Goal: Task Accomplishment & Management: Manage account settings

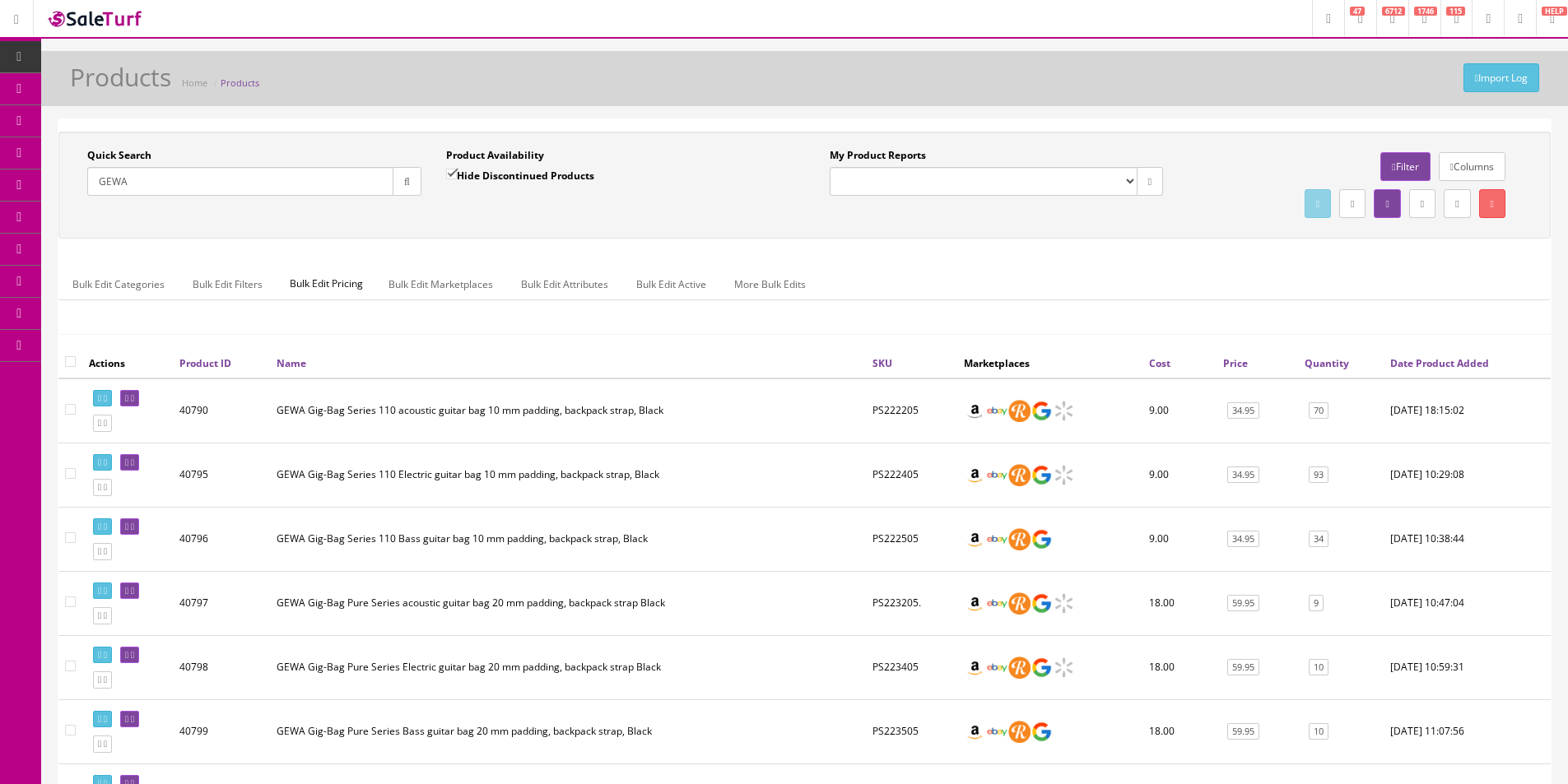
click at [172, 177] on input "GEWA" at bounding box center [240, 181] width 307 height 29
click at [404, 179] on icon "button" at bounding box center [407, 182] width 6 height 10
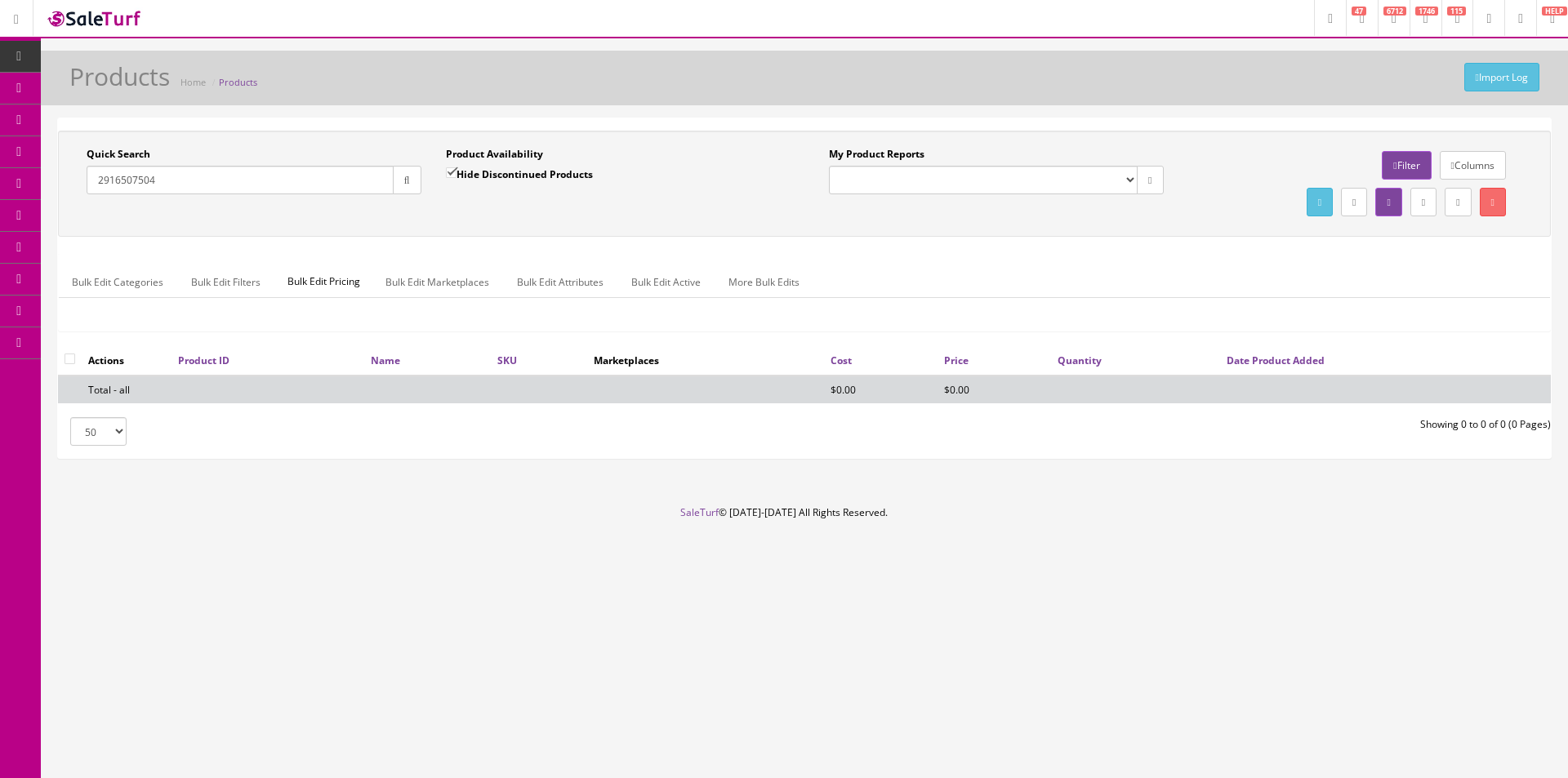
click at [353, 184] on input "2916507504" at bounding box center [240, 179] width 307 height 29
click at [353, 183] on input "2916507504" at bounding box center [240, 179] width 307 height 29
paste input "2916507504"
paste input "text"
click at [407, 179] on icon "button" at bounding box center [407, 180] width 6 height 10
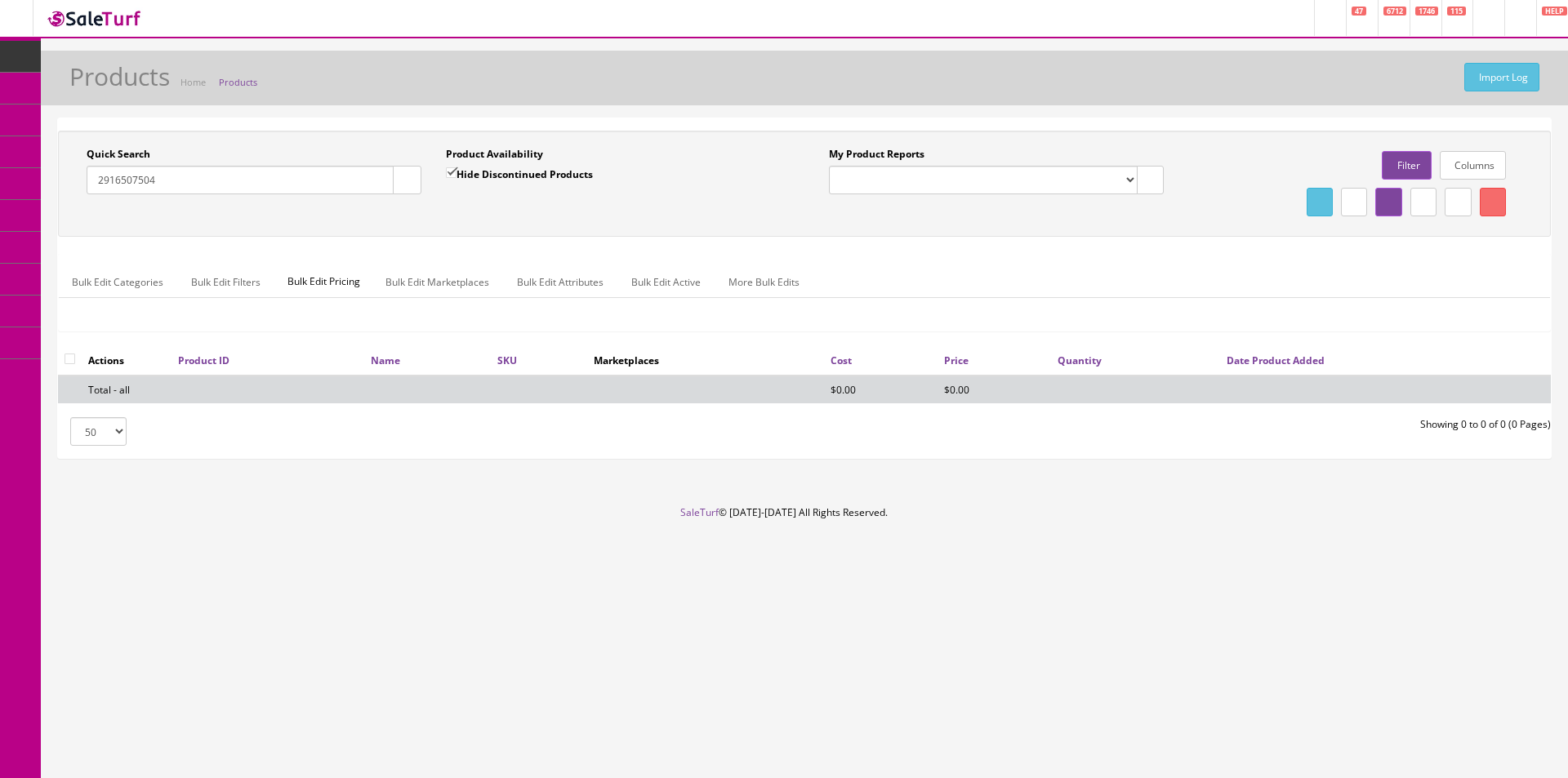
click at [456, 213] on div "Quick Search 2916507504 Date From Product Availability Hide Discontinued Produc…" at bounding box center [804, 184] width 1485 height 74
click at [456, 212] on div "Quick Search 2916507504 Date From Product Availability Hide Discontinued Produc…" at bounding box center [804, 184] width 1485 height 74
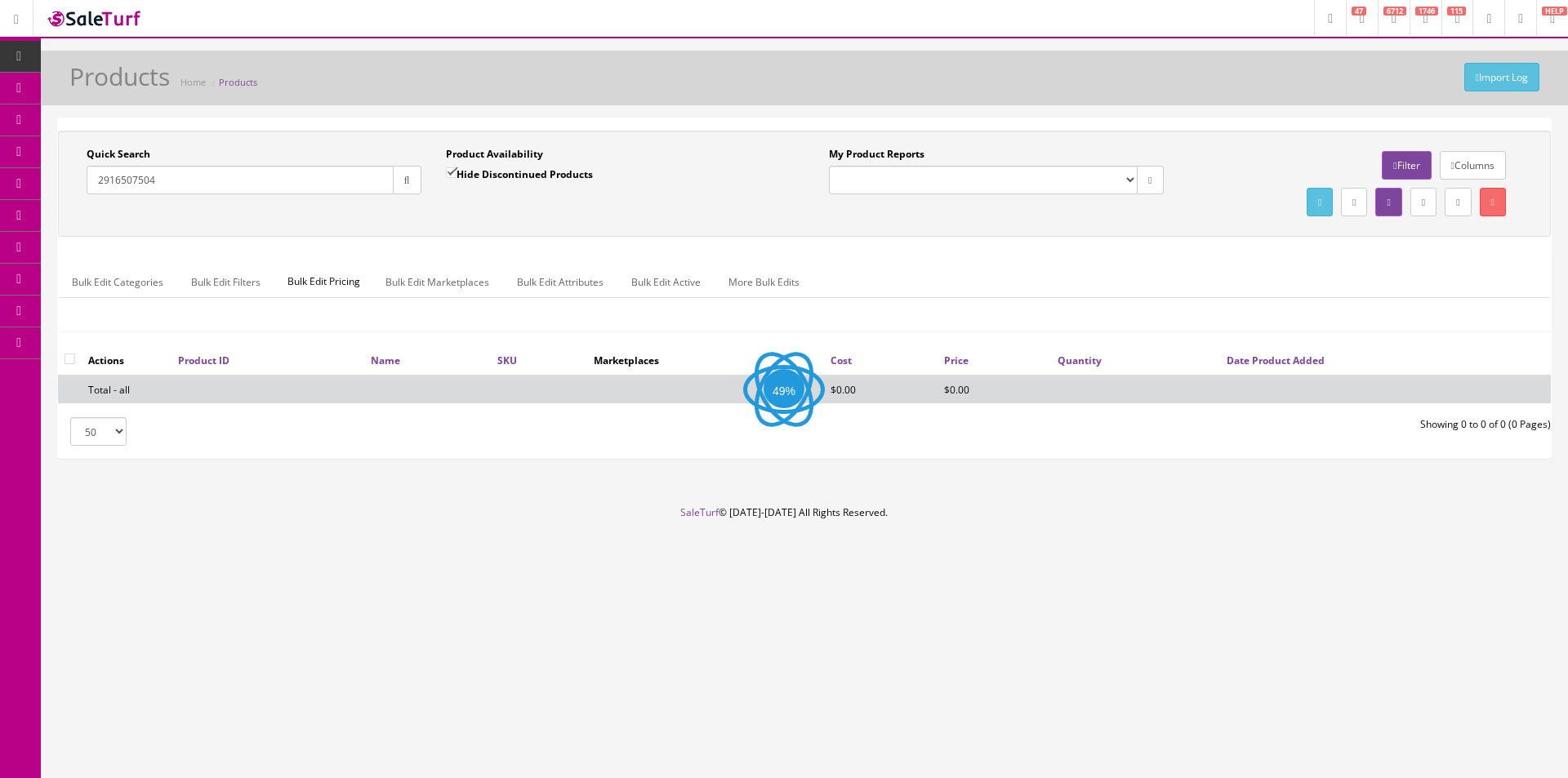
click at [456, 210] on div "Quick Search 2916507504 Date From Product Availability Hide Discontinued Produc…" at bounding box center [804, 184] width 1485 height 74
click at [251, 193] on input "2916507504" at bounding box center [240, 179] width 307 height 29
paste input "wl cedar nyl e"
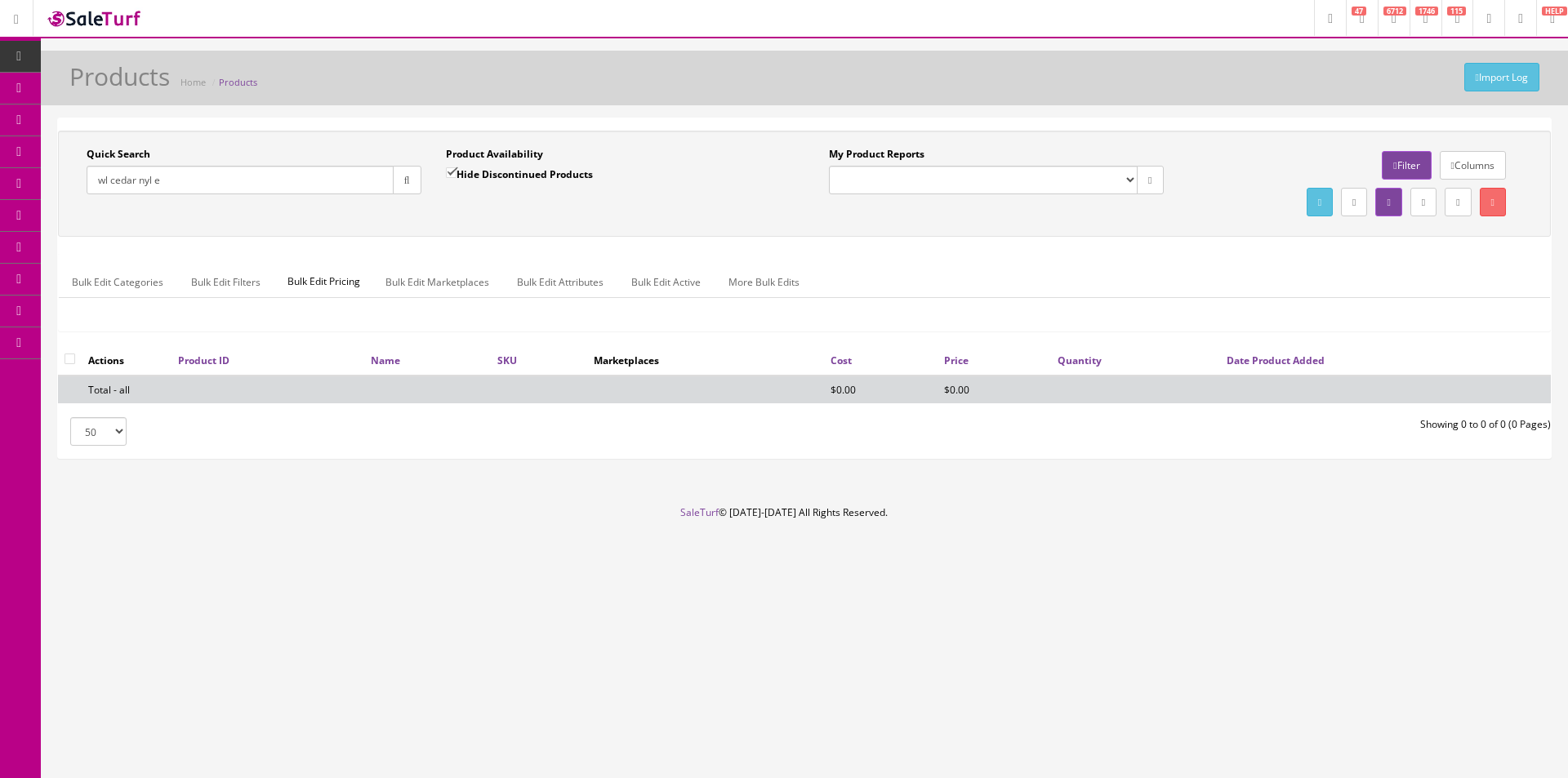
click at [407, 187] on button "button" at bounding box center [407, 179] width 29 height 29
click at [464, 249] on div "Quick Search wl cedar nyl e Date From Product Availability Hide Discontinued Pr…" at bounding box center [804, 237] width 1492 height 214
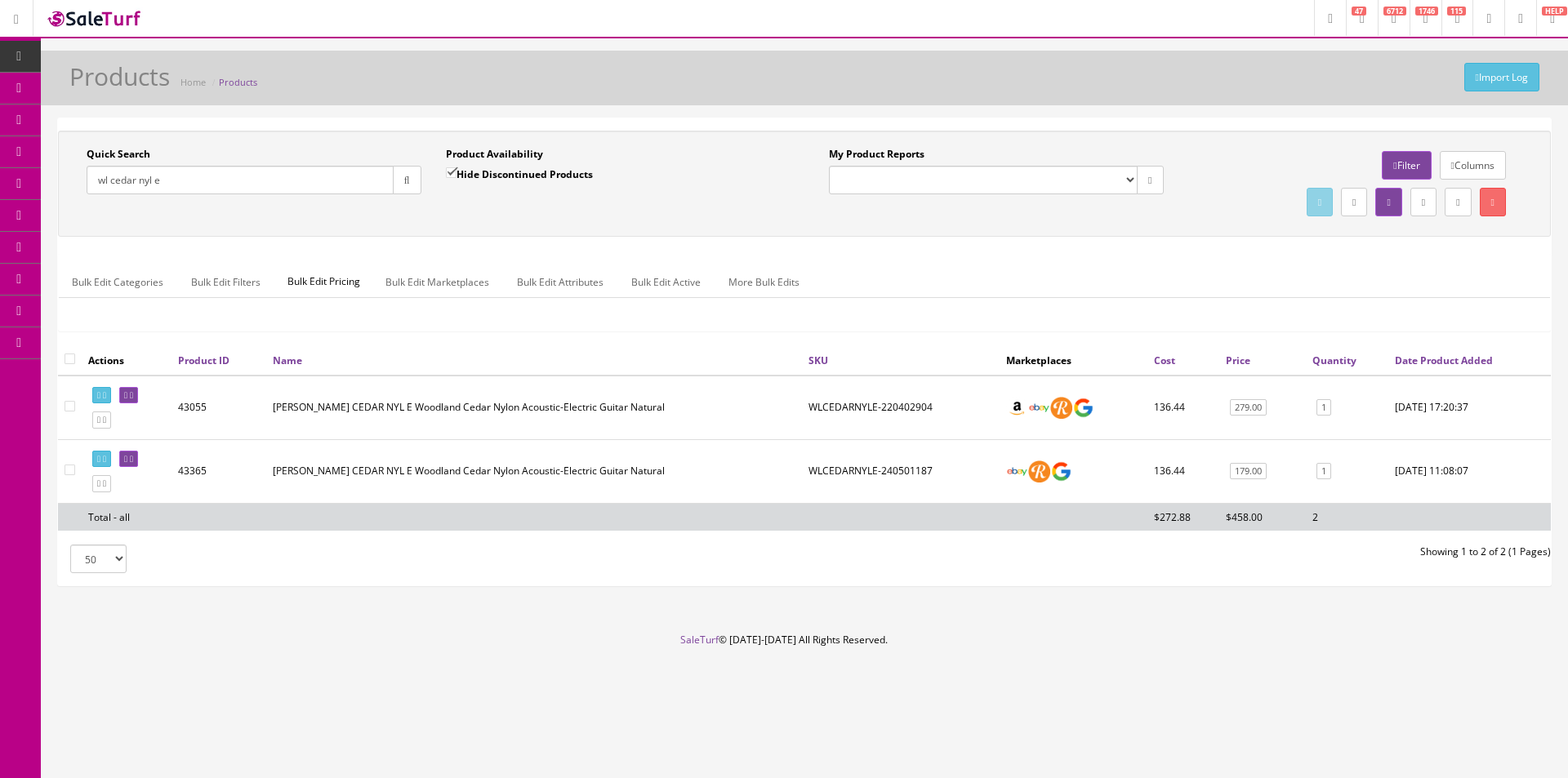
click at [590, 423] on td "Luna WL CEDAR NYL E Woodland Cedar Nylon Acoustic-Electric Guitar Natural" at bounding box center [534, 407] width 536 height 65
click at [590, 423] on td "Luna WL CEDAR NYL E Woodland Cedar Nylon Acoustic-Electric Guitar Natural" at bounding box center [534, 407] width 536 height 65
click at [590, 422] on td "Luna WL CEDAR NYL E Woodland Cedar Nylon Acoustic-Electric Guitar Natural" at bounding box center [534, 407] width 536 height 65
click at [590, 421] on td "Luna WL CEDAR NYL E Woodland Cedar Nylon Acoustic-Electric Guitar Natural" at bounding box center [534, 407] width 536 height 65
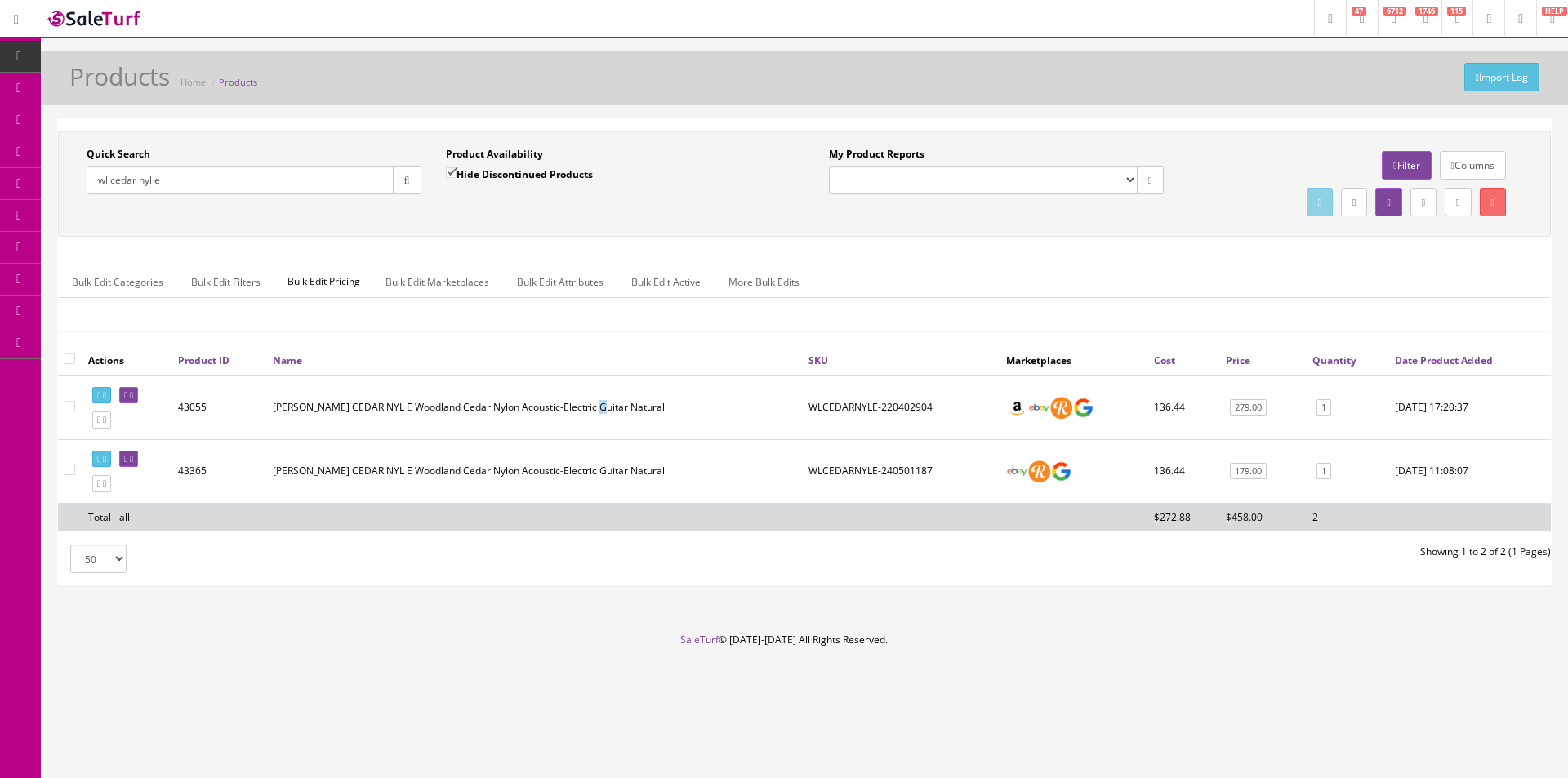
click at [590, 421] on td "Luna WL CEDAR NYL E Woodland Cedar Nylon Acoustic-Electric Guitar Natural" at bounding box center [534, 407] width 536 height 65
click at [590, 422] on td "Luna WL CEDAR NYL E Woodland Cedar Nylon Acoustic-Electric Guitar Natural" at bounding box center [534, 407] width 536 height 65
click at [590, 423] on td "Luna WL CEDAR NYL E Woodland Cedar Nylon Acoustic-Electric Guitar Natural" at bounding box center [534, 407] width 536 height 65
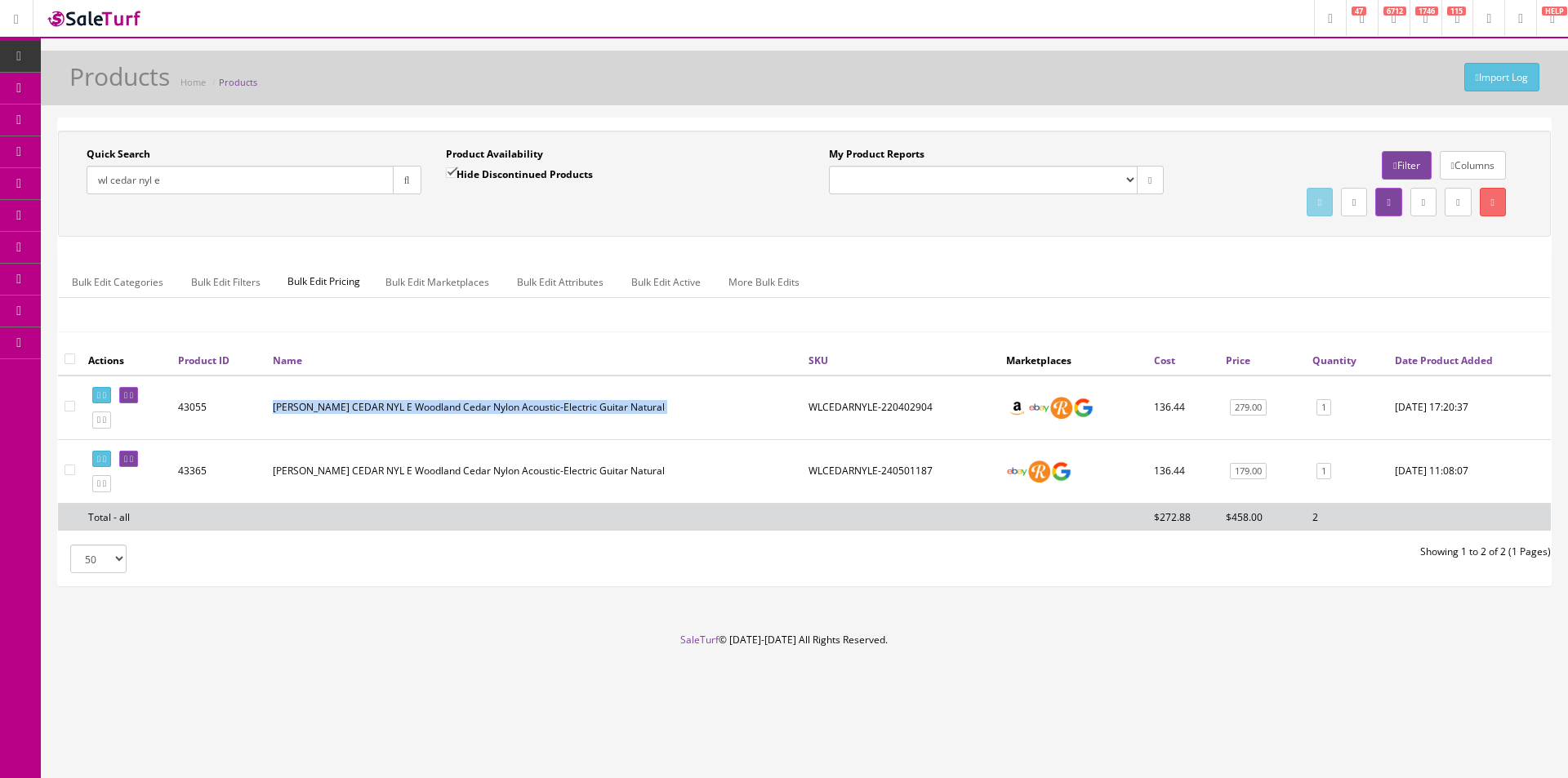
click at [590, 423] on td "Luna WL CEDAR NYL E Woodland Cedar Nylon Acoustic-Electric Guitar Natural" at bounding box center [534, 407] width 536 height 65
click at [590, 422] on td "Luna WL CEDAR NYL E Woodland Cedar Nylon Acoustic-Electric Guitar Natural" at bounding box center [534, 407] width 536 height 65
click at [590, 423] on td "Luna WL CEDAR NYL E Woodland Cedar Nylon Acoustic-Electric Guitar Natural" at bounding box center [534, 407] width 536 height 65
click at [589, 423] on td "Luna WL CEDAR NYL E Woodland Cedar Nylon Acoustic-Electric Guitar Natural" at bounding box center [534, 407] width 536 height 65
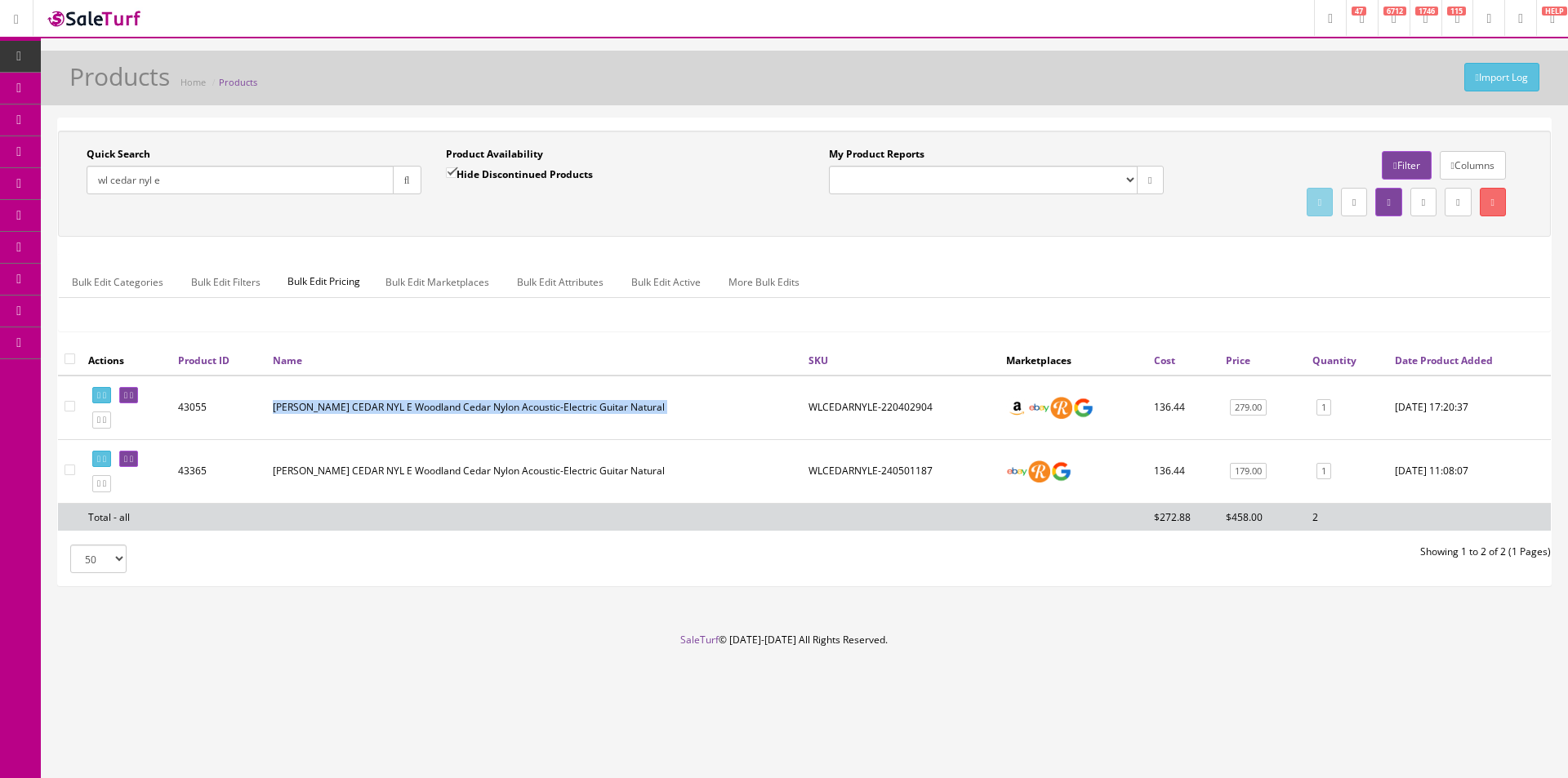
click at [589, 423] on td "Luna WL CEDAR NYL E Woodland Cedar Nylon Acoustic-Electric Guitar Natural" at bounding box center [534, 407] width 536 height 65
click at [589, 422] on td "Luna WL CEDAR NYL E Woodland Cedar Nylon Acoustic-Electric Guitar Natural" at bounding box center [534, 407] width 536 height 65
click at [589, 423] on td "Luna WL CEDAR NYL E Woodland Cedar Nylon Acoustic-Electric Guitar Natural" at bounding box center [534, 407] width 536 height 65
drag, startPoint x: 589, startPoint y: 423, endPoint x: 489, endPoint y: 441, distance: 101.6
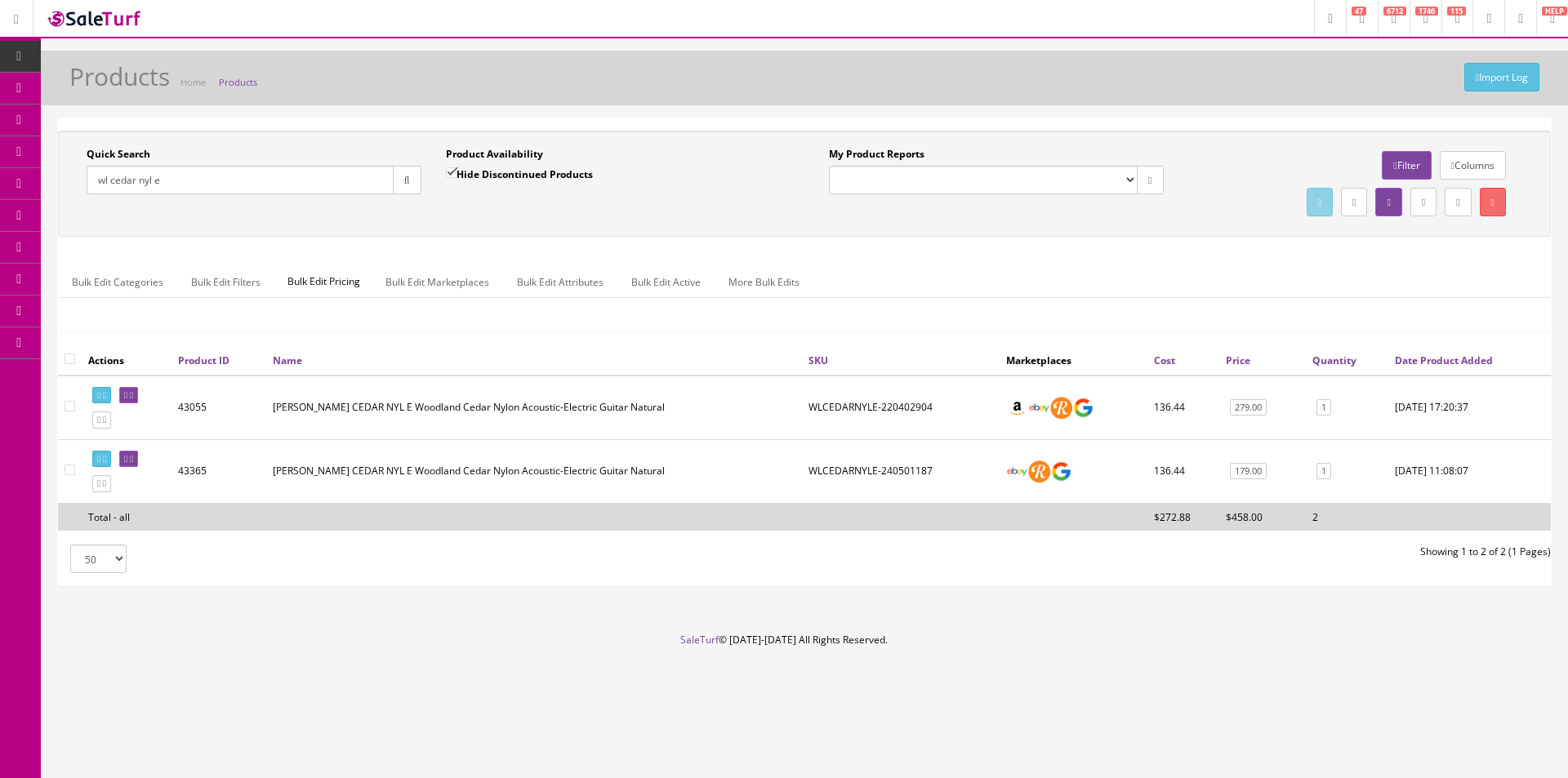
click at [587, 427] on td "Luna WL CEDAR NYL E Woodland Cedar Nylon Acoustic-Electric Guitar Natural" at bounding box center [534, 407] width 536 height 65
click at [1014, 242] on div "Quick Search wl cedar nyl e Date From Product Availability Hide Discontinued Pr…" at bounding box center [804, 237] width 1492 height 214
click at [1139, 225] on div "Quick Search wl cedar nyl e Date From Product Availability Hide Discontinued Pr…" at bounding box center [804, 183] width 1492 height 106
click at [1092, 231] on div "Quick Search wl cedar nyl e Date From Product Availability Hide Discontinued Pr…" at bounding box center [804, 183] width 1492 height 106
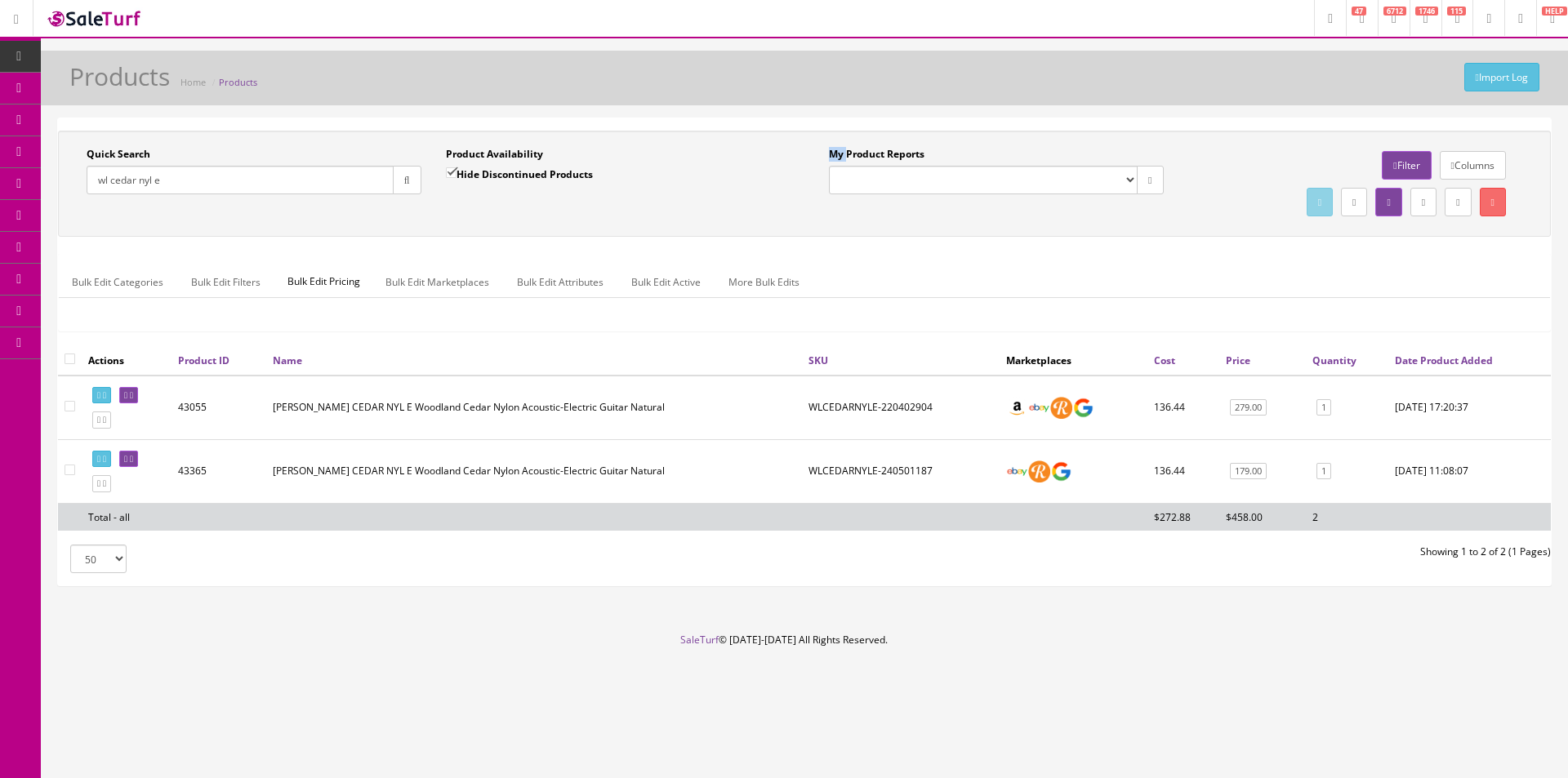
click at [1092, 231] on div "Quick Search wl cedar nyl e Date From Product Availability Hide Discontinued Pr…" at bounding box center [804, 183] width 1492 height 106
click at [1078, 136] on div "Quick Search wl cedar nyl e Date From Product Availability Hide Discontinued Pr…" at bounding box center [804, 183] width 1492 height 106
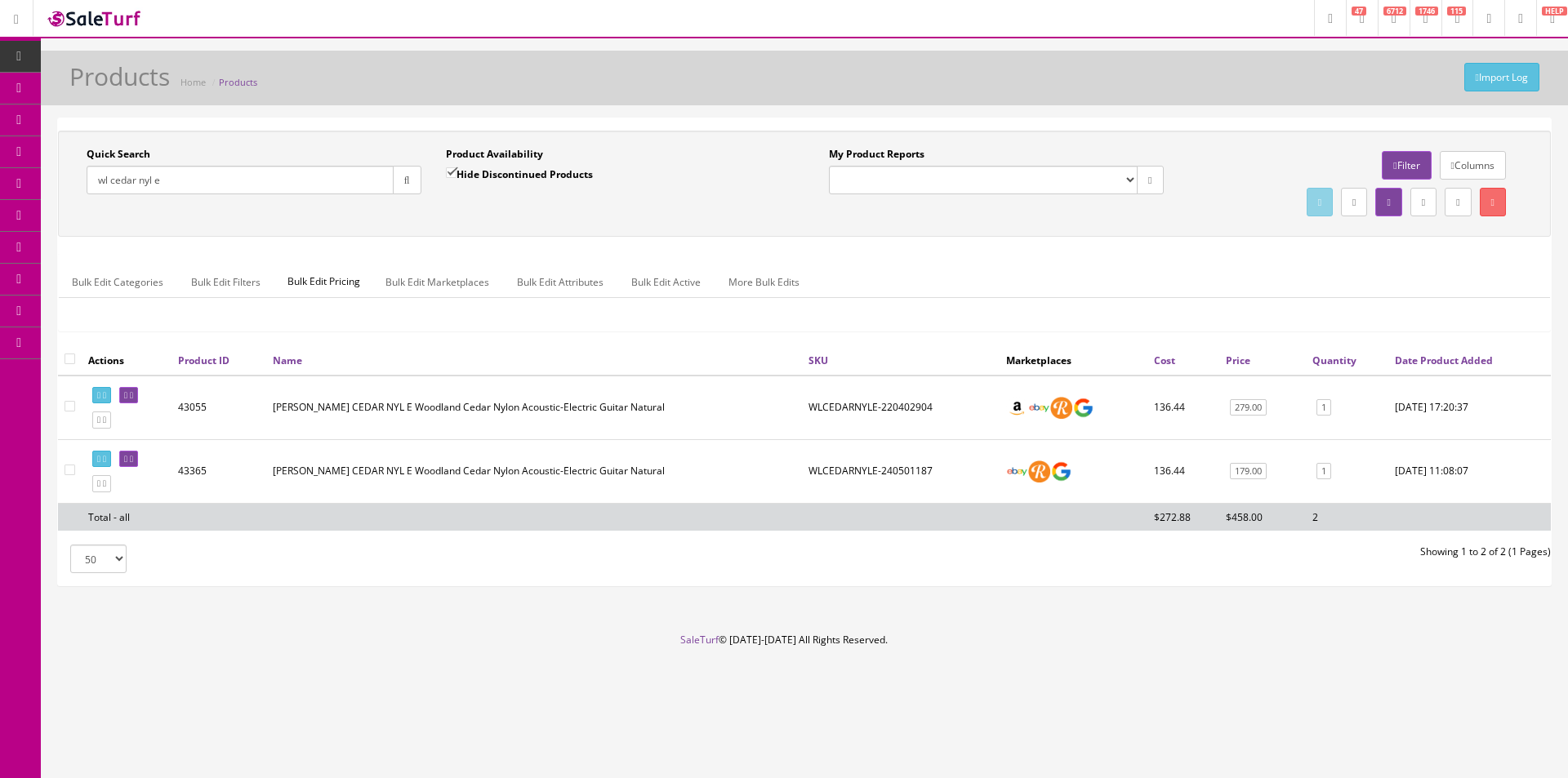
drag, startPoint x: 1078, startPoint y: 136, endPoint x: 1077, endPoint y: 118, distance: 18.0
click at [1078, 136] on div "Quick Search wl cedar nyl e Date From Product Availability Hide Discontinued Pr…" at bounding box center [804, 183] width 1492 height 106
click at [1138, 268] on ul "Bulk Edit Categories Bulk Edit Filters Bulk Edit Pricing Bulk Edit Marketplaces…" at bounding box center [805, 282] width 1491 height 31
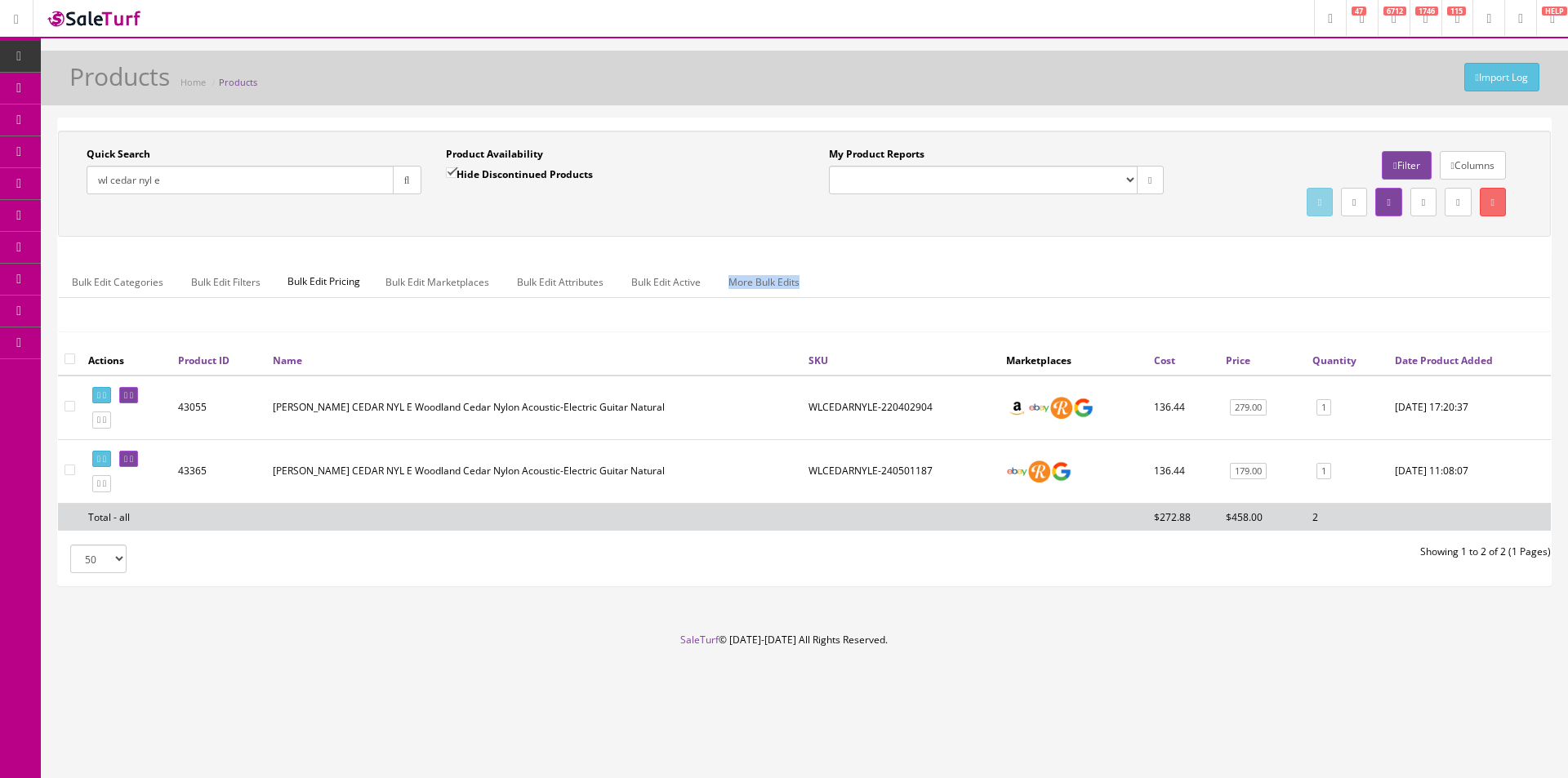
click at [1138, 268] on ul "Bulk Edit Categories Bulk Edit Filters Bulk Edit Pricing Bulk Edit Marketplaces…" at bounding box center [805, 282] width 1491 height 31
drag, startPoint x: 1138, startPoint y: 268, endPoint x: 1157, endPoint y: 267, distance: 19.0
click at [1138, 268] on ul "Bulk Edit Categories Bulk Edit Filters Bulk Edit Pricing Bulk Edit Marketplaces…" at bounding box center [805, 282] width 1491 height 31
click at [1143, 236] on div "Quick Search wl cedar nyl e Date From Product Availability Hide Discontinued Pr…" at bounding box center [804, 183] width 1492 height 106
drag, startPoint x: 1143, startPoint y: 236, endPoint x: 1112, endPoint y: 117, distance: 123.0
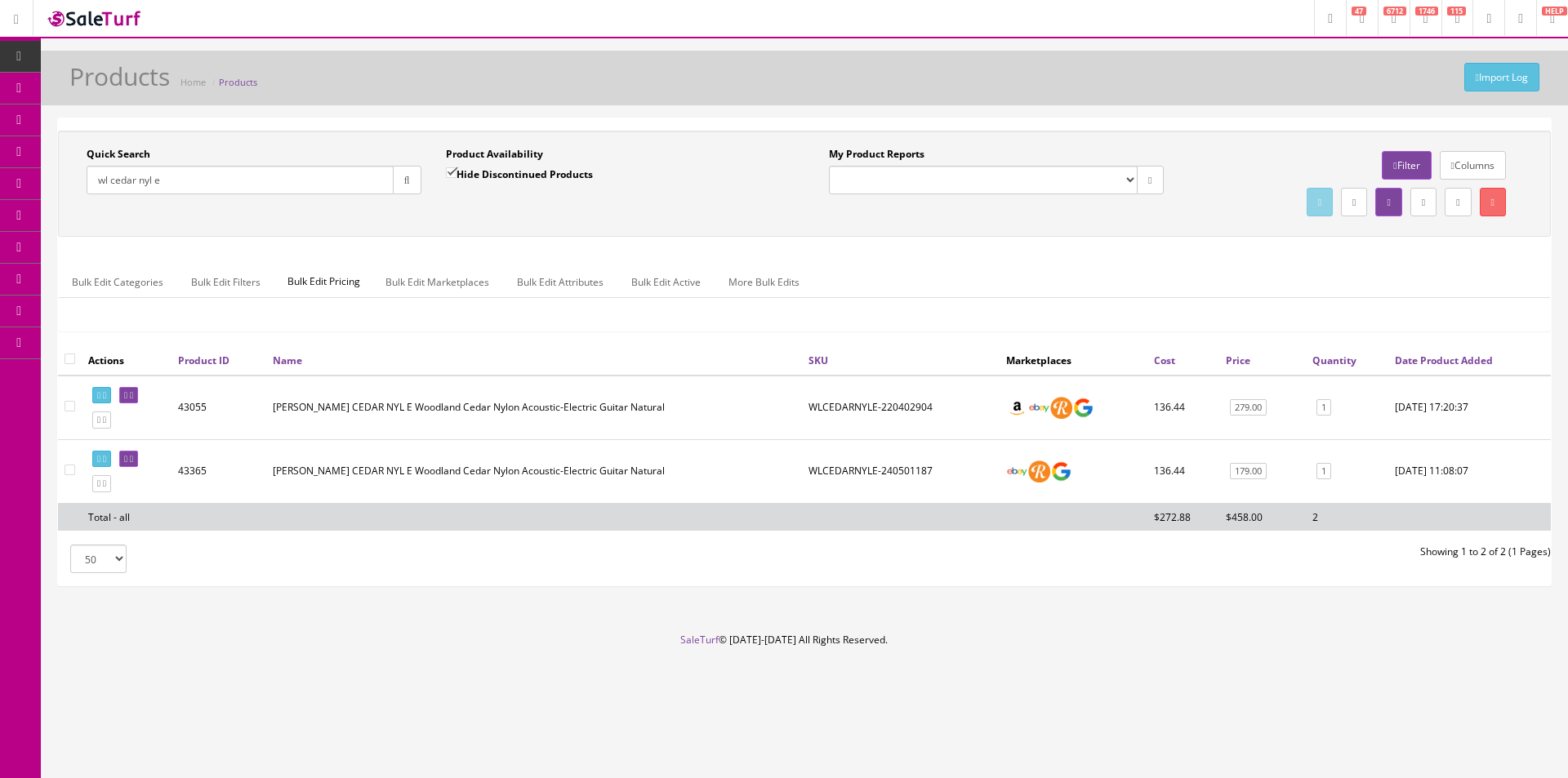
click at [1143, 236] on div "Quick Search wl cedar nyl e Date From Product Availability Hide Discontinued Pr…" at bounding box center [804, 183] width 1492 height 106
click at [221, 172] on input "wl cedar nyl e" at bounding box center [240, 179] width 307 height 29
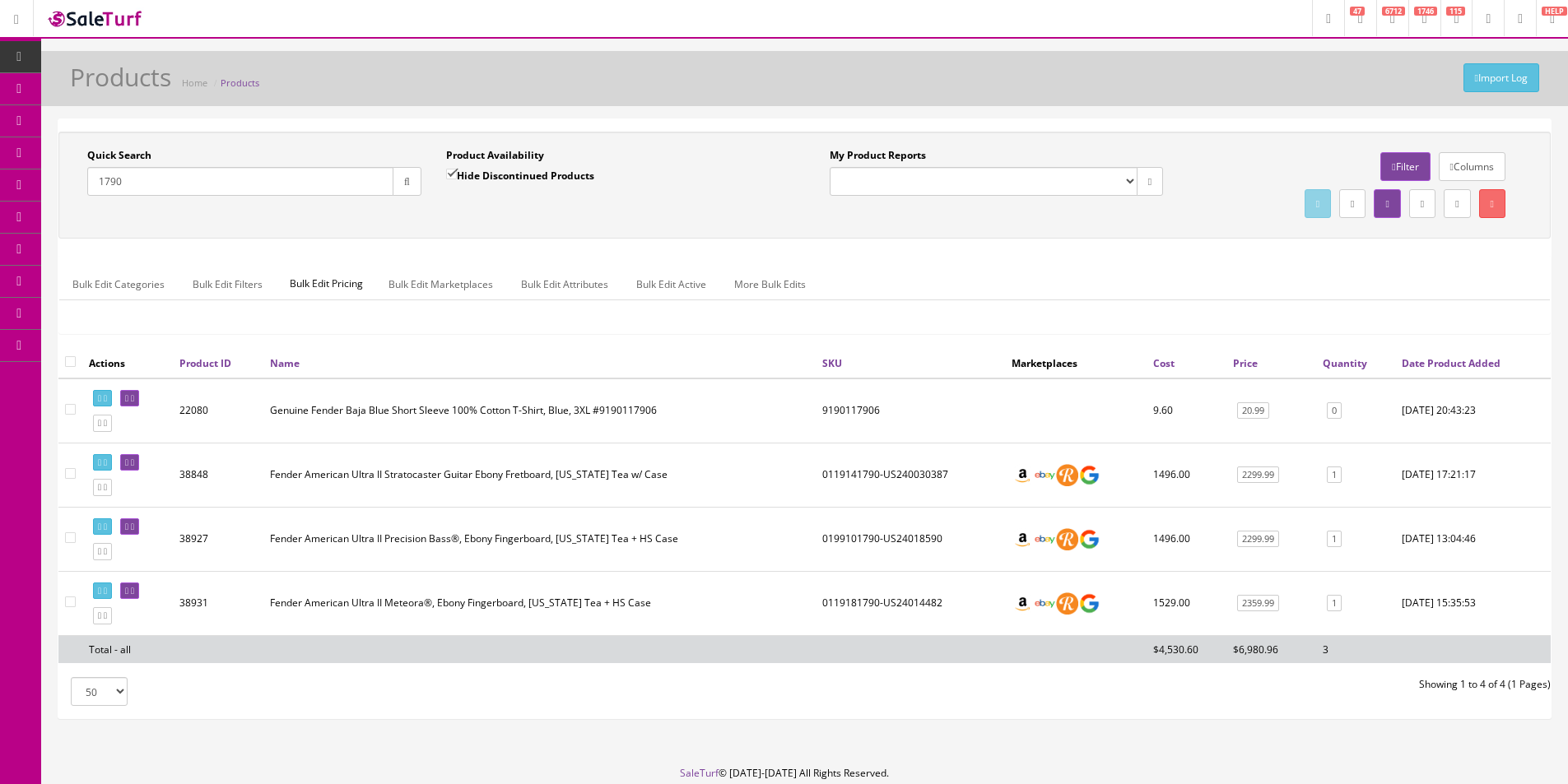
type input "1790"
click at [474, 177] on label "Hide Discontinued Products" at bounding box center [520, 175] width 148 height 17
click at [457, 177] on input "Hide Discontinued Products" at bounding box center [451, 173] width 10 height 10
checkbox input "false"
click at [496, 204] on div "Product Availability Hide Discontinued Products Date To" at bounding box center [613, 178] width 359 height 61
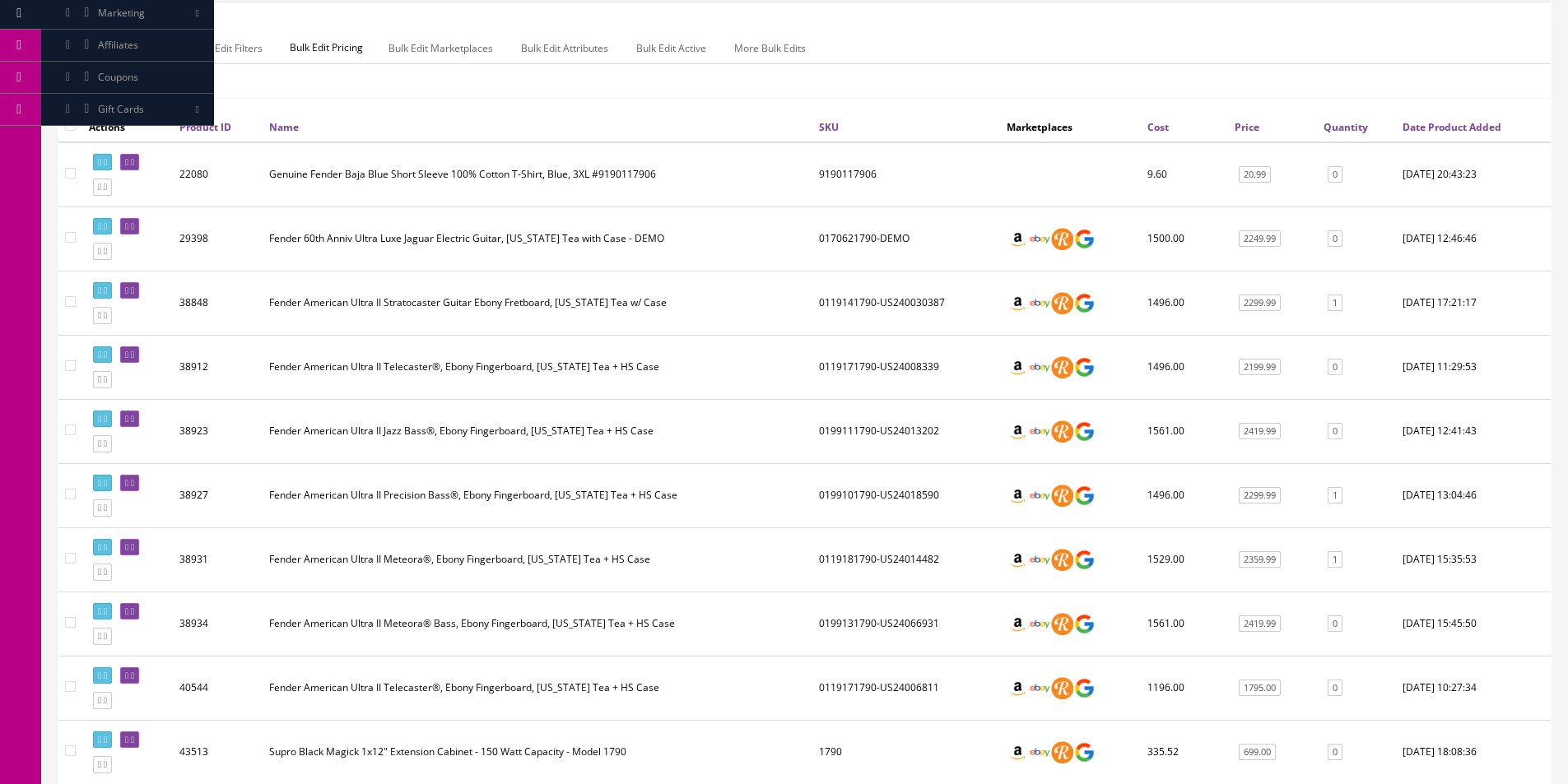
scroll to position [449, 0]
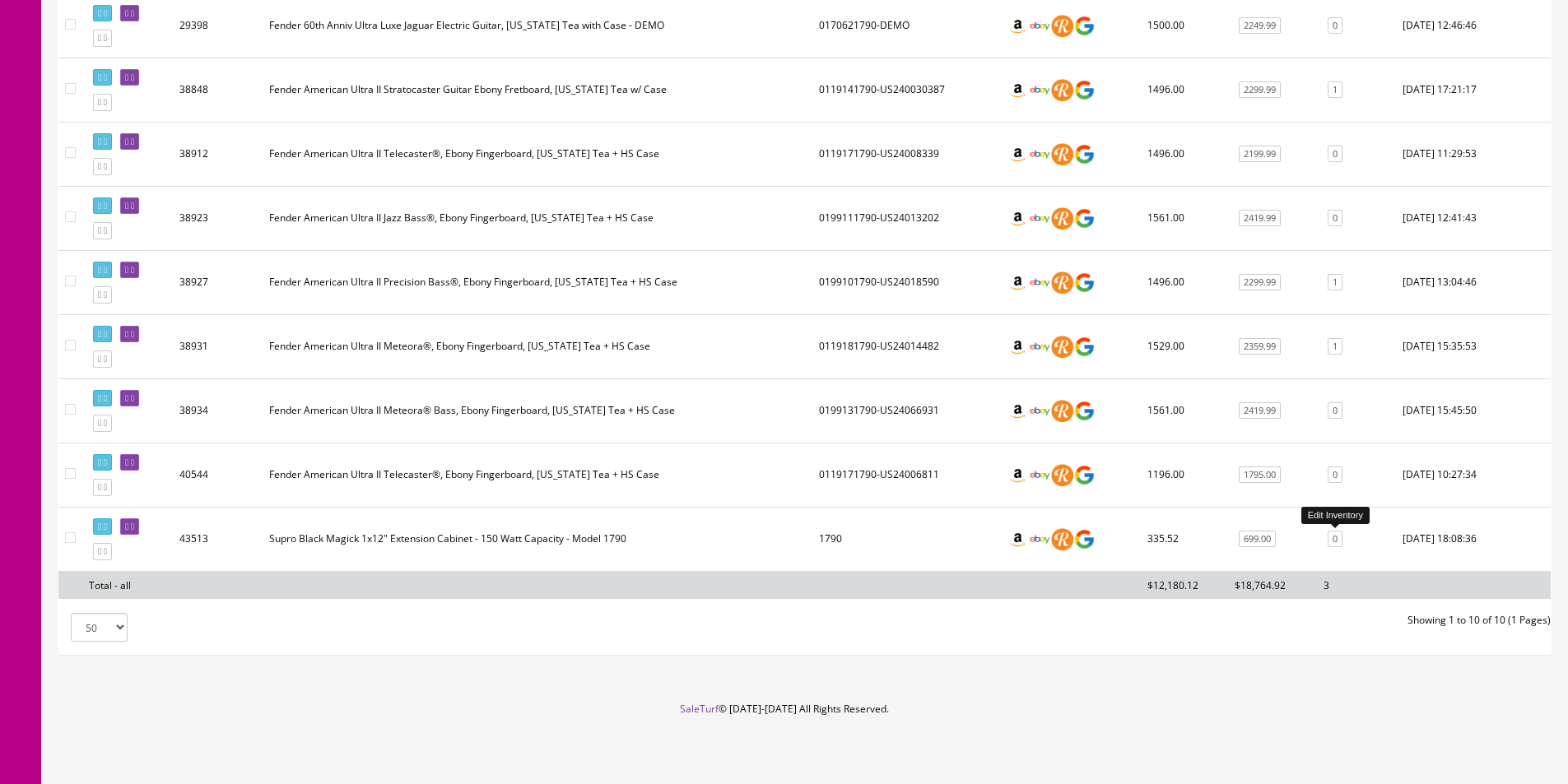
click at [1340, 543] on link "0" at bounding box center [1335, 539] width 15 height 18
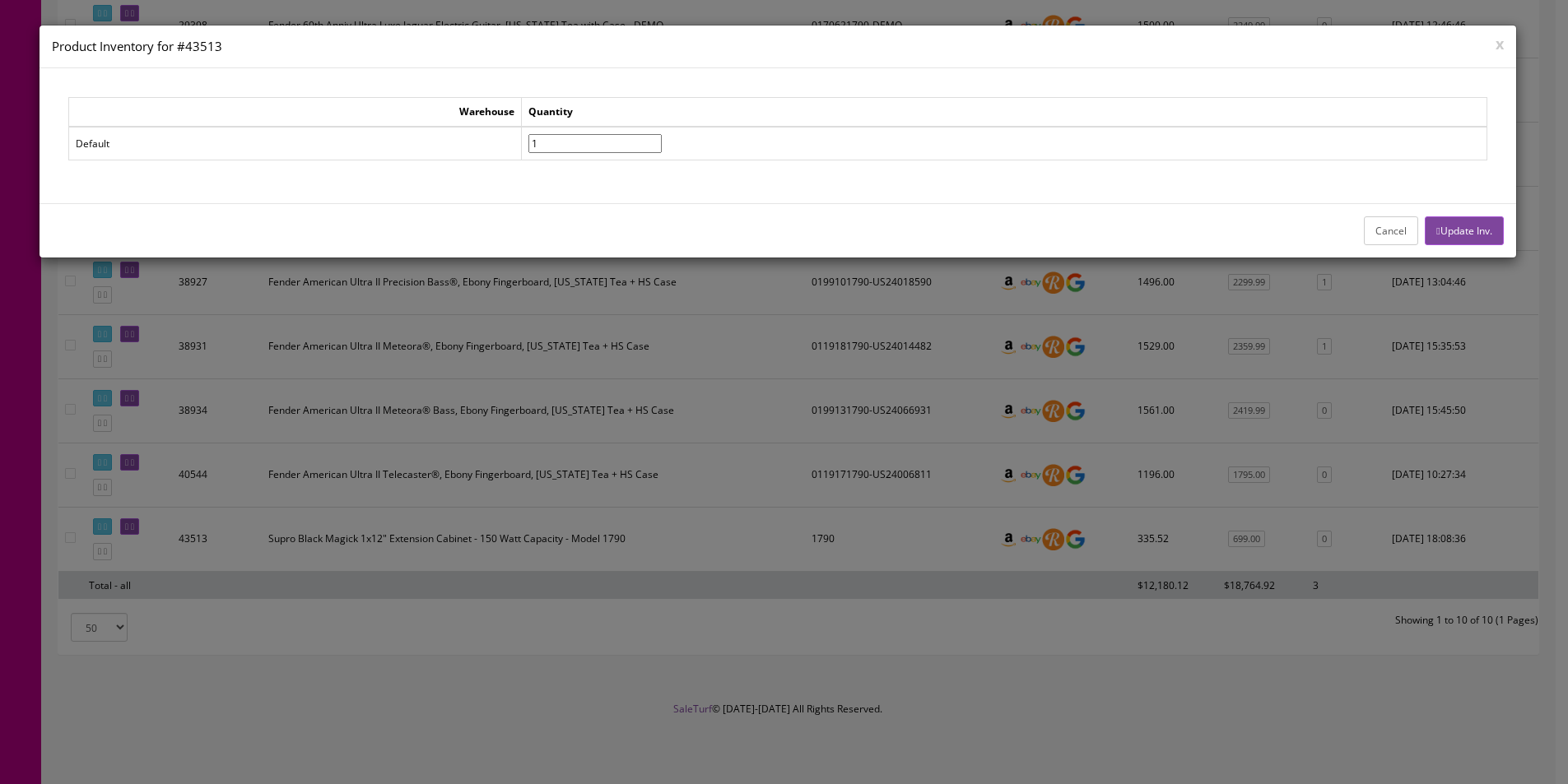
type input"] "1"
click at [661, 139] on input"] "1" at bounding box center [594, 143] width 133 height 19
click at [1438, 229] on button "Update Inv." at bounding box center [1465, 230] width 78 height 29
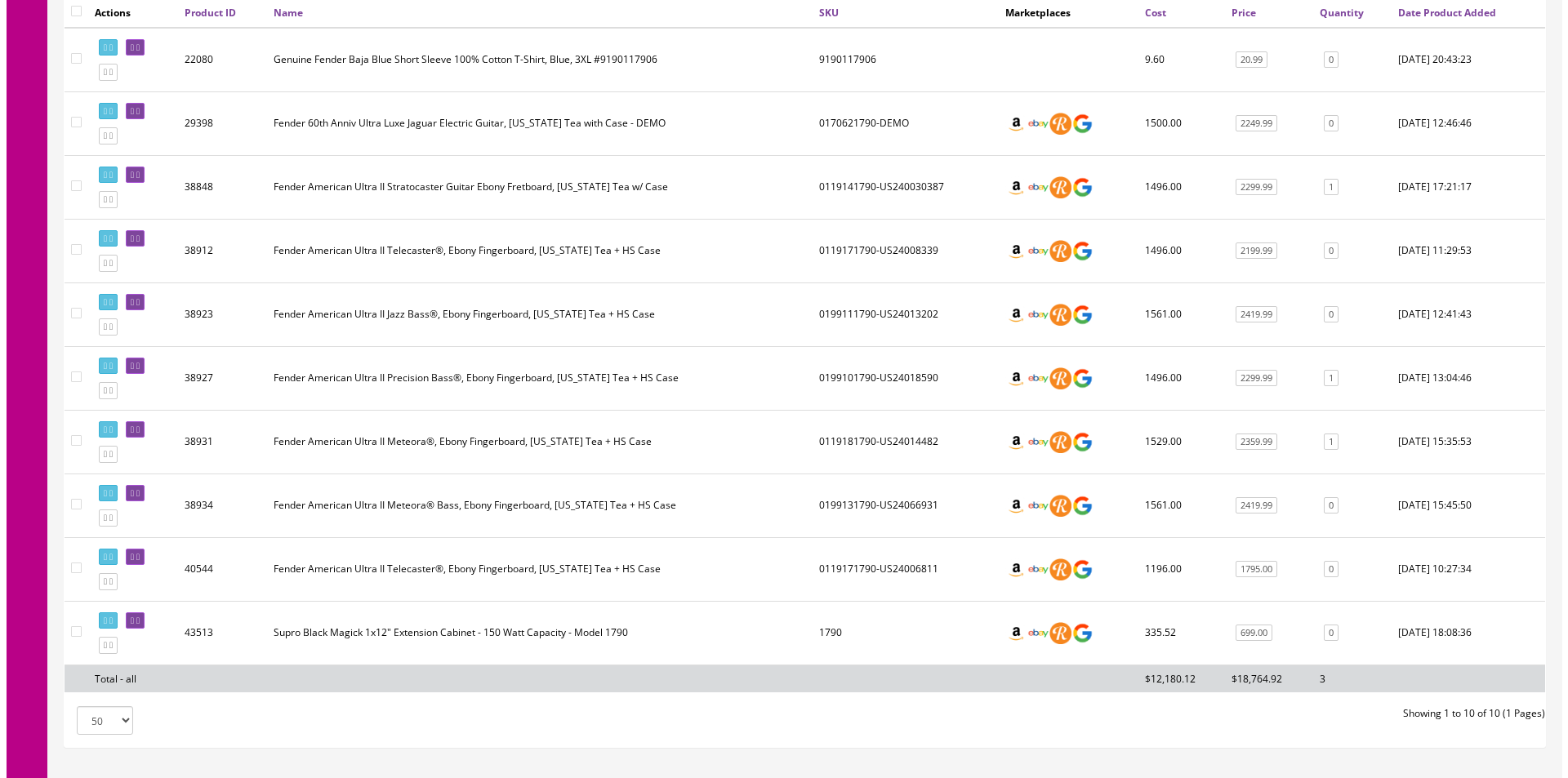
scroll to position [0, 0]
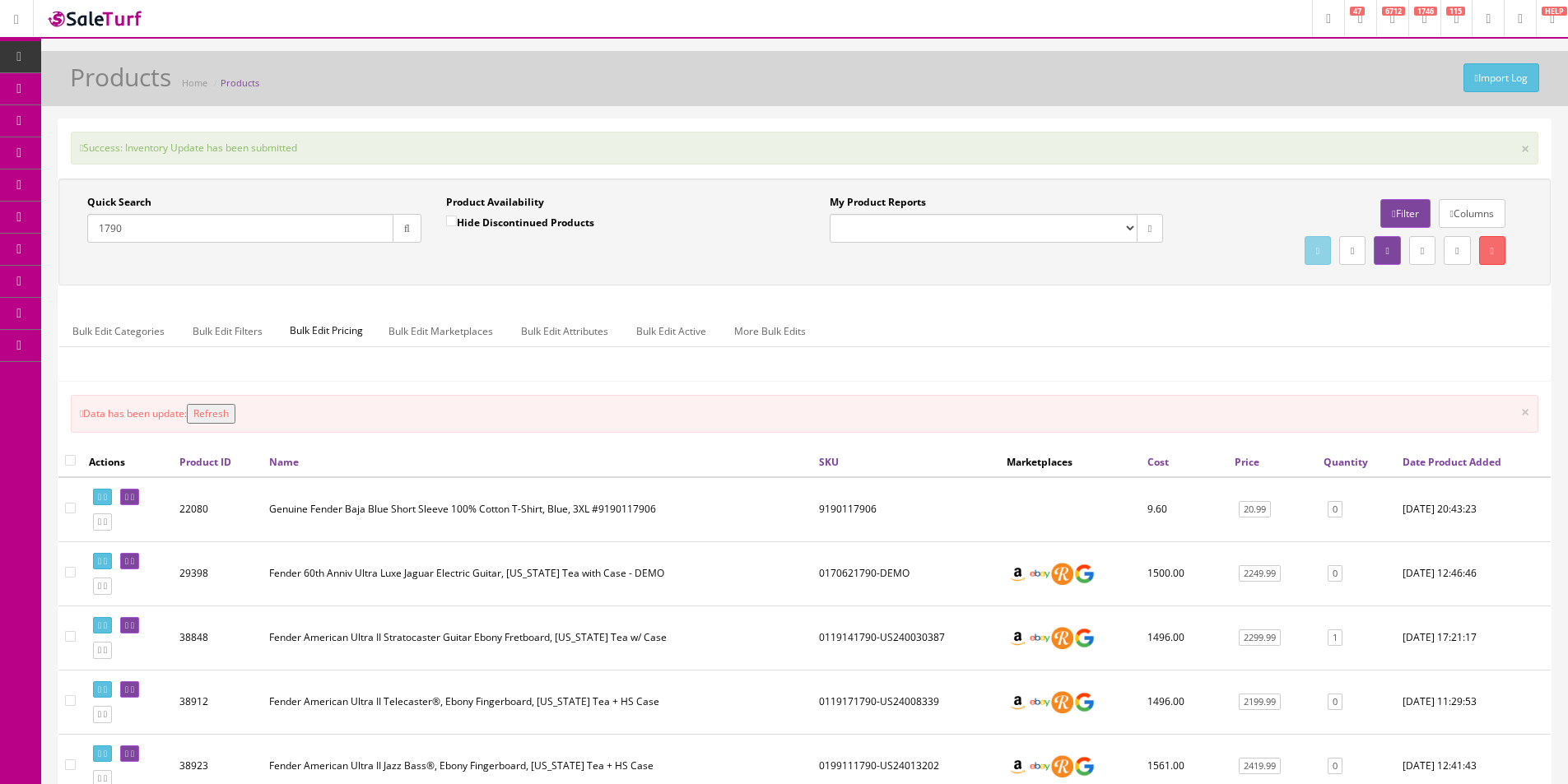
click at [257, 228] on input "1790" at bounding box center [240, 228] width 307 height 29
paste input "GK115MBX"
type input "GK115MBX"
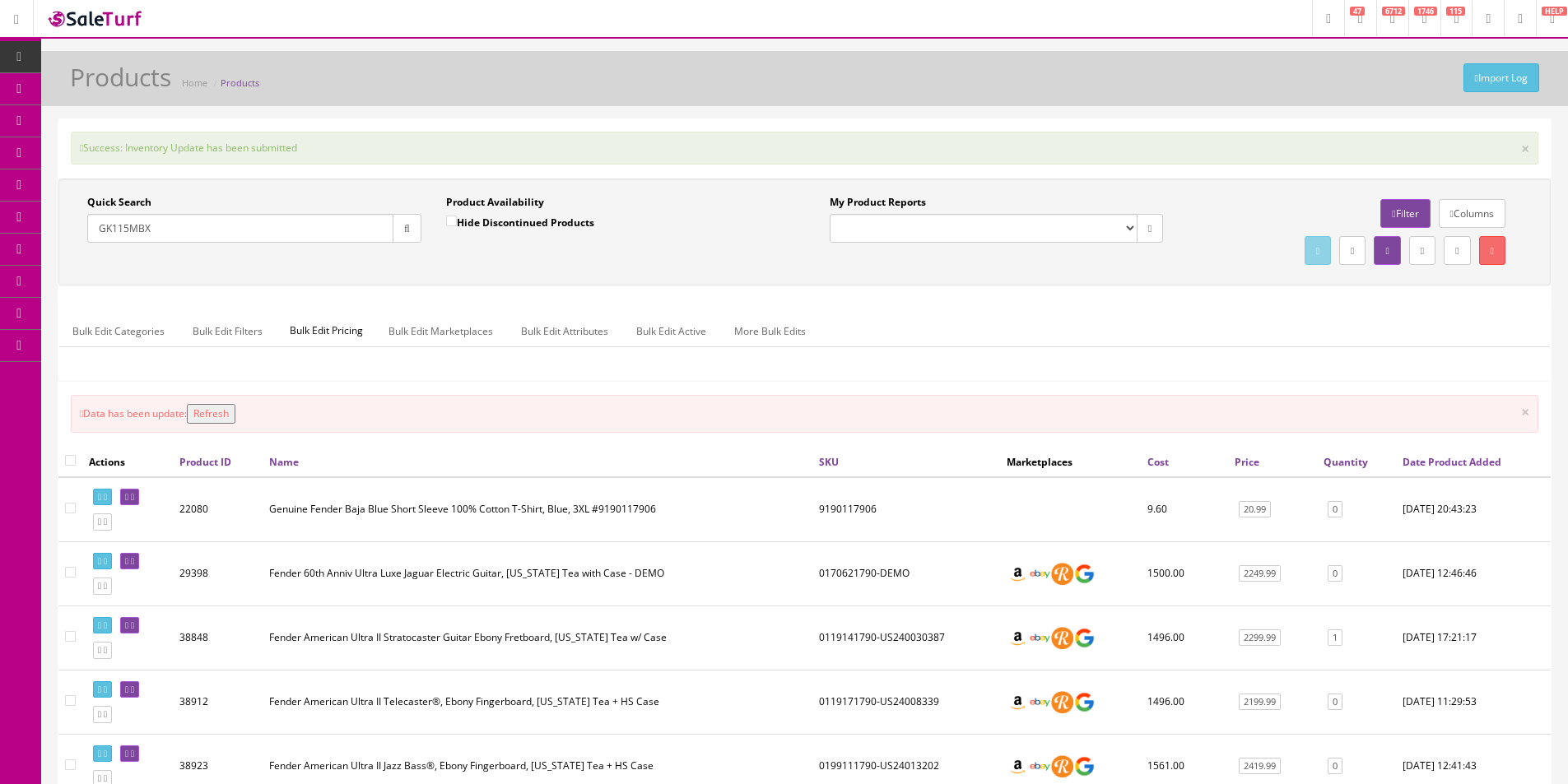
click at [407, 229] on icon "button" at bounding box center [407, 228] width 6 height 10
click at [370, 256] on div "Quick Search GK115MBX Date From Product Availability Hide Discontinued Products…" at bounding box center [804, 232] width 1484 height 74
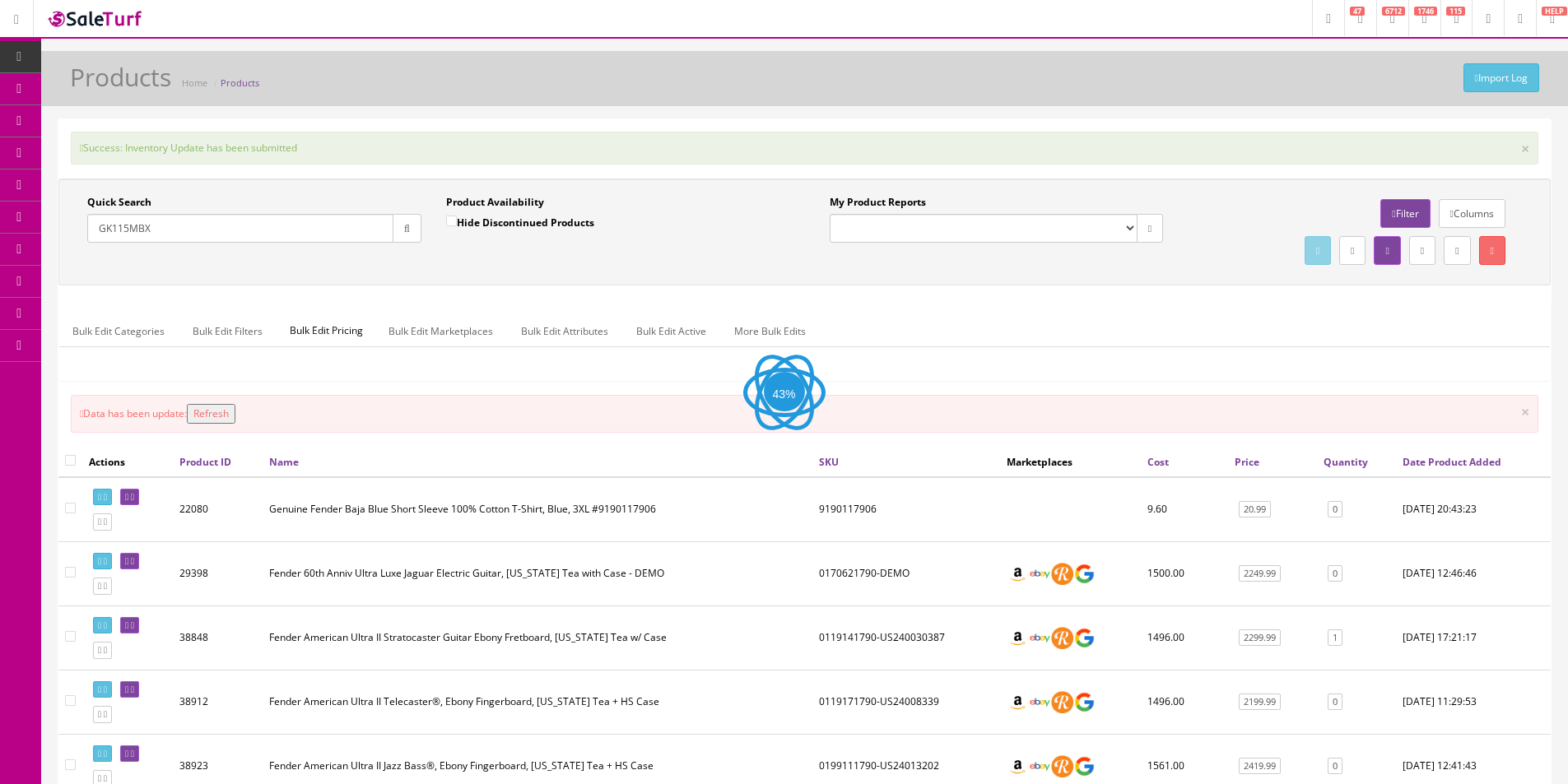
click at [371, 256] on div "Quick Search GK115MBX Date From Product Availability Hide Discontinued Products…" at bounding box center [804, 232] width 1484 height 74
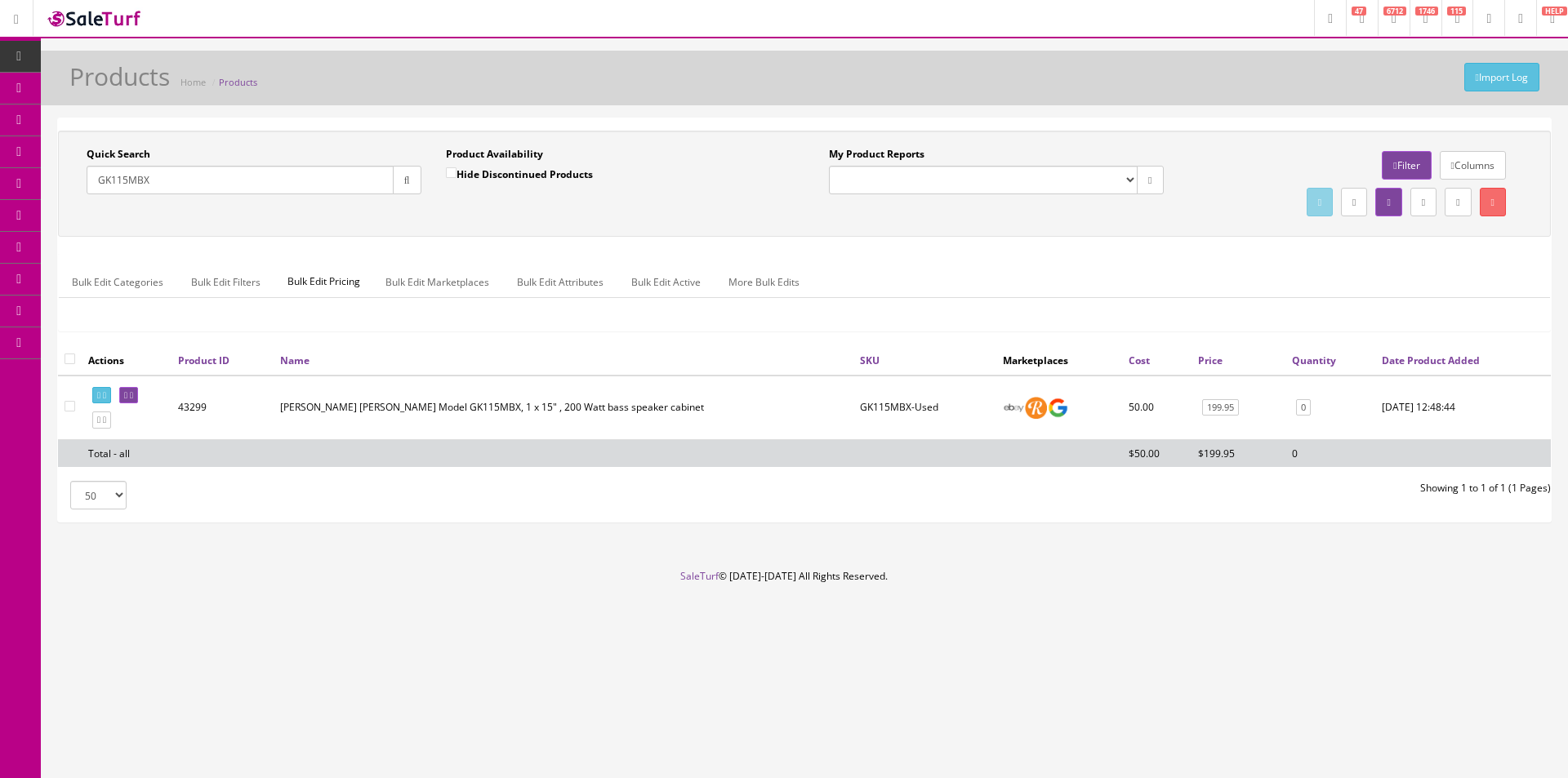
click at [30, 63] on link "Dashboard" at bounding box center [20, 56] width 41 height 31
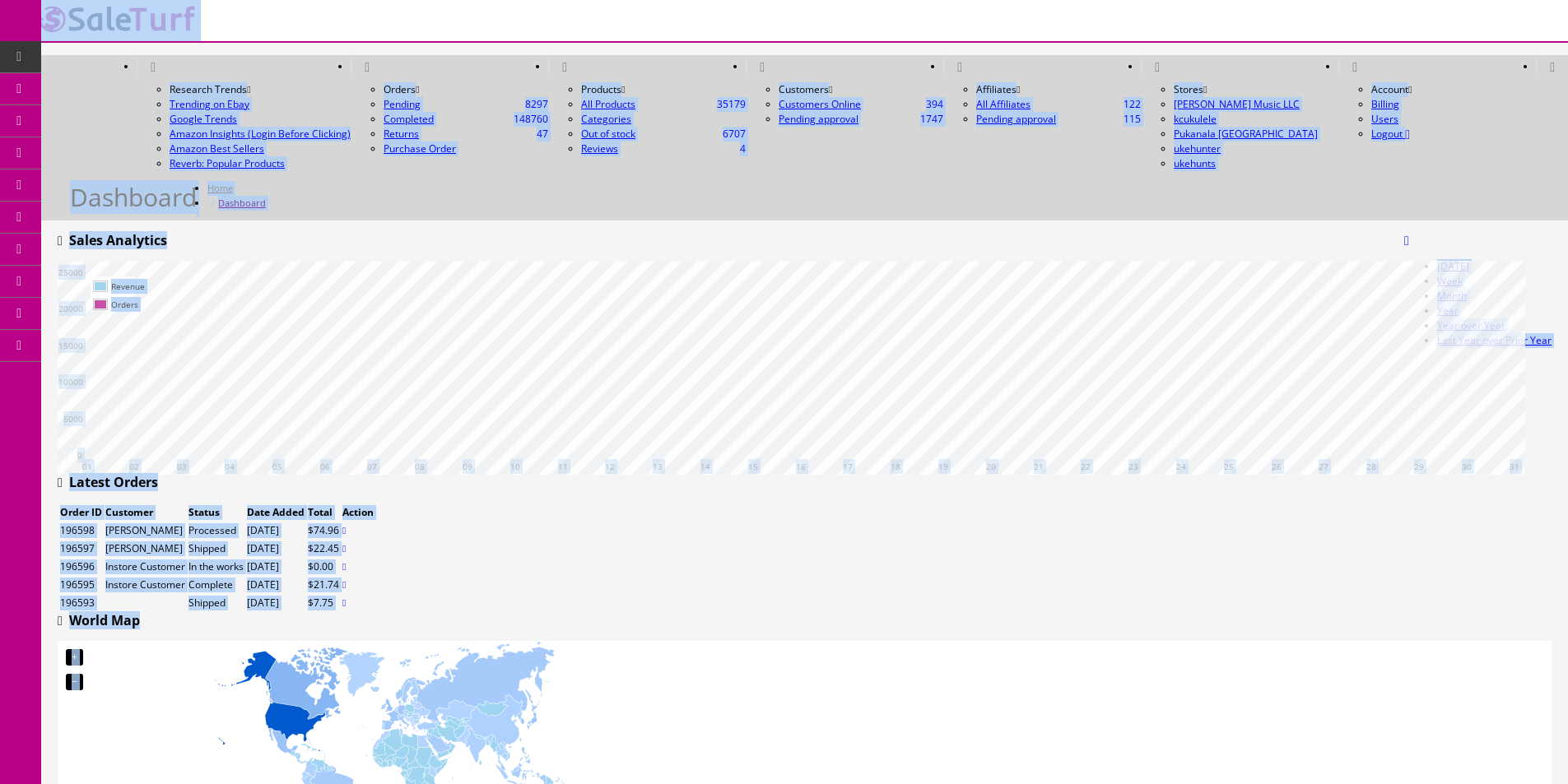
click at [501, 233] on div "Today Week Month Year Year over Year Last Year over Prior Year Sales Analytics" at bounding box center [805, 247] width 1494 height 28
click at [10, 59] on icon at bounding box center [19, 57] width 18 height 13
click at [1179, 233] on div "Today Week Month Year Year over Year Last Year over Prior Year Sales Analytics" at bounding box center [805, 247] width 1494 height 28
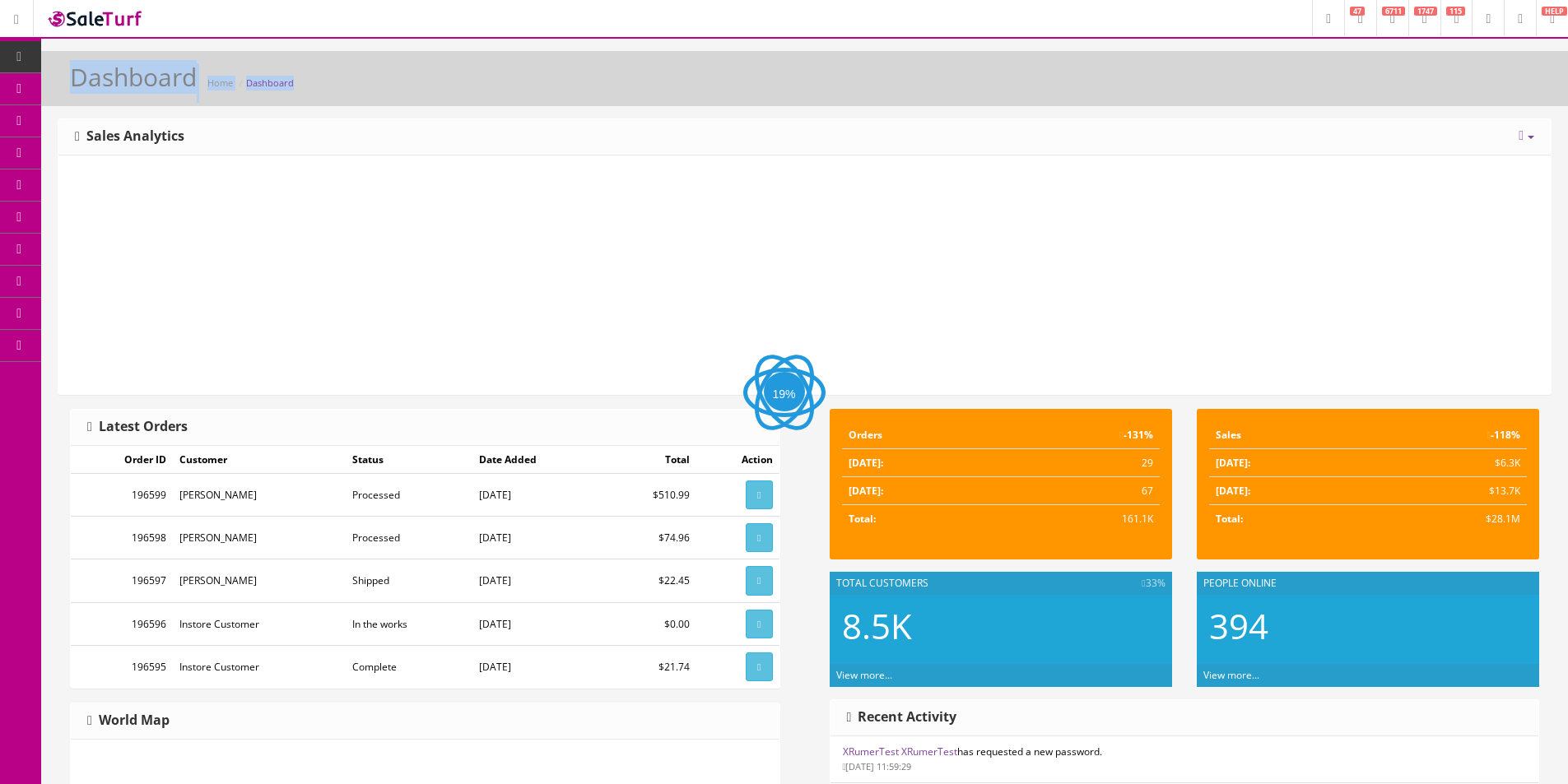
click at [1191, 101] on div "Dashboard Home Dashboard" at bounding box center [804, 83] width 1503 height 39
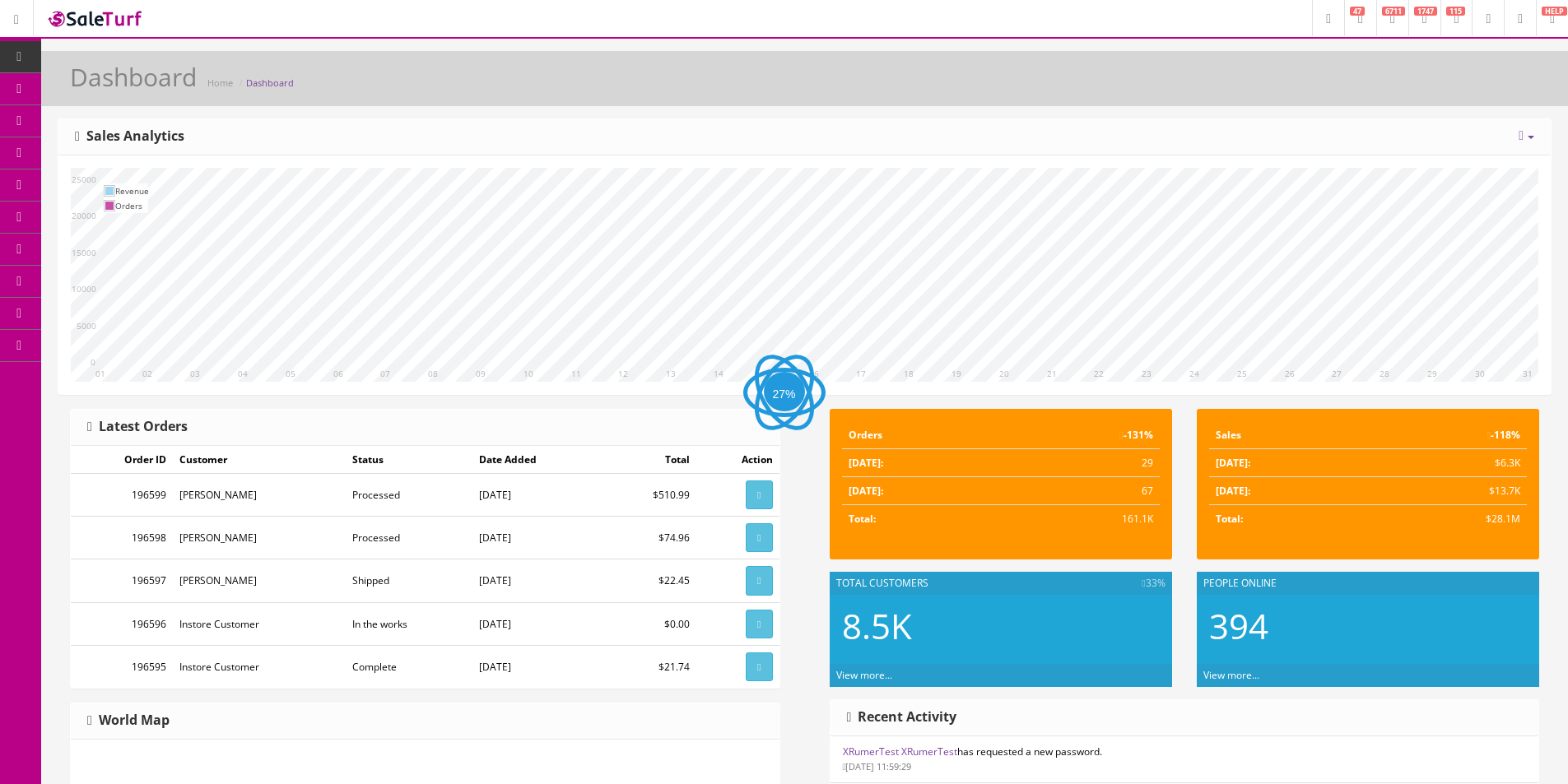
drag, startPoint x: 0, startPoint y: 0, endPoint x: 1192, endPoint y: 124, distance: 1198.4
click at [1191, 101] on div "Dashboard Home Dashboard" at bounding box center [804, 83] width 1503 height 39
click at [659, 157] on div "10 11 12 13 14 15 16 17 18 19 20 21 22 23 24 25 26 27 28 29 30 31 01 02 03 04 0…" at bounding box center [805, 275] width 1493 height 238
click at [659, 159] on div "10 11 12 13 14 15 16 17 18 19 20 21 22 23 24 25 26 27 28 29 30 31 01 02 03 04 0…" at bounding box center [805, 275] width 1493 height 238
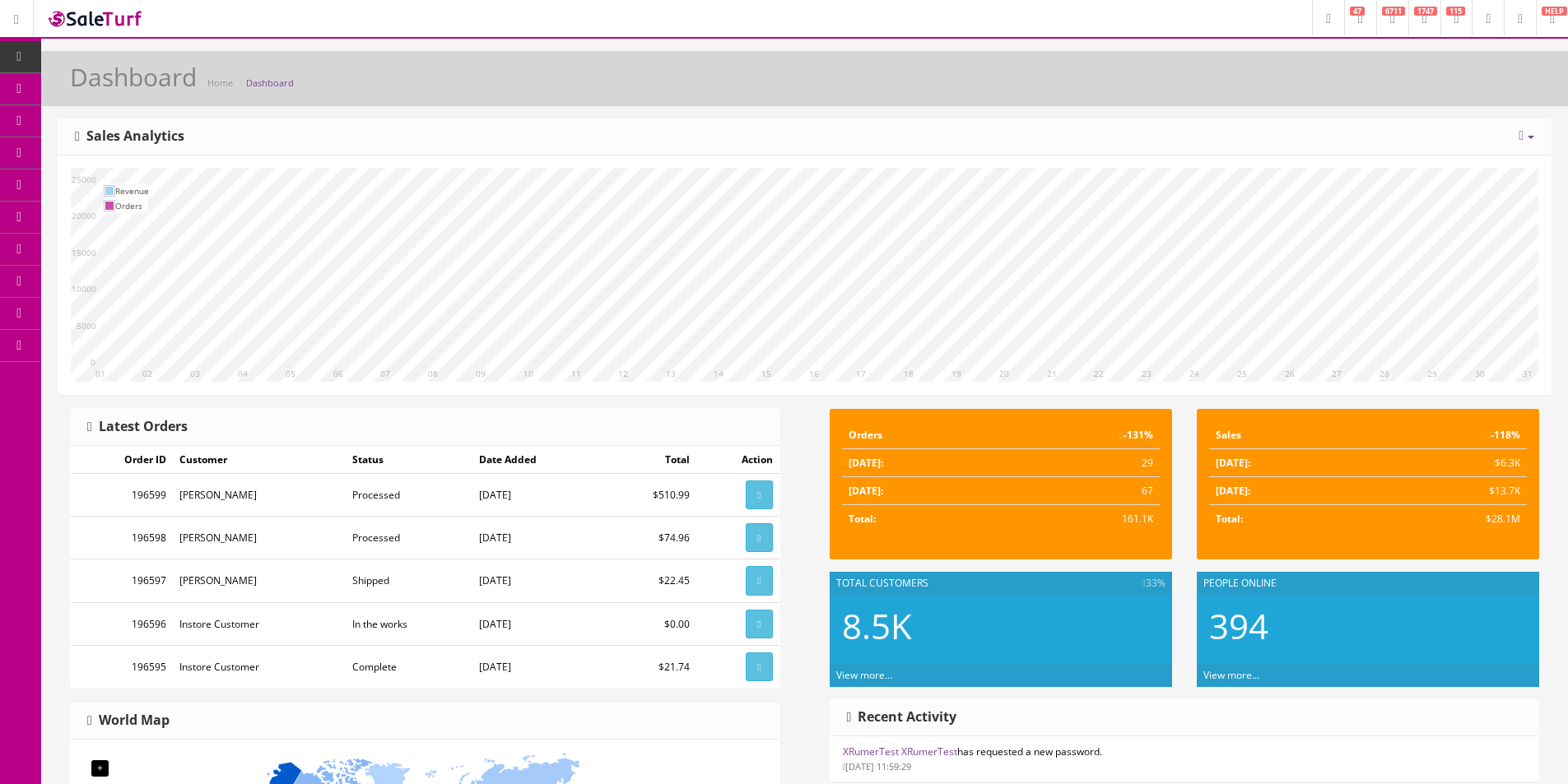
click at [659, 159] on div "10 11 12 13 14 15 16 17 18 19 20 21 22 23 24 25 26 27 28 29 30 31 01 02 03 04 0…" at bounding box center [805, 275] width 1493 height 238
drag, startPoint x: 659, startPoint y: 159, endPoint x: 938, endPoint y: 4, distance: 319.2
click at [661, 159] on div "10 11 12 13 14 15 16 17 18 19 20 21 22 23 24 25 26 27 28 29 30 31 01 02 03 04 0…" at bounding box center [805, 275] width 1493 height 238
click at [131, 90] on span "Products" at bounding box center [117, 88] width 40 height 14
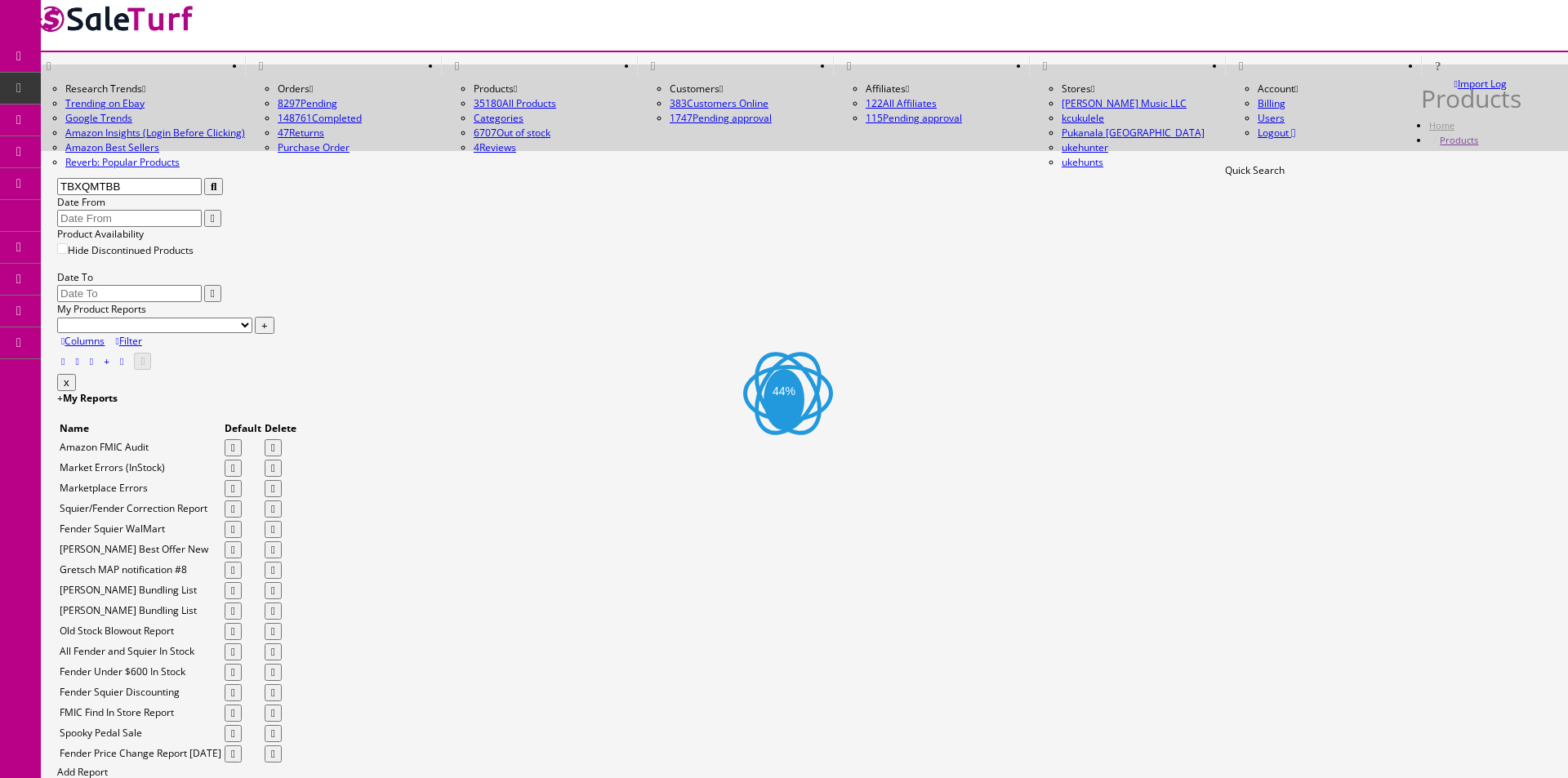
click at [422, 199] on div "Quick Search TBXQMTBB Date From" at bounding box center [804, 195] width 1494 height 64
click at [223, 185] on button "button" at bounding box center [213, 187] width 18 height 18
click at [201, 178] on input "TBXQMTBB" at bounding box center [129, 187] width 144 height 18
drag, startPoint x: 399, startPoint y: 177, endPoint x: 414, endPoint y: 206, distance: 32.6
click at [223, 178] on button "button" at bounding box center [213, 187] width 18 height 18
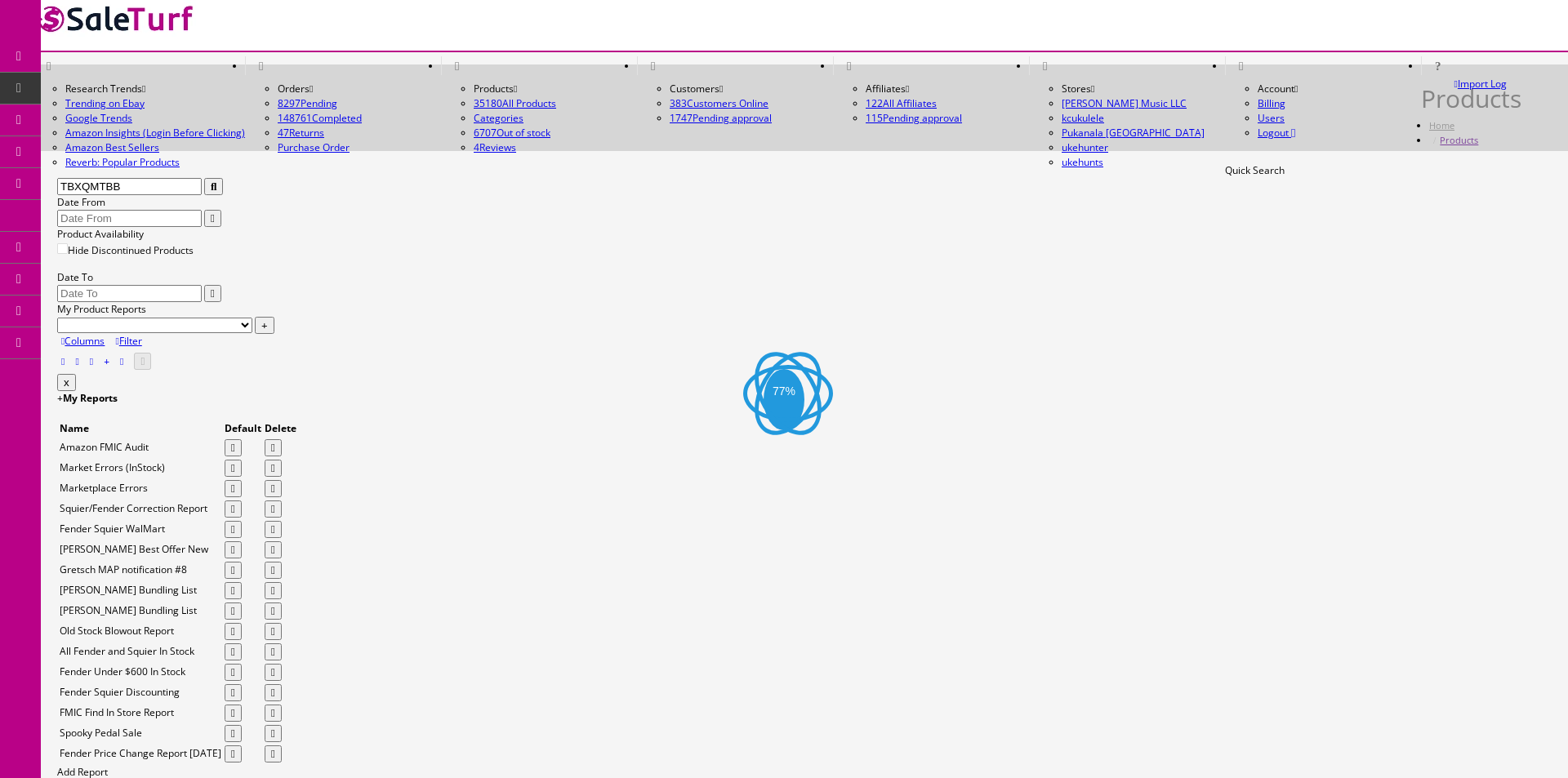
click at [414, 207] on div "Quick Search TBXQMTBB Date From Product Availability Hide Discontinued Products…" at bounding box center [804, 269] width 1494 height 211
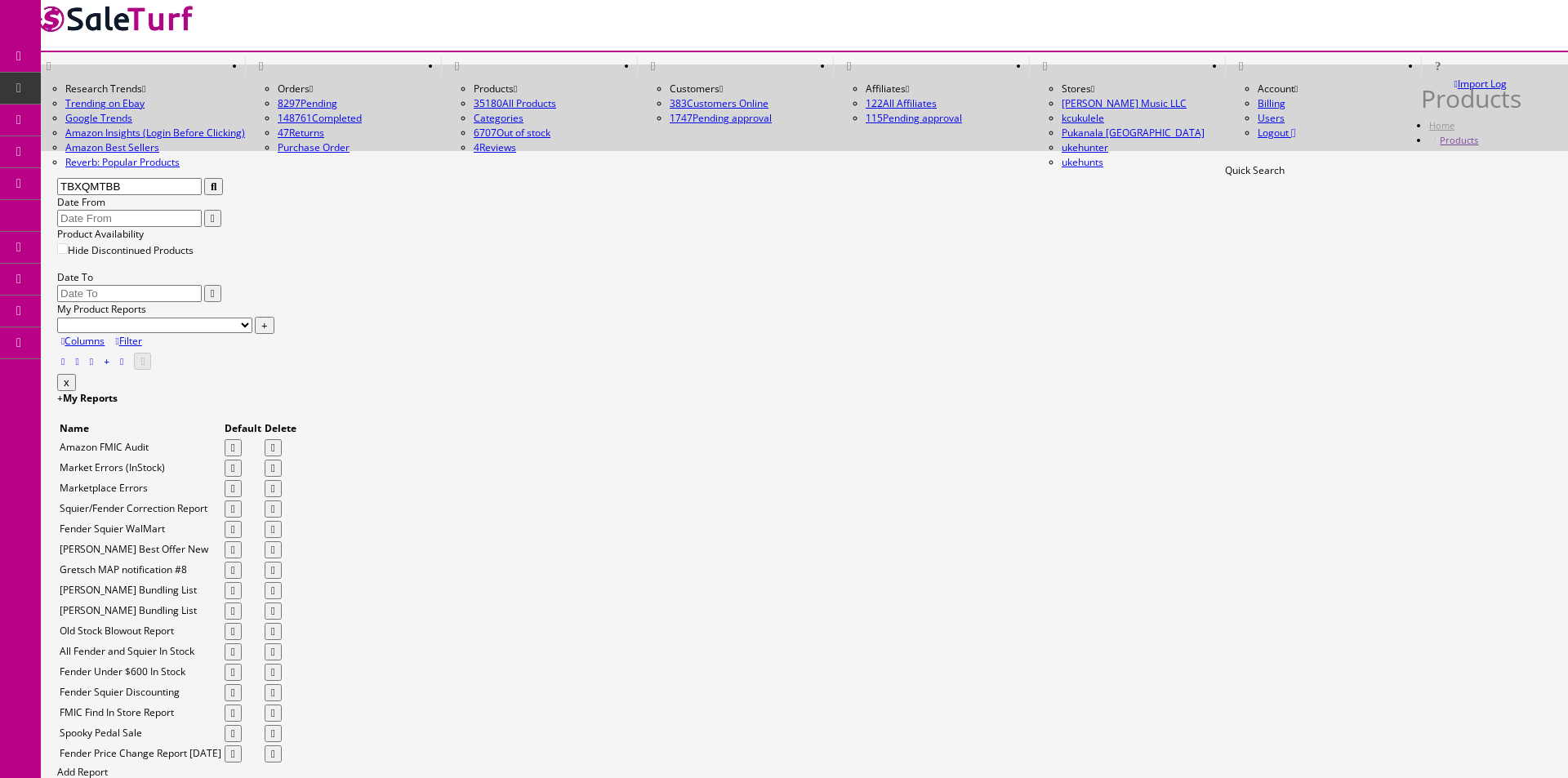
click at [201, 178] on input "TBXQMTBB" at bounding box center [129, 187] width 144 height 18
drag, startPoint x: 255, startPoint y: 174, endPoint x: 259, endPoint y: 163, distance: 11.7
click at [201, 178] on input "TBXQMTBB" at bounding box center [129, 187] width 144 height 18
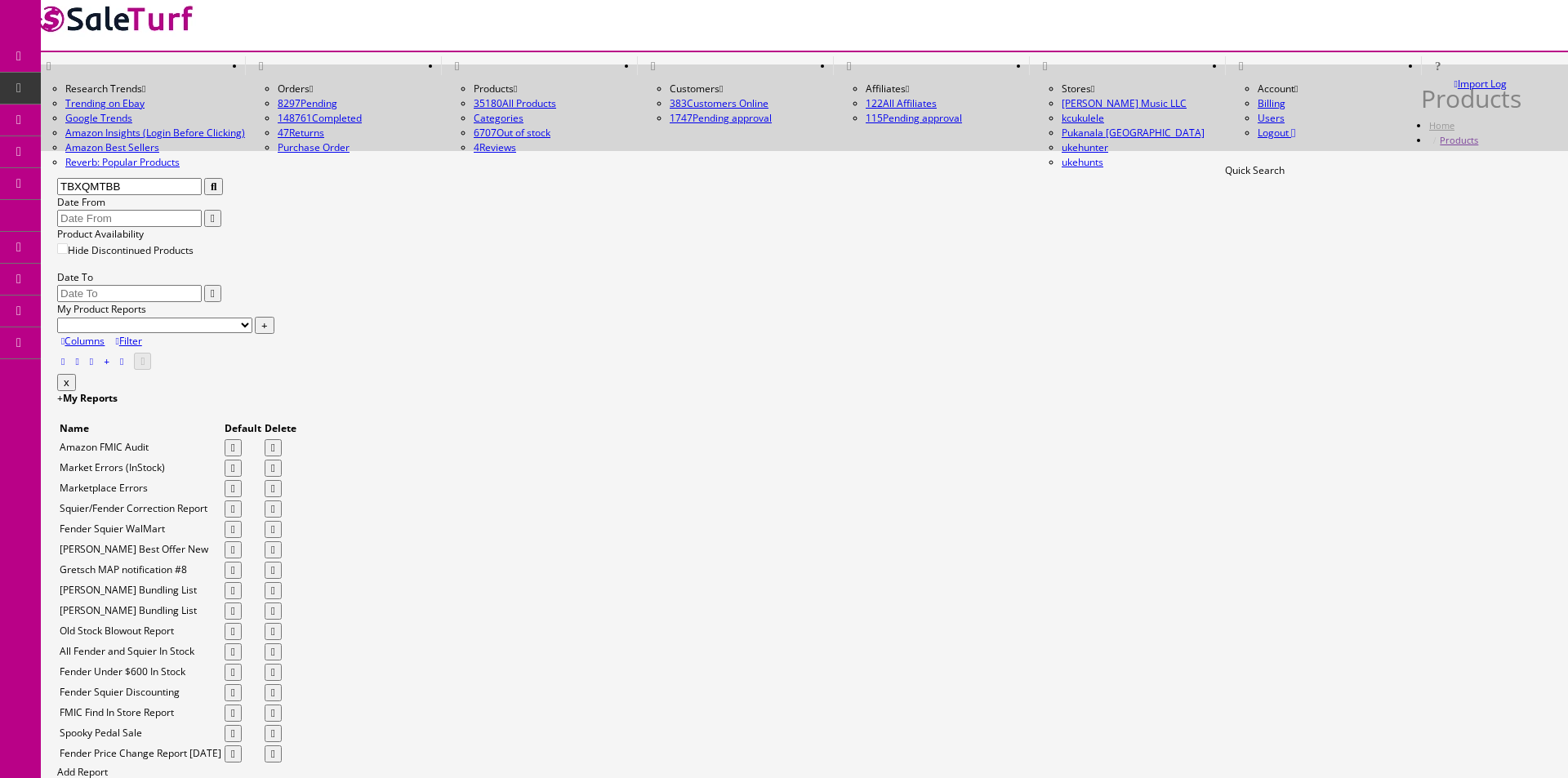
click at [259, 164] on div "Quick Search TBXQMTBB" at bounding box center [804, 179] width 1494 height 31
click at [189, 186] on input "TBXQMTBB" at bounding box center [129, 187] width 144 height 18
type input "ddrum"
click at [67, 243] on input "Hide Discontinued Products" at bounding box center [62, 248] width 10 height 10
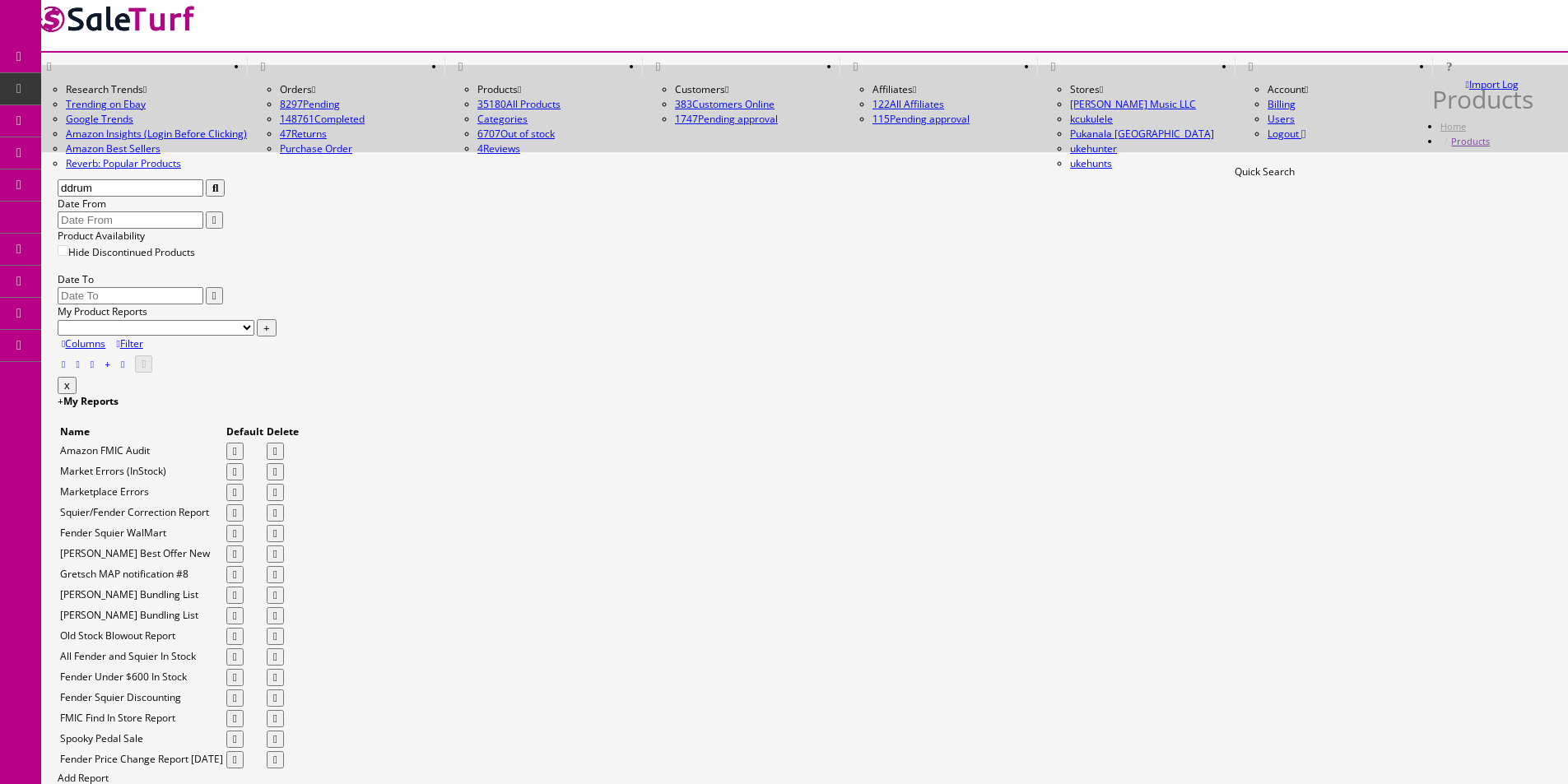
checkbox input "false"
click at [162, 180] on input "ddrum" at bounding box center [130, 188] width 145 height 18
type input "dda50bt"
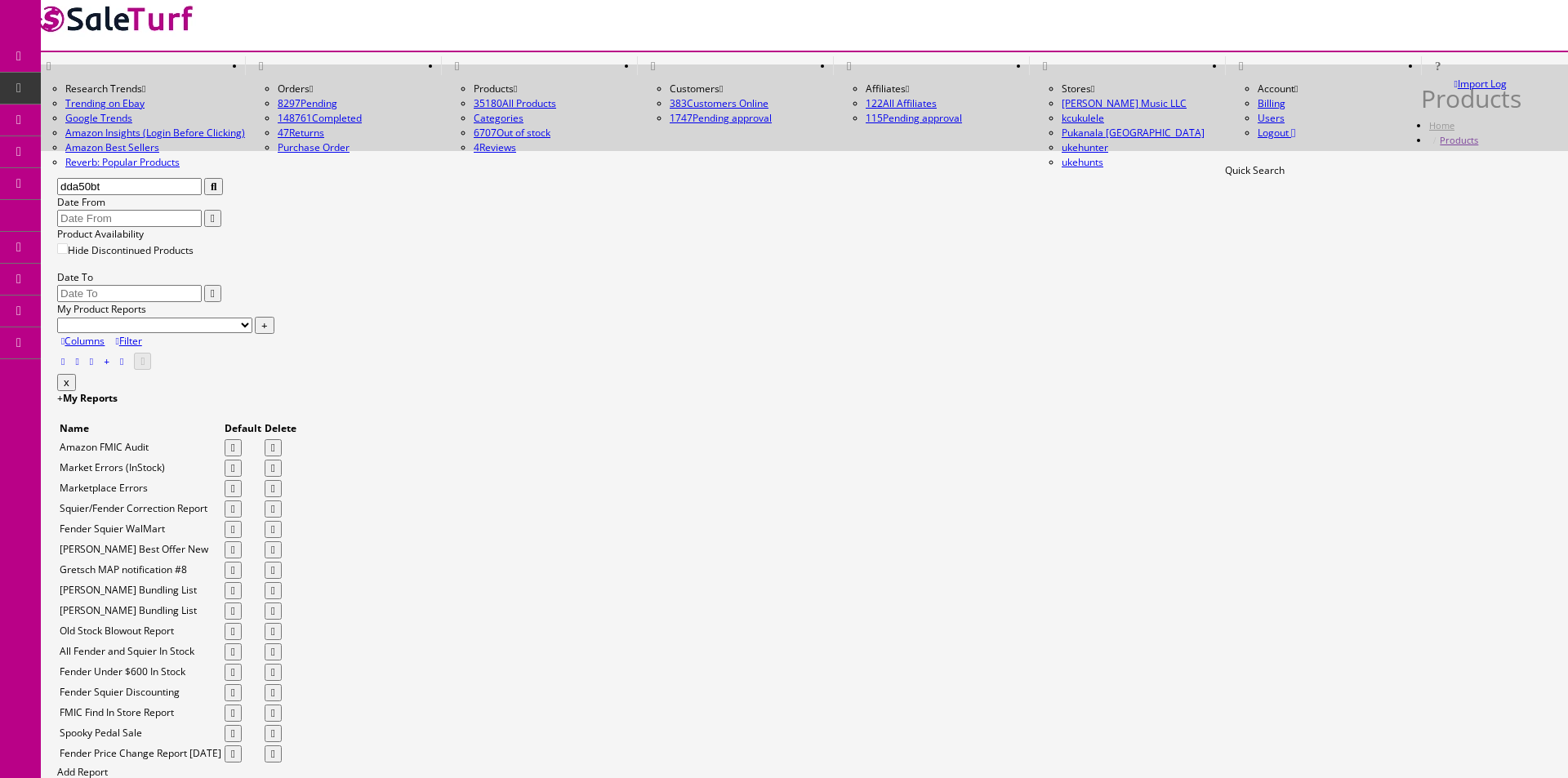
drag, startPoint x: 1095, startPoint y: 300, endPoint x: 1085, endPoint y: 302, distance: 10.2
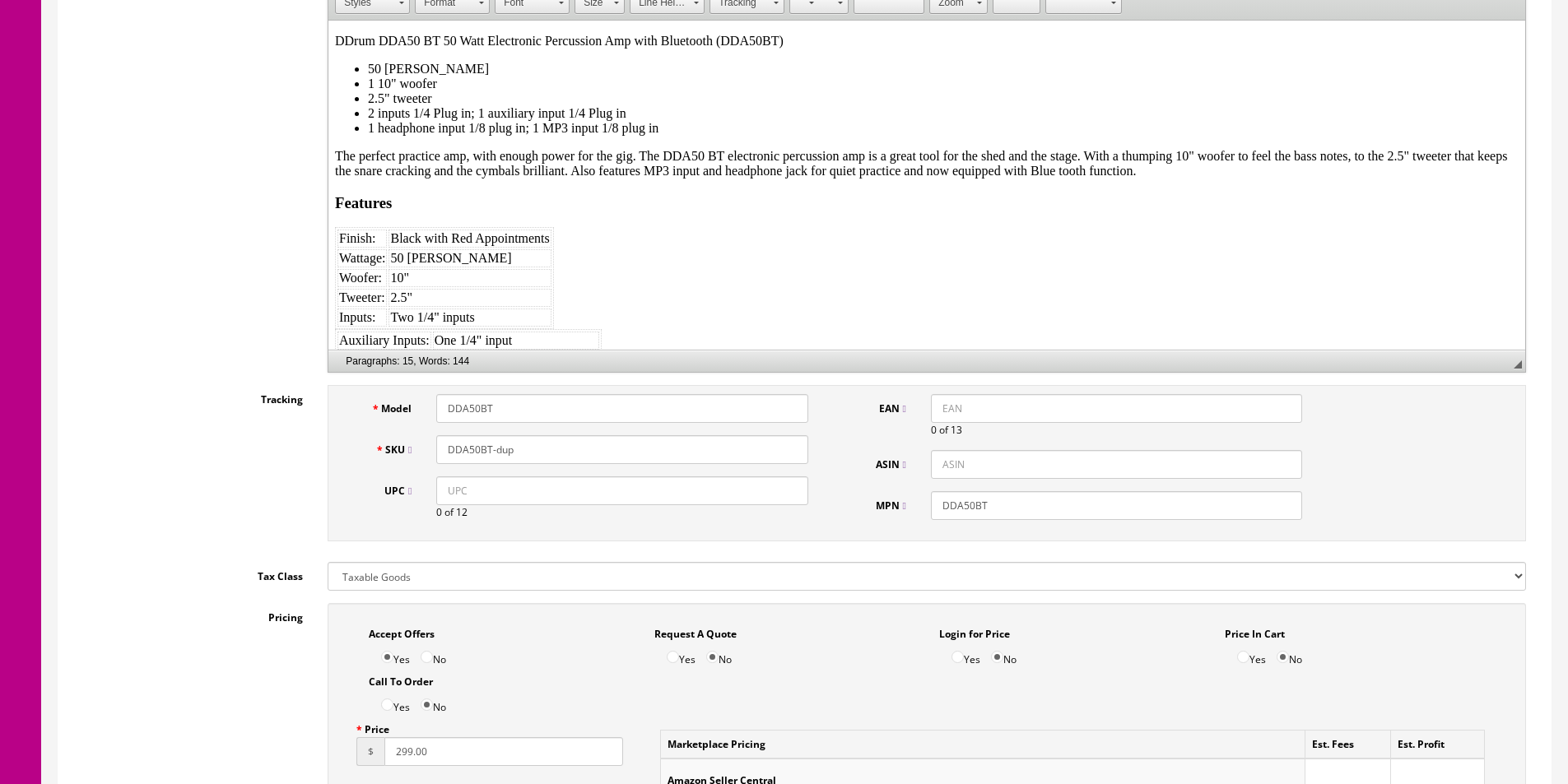
scroll to position [576, 0]
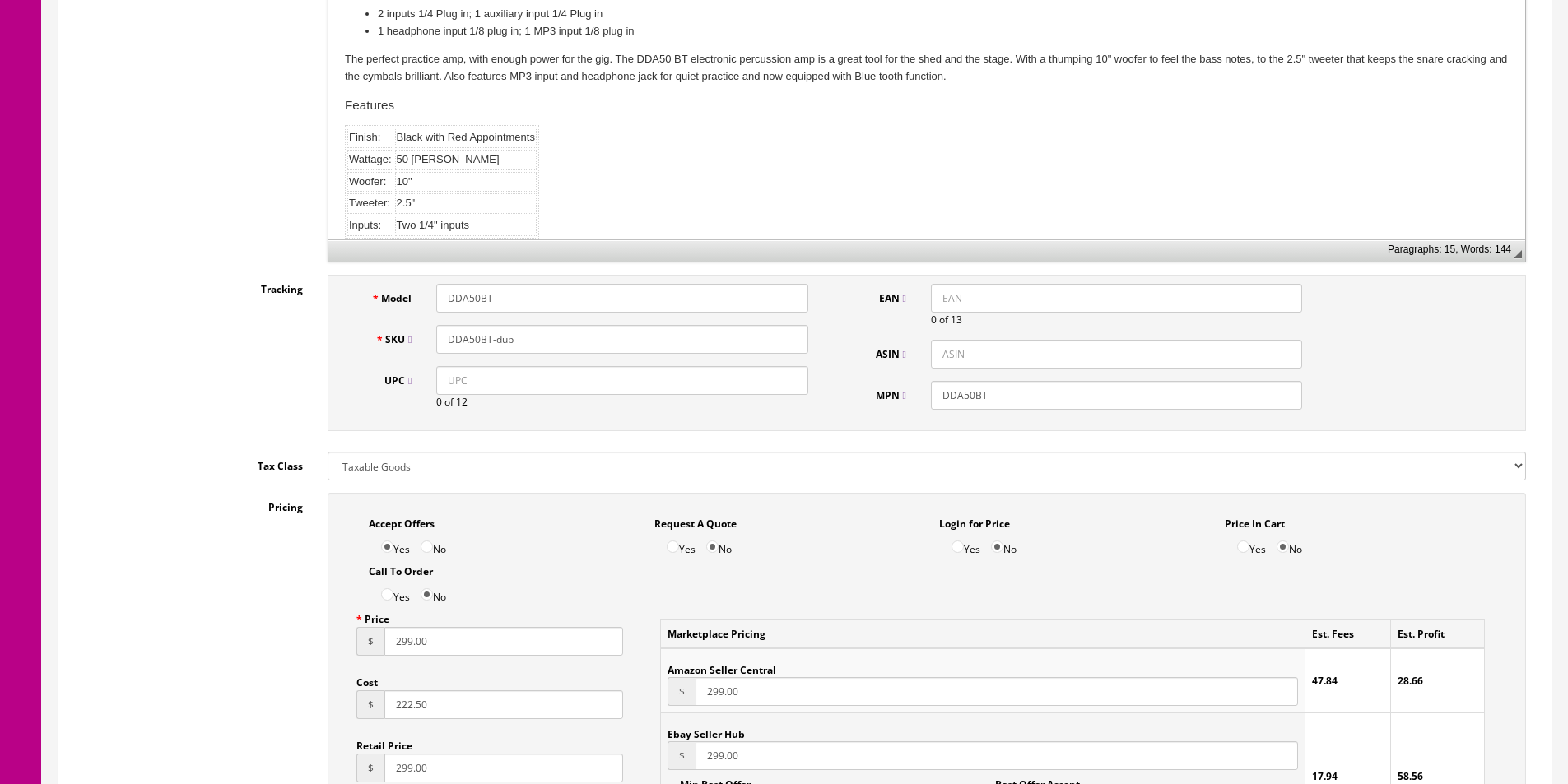
click at [529, 335] on input "DDA50BT-dup" at bounding box center [621, 339] width 372 height 29
click at [529, 334] on input "DDA50BT-dup" at bounding box center [621, 339] width 372 height 29
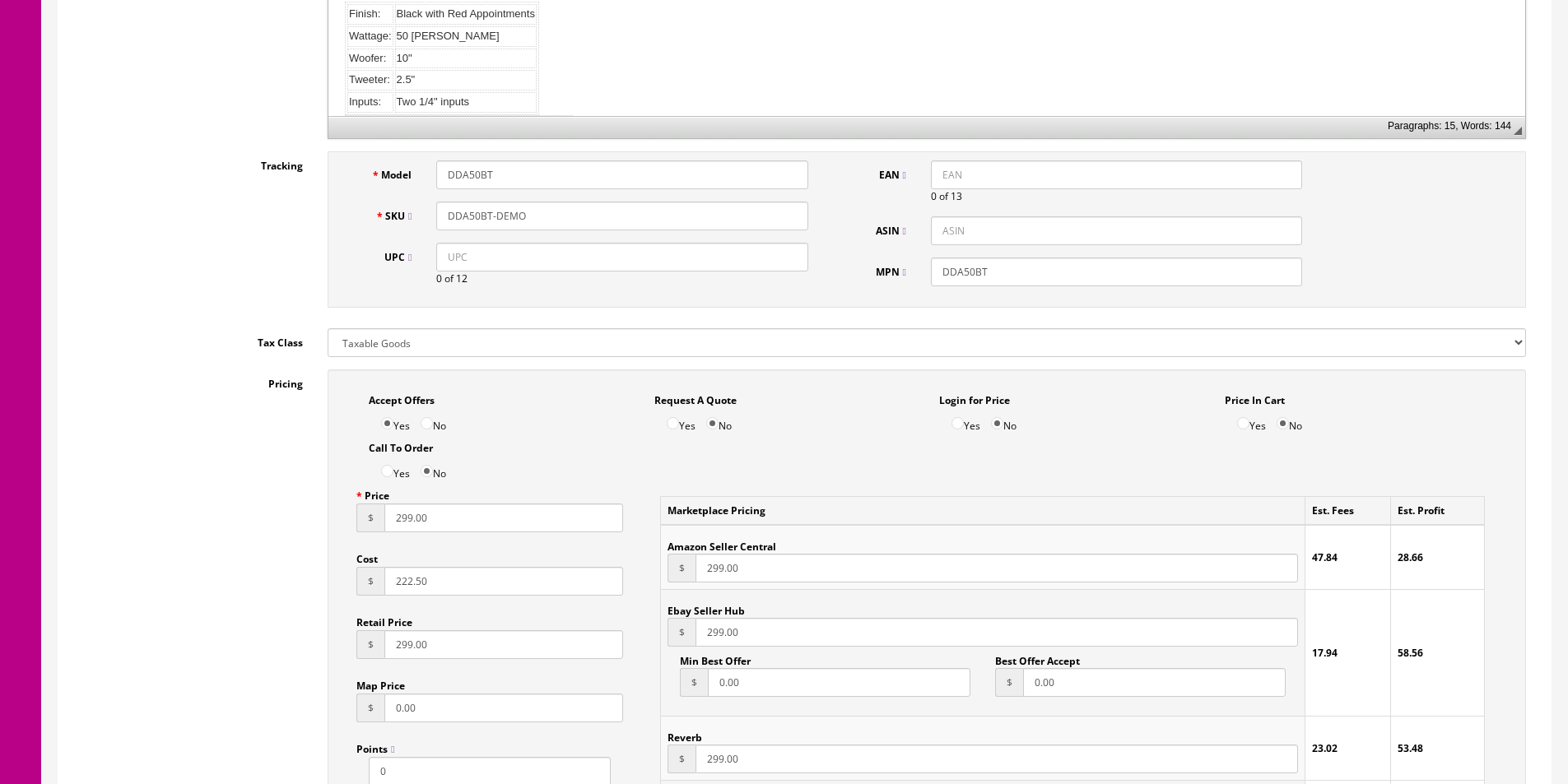
scroll to position [823, 0]
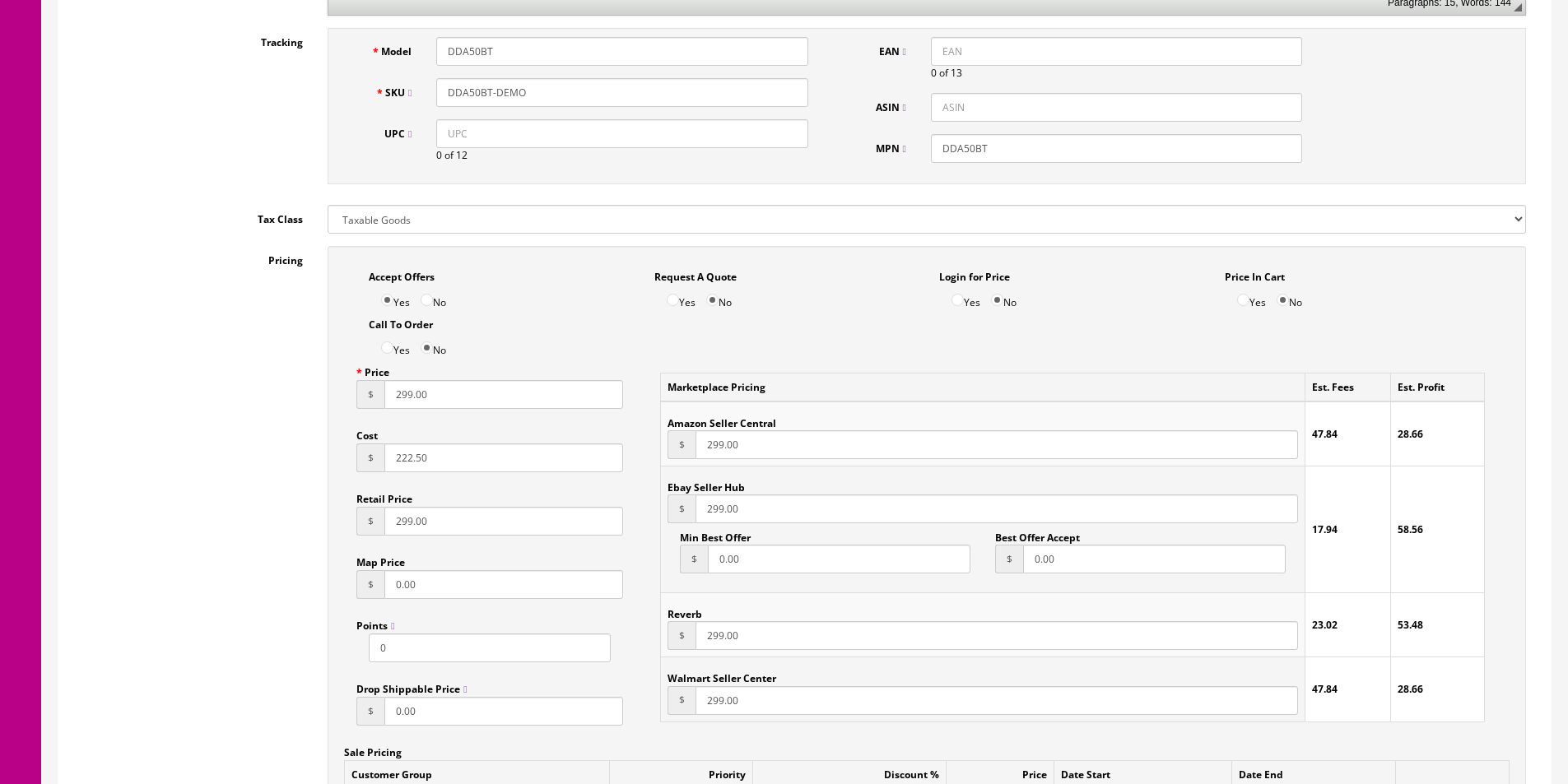
type input "DDA50BT-DEMO"
click at [435, 399] on input "299.00" at bounding box center [504, 394] width 239 height 29
drag, startPoint x: 435, startPoint y: 399, endPoint x: 430, endPoint y: 390, distance: 10.3
click at [435, 397] on input "299.00" at bounding box center [504, 394] width 239 height 29
type input "249"
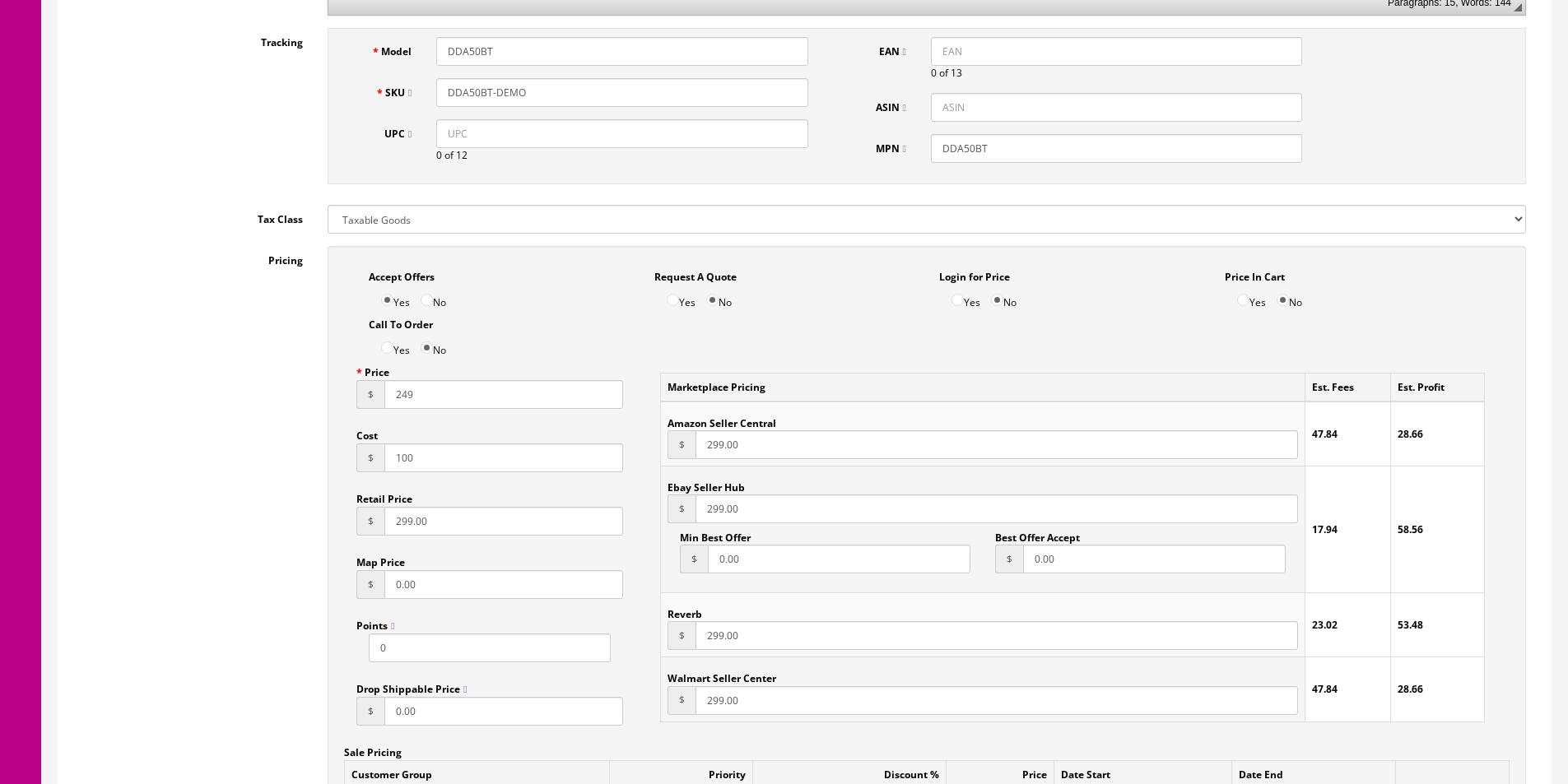
click at [433, 454] on input "100" at bounding box center [504, 457] width 239 height 29
click at [433, 455] on input "100" at bounding box center [504, 457] width 239 height 29
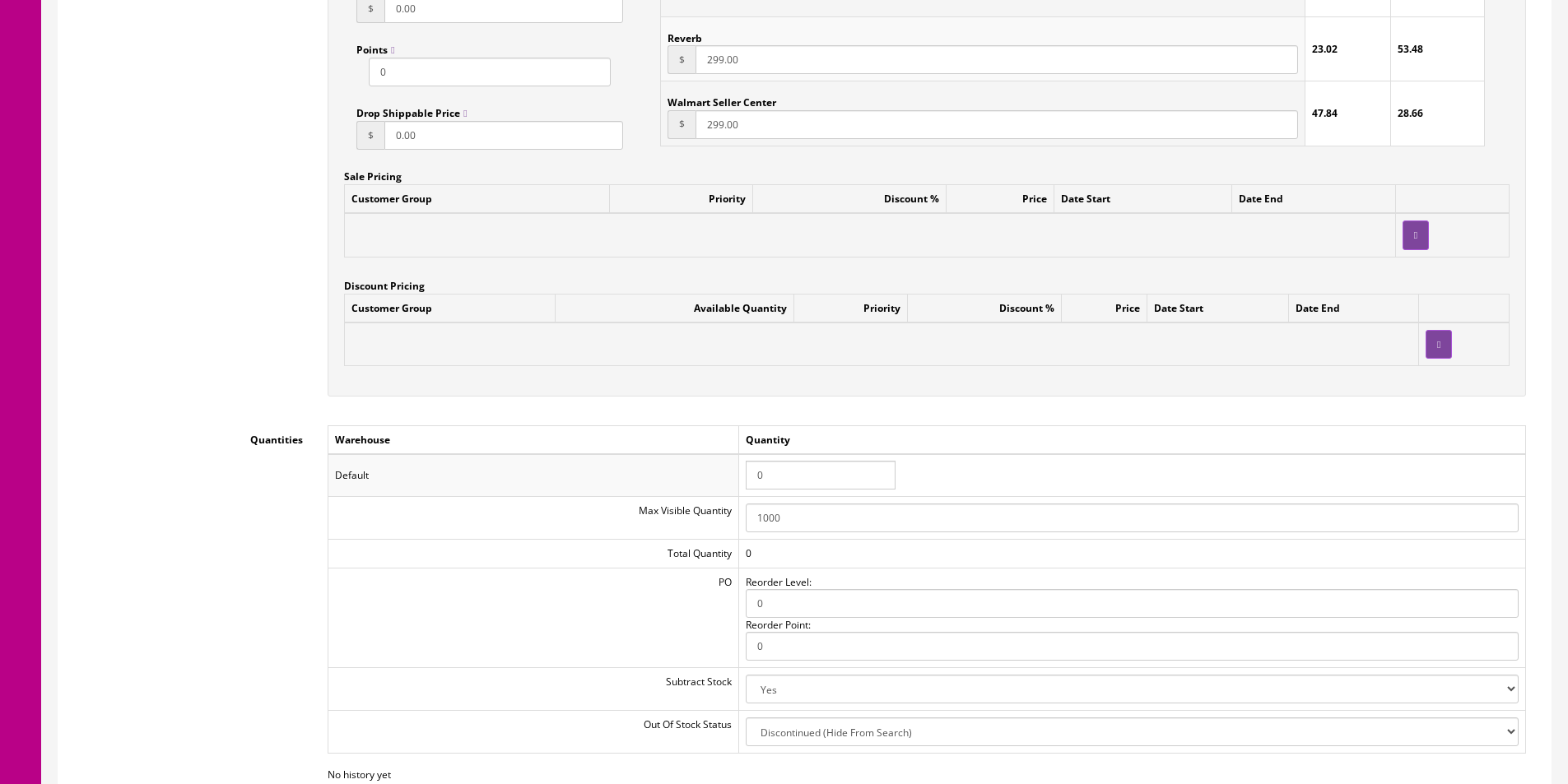
scroll to position [1645, 0]
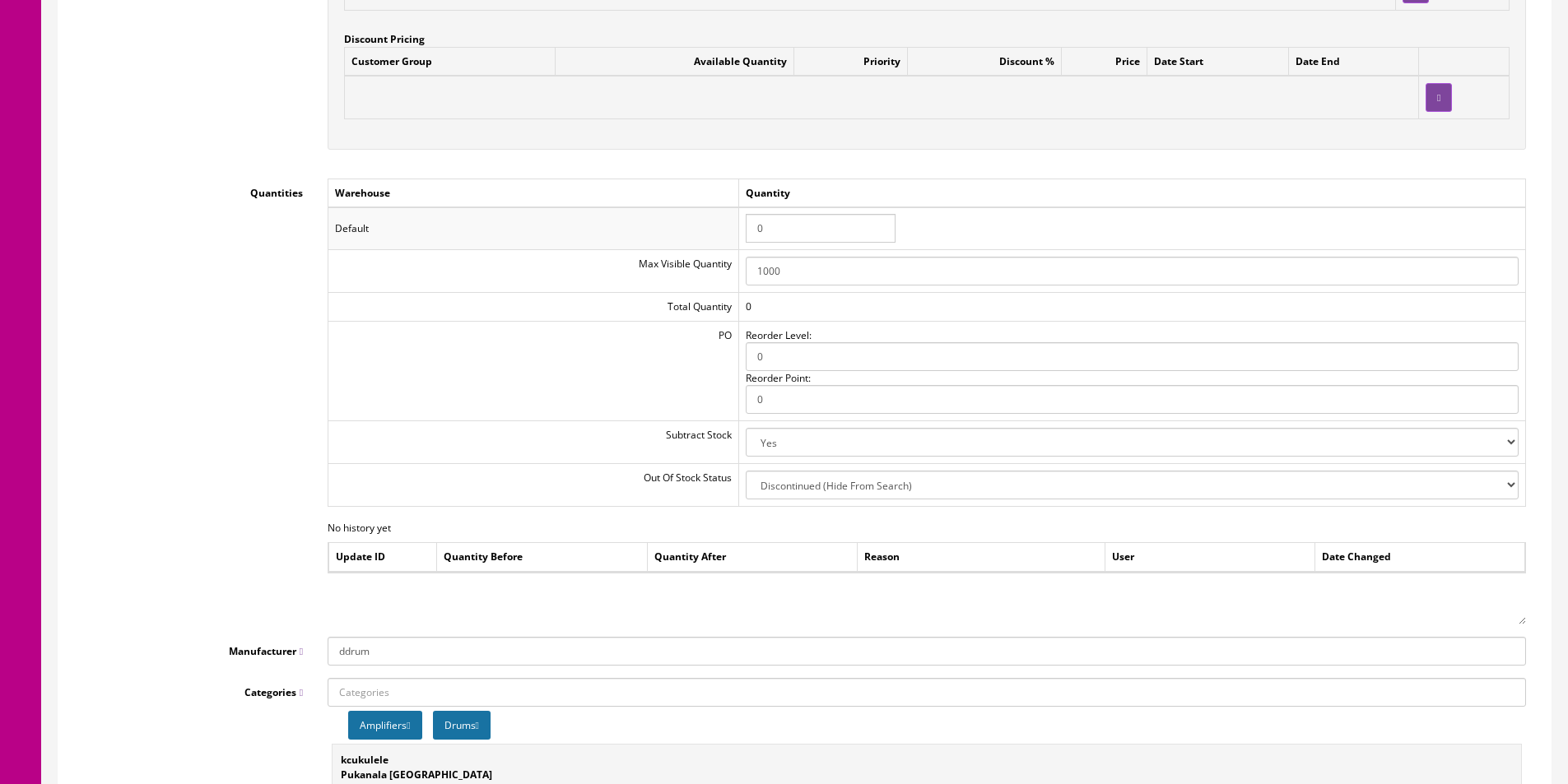
type input "50"
click at [790, 226] on input "0" at bounding box center [821, 228] width 150 height 29
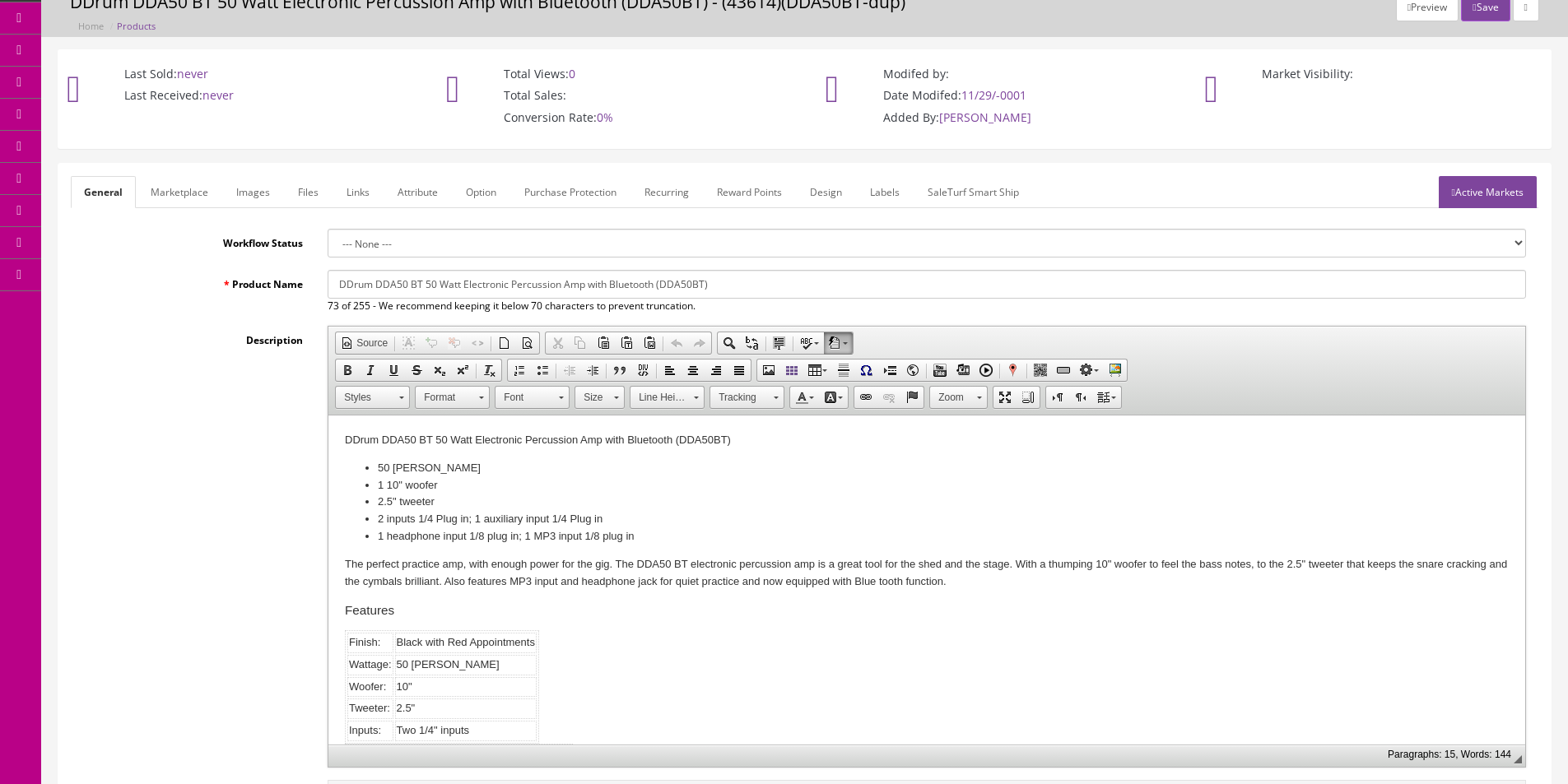
scroll to position [0, 0]
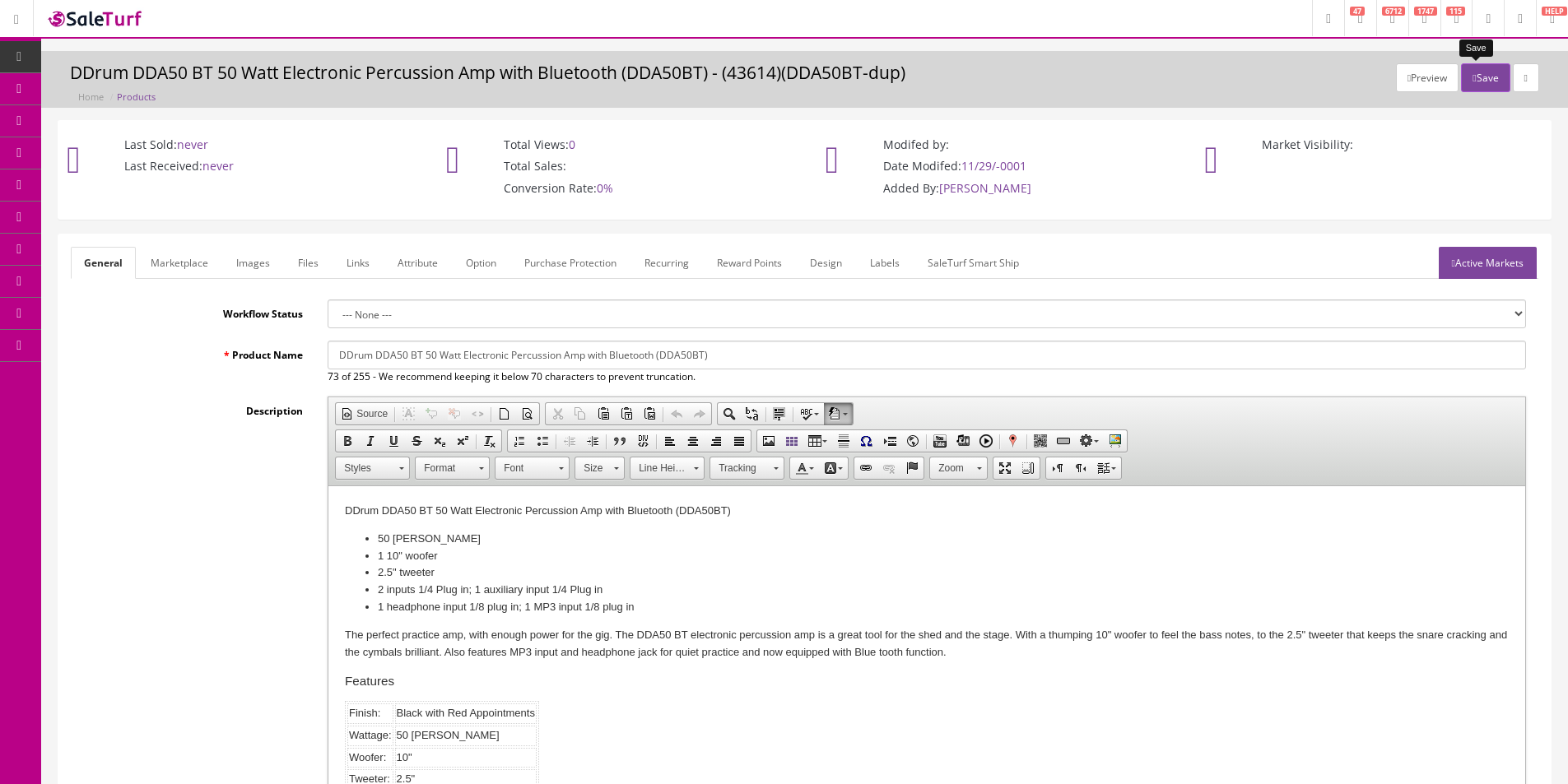
type input "1"
click at [1465, 72] on button "Save" at bounding box center [1486, 77] width 48 height 29
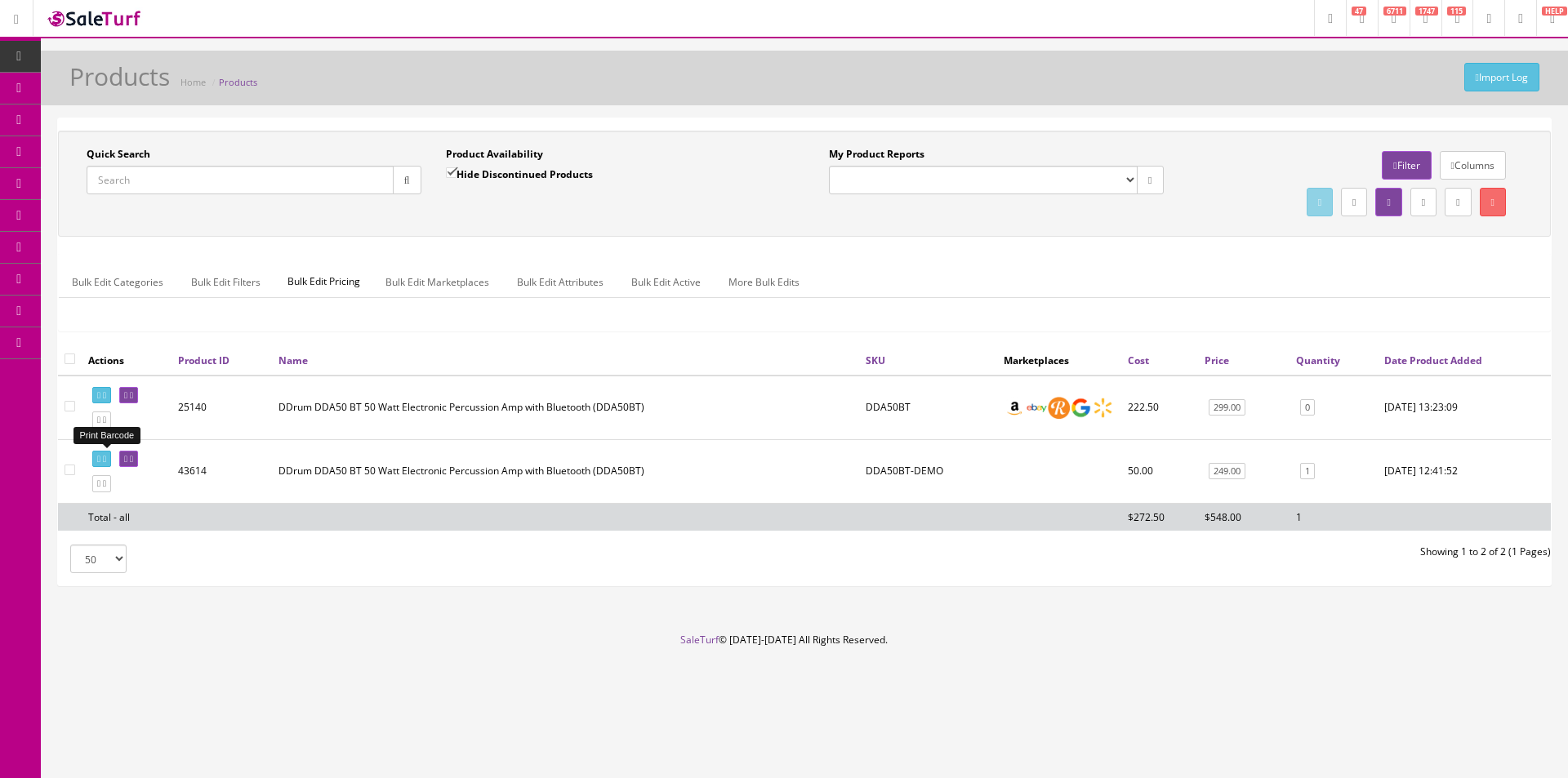
click at [106, 460] on icon at bounding box center [104, 459] width 4 height 9
click at [845, 340] on div "Quick Search Date From Product Availability Hide Discontinued Products Date To …" at bounding box center [804, 237] width 1492 height 214
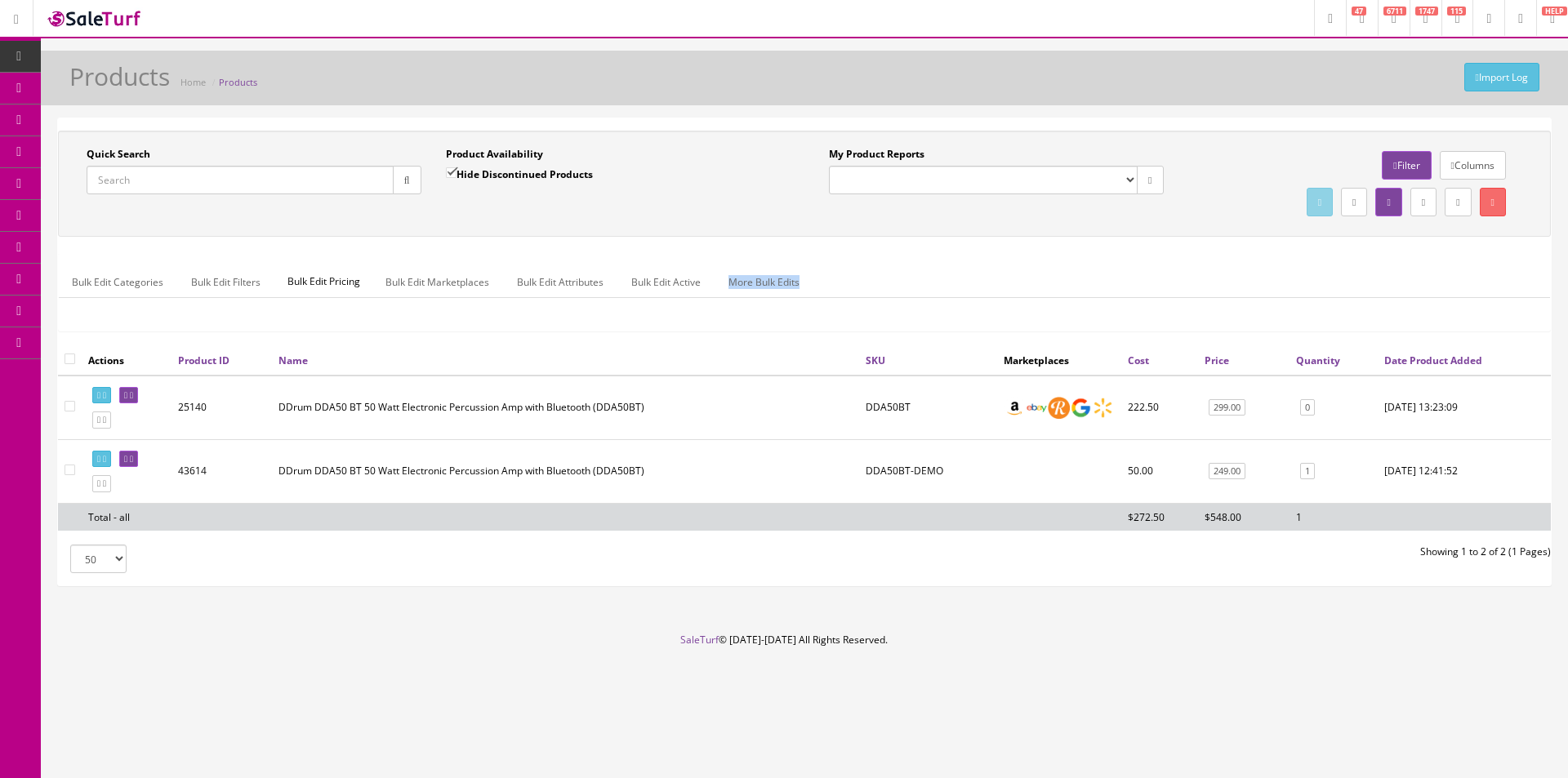
click at [845, 340] on div "Quick Search Date From Product Availability Hide Discontinued Products Date To …" at bounding box center [804, 237] width 1492 height 214
click at [393, 491] on td "DDrum DDA50 BT 50 Watt Electronic Percussion Amp with Bluetooth (DDA50BT)" at bounding box center [565, 470] width 587 height 64
click at [1190, 131] on div "Quick Search Date From Product Availability Hide Discontinued Products Date To …" at bounding box center [804, 183] width 1492 height 106
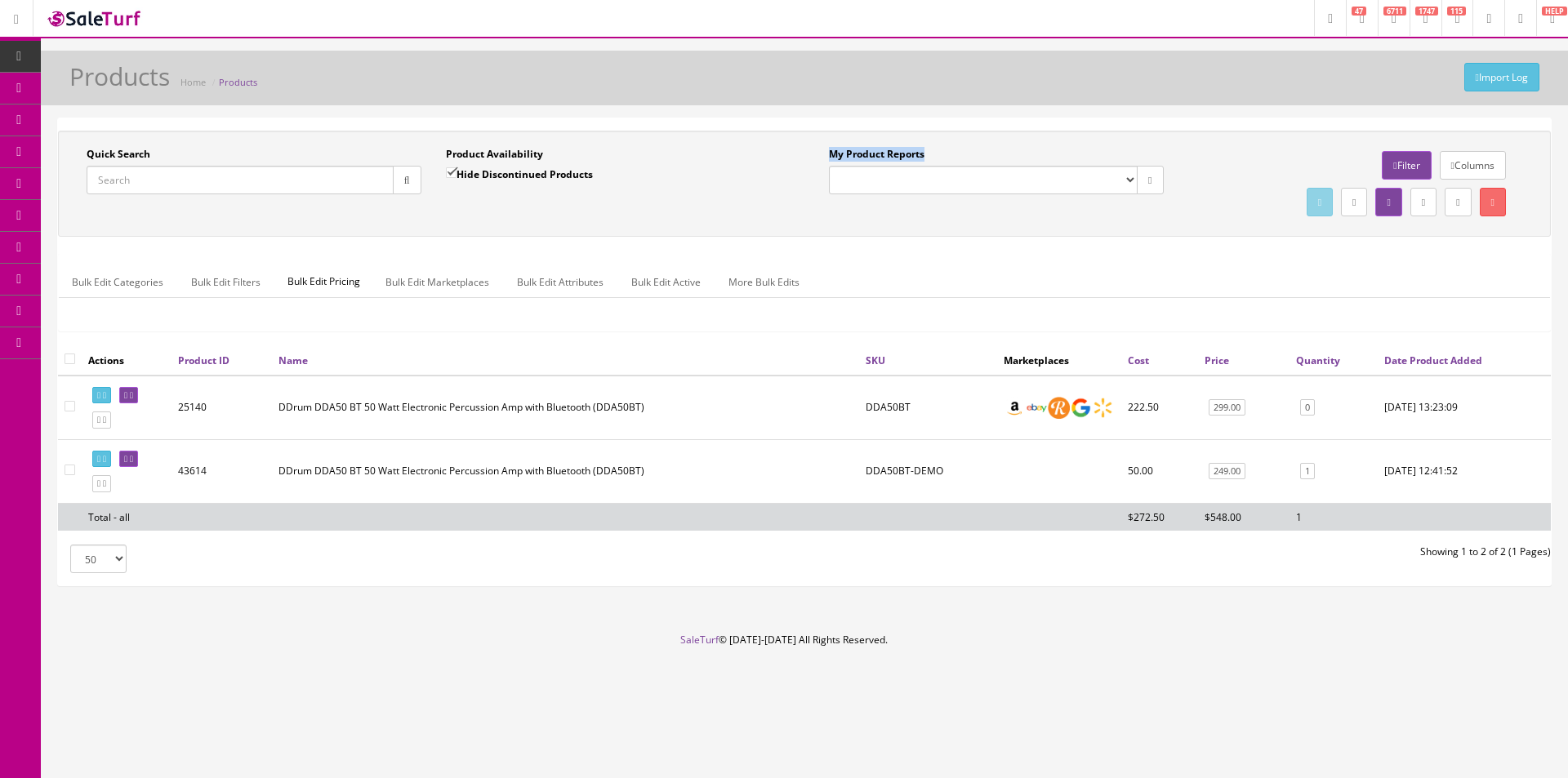
click at [1190, 131] on div "Quick Search Date From Product Availability Hide Discontinued Products Date To …" at bounding box center [804, 183] width 1492 height 106
click at [1190, 130] on div "Quick Search Date From Product Availability Hide Discontinued Products Date To …" at bounding box center [804, 183] width 1492 height 106
click at [275, 184] on input "Quick Search" at bounding box center [240, 179] width 307 height 29
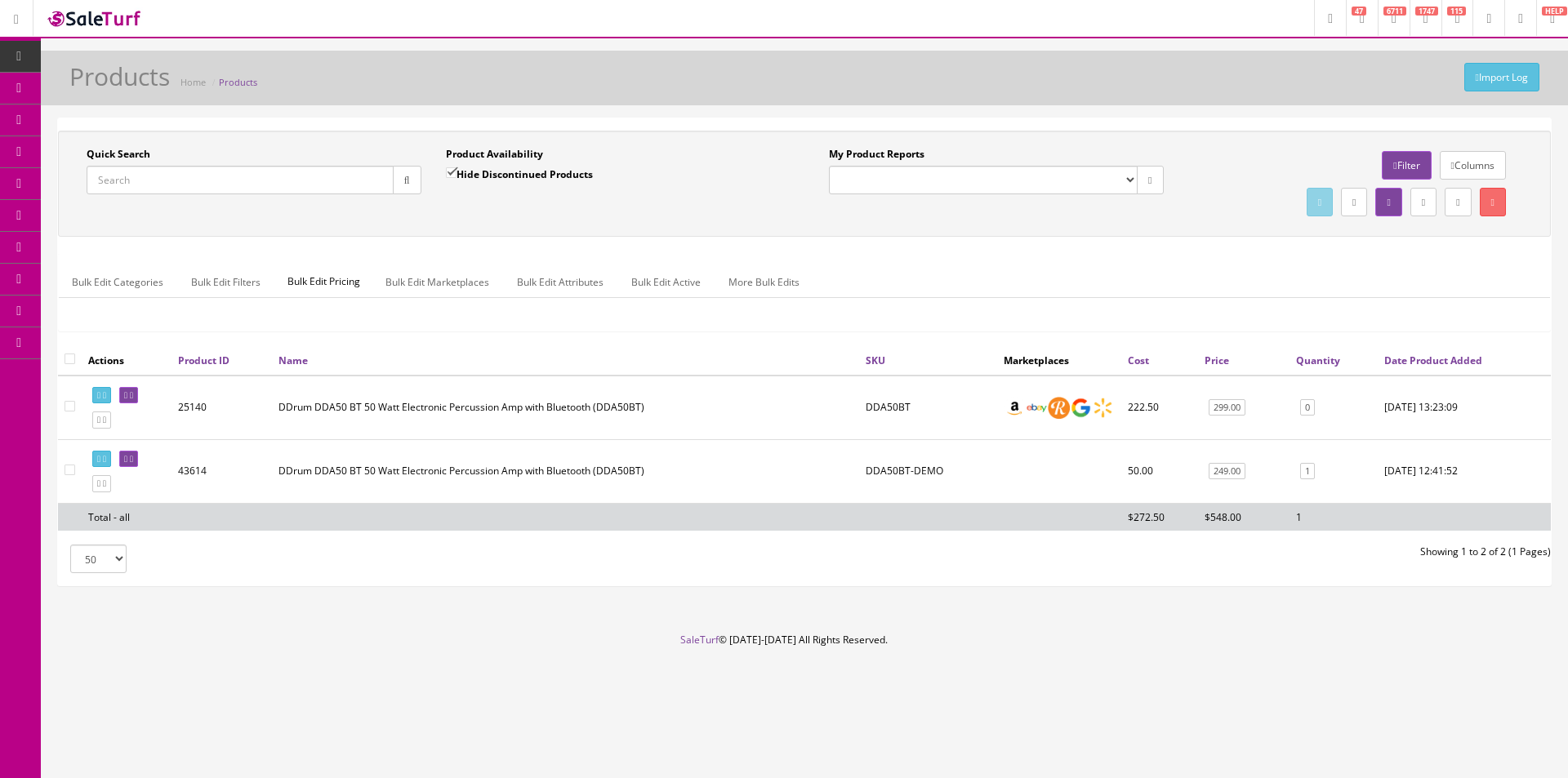
paste input "048090"
type input "048090"
click at [404, 179] on icon "button" at bounding box center [407, 180] width 6 height 10
click at [415, 212] on div "Quick Search 048090 Date From Product Availability Hide Discontinued Products D…" at bounding box center [804, 184] width 1485 height 74
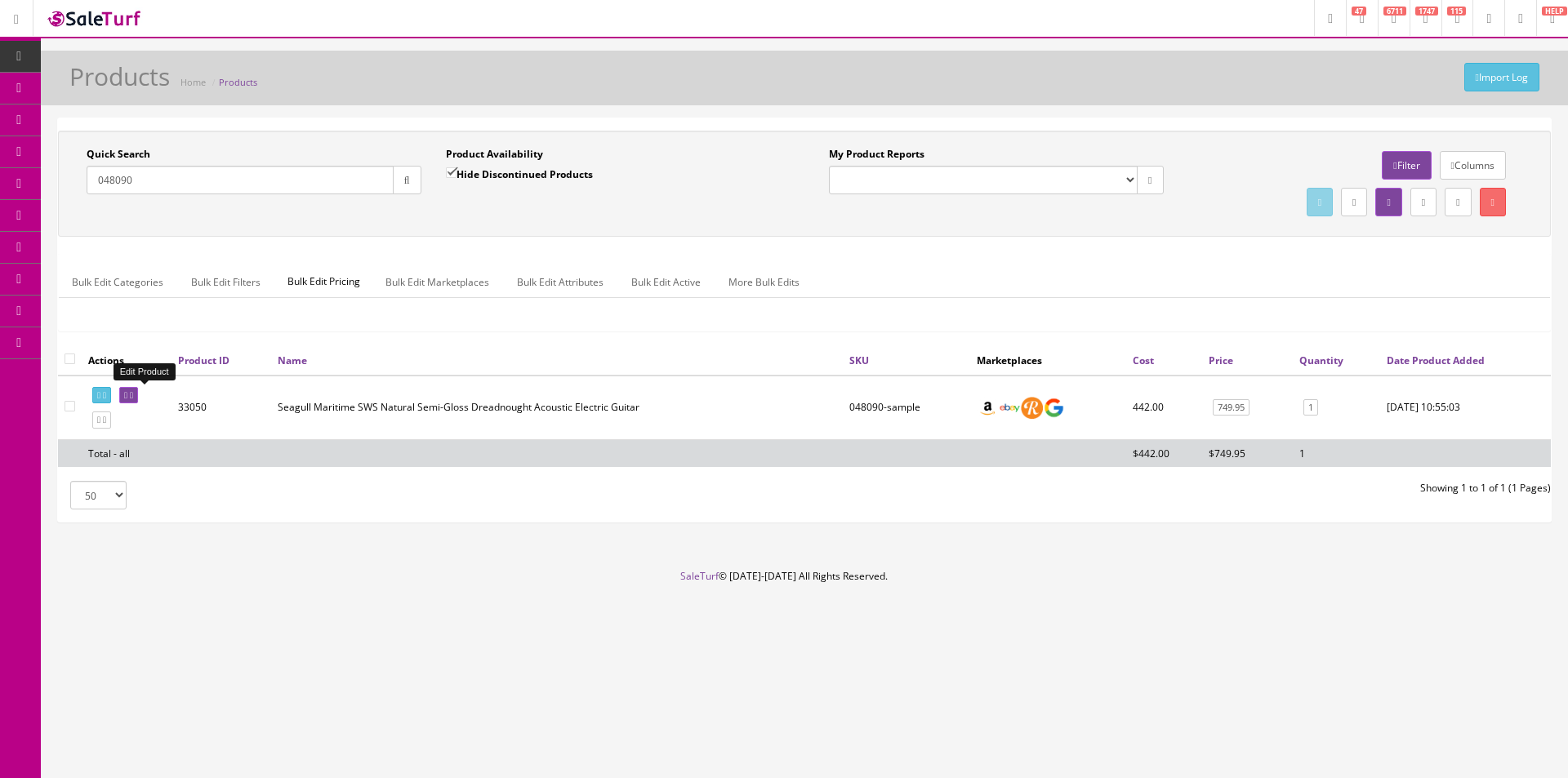
click at [128, 395] on icon at bounding box center [126, 395] width 4 height 9
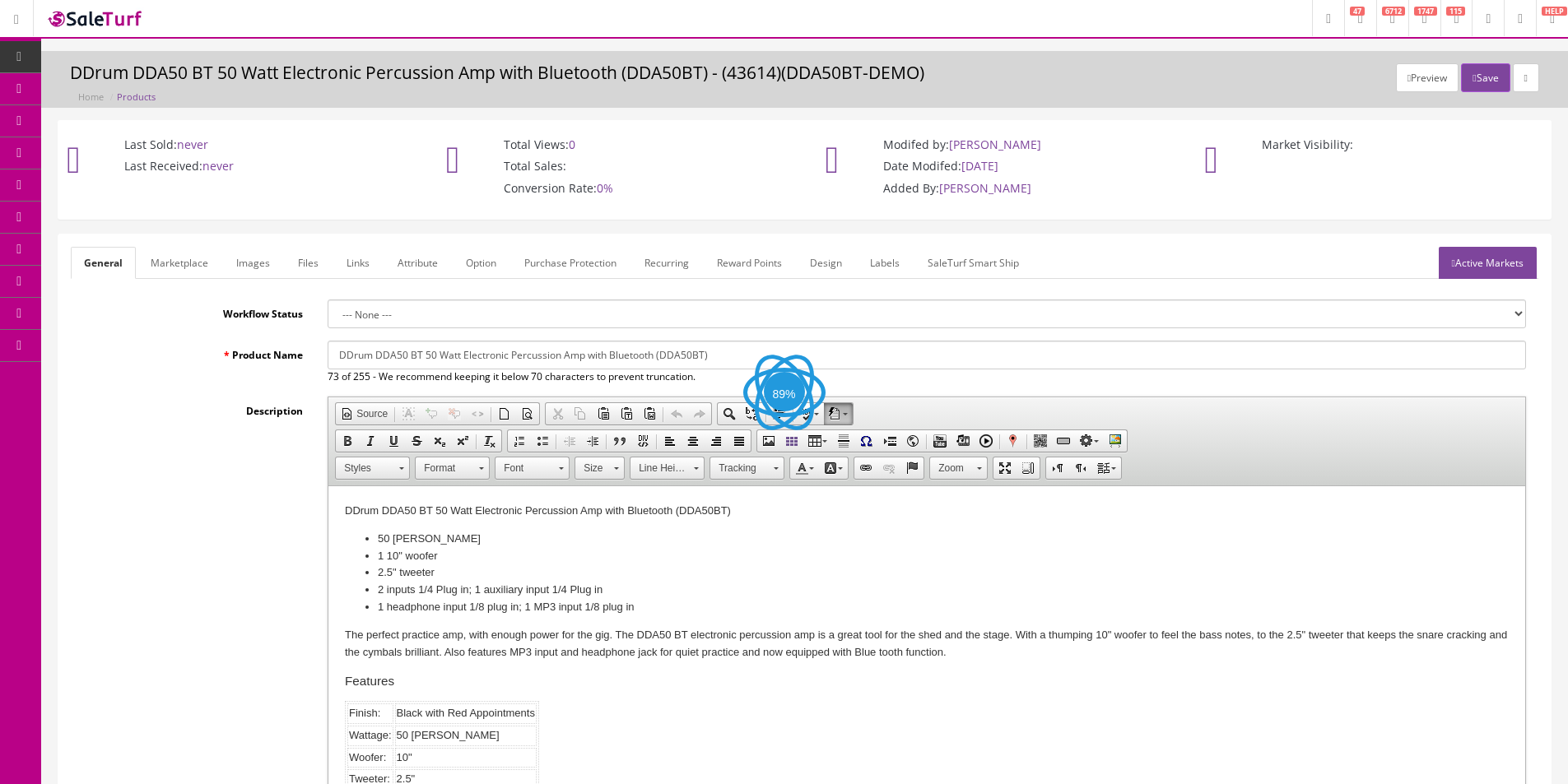
click at [247, 273] on link "Images" at bounding box center [252, 263] width 61 height 32
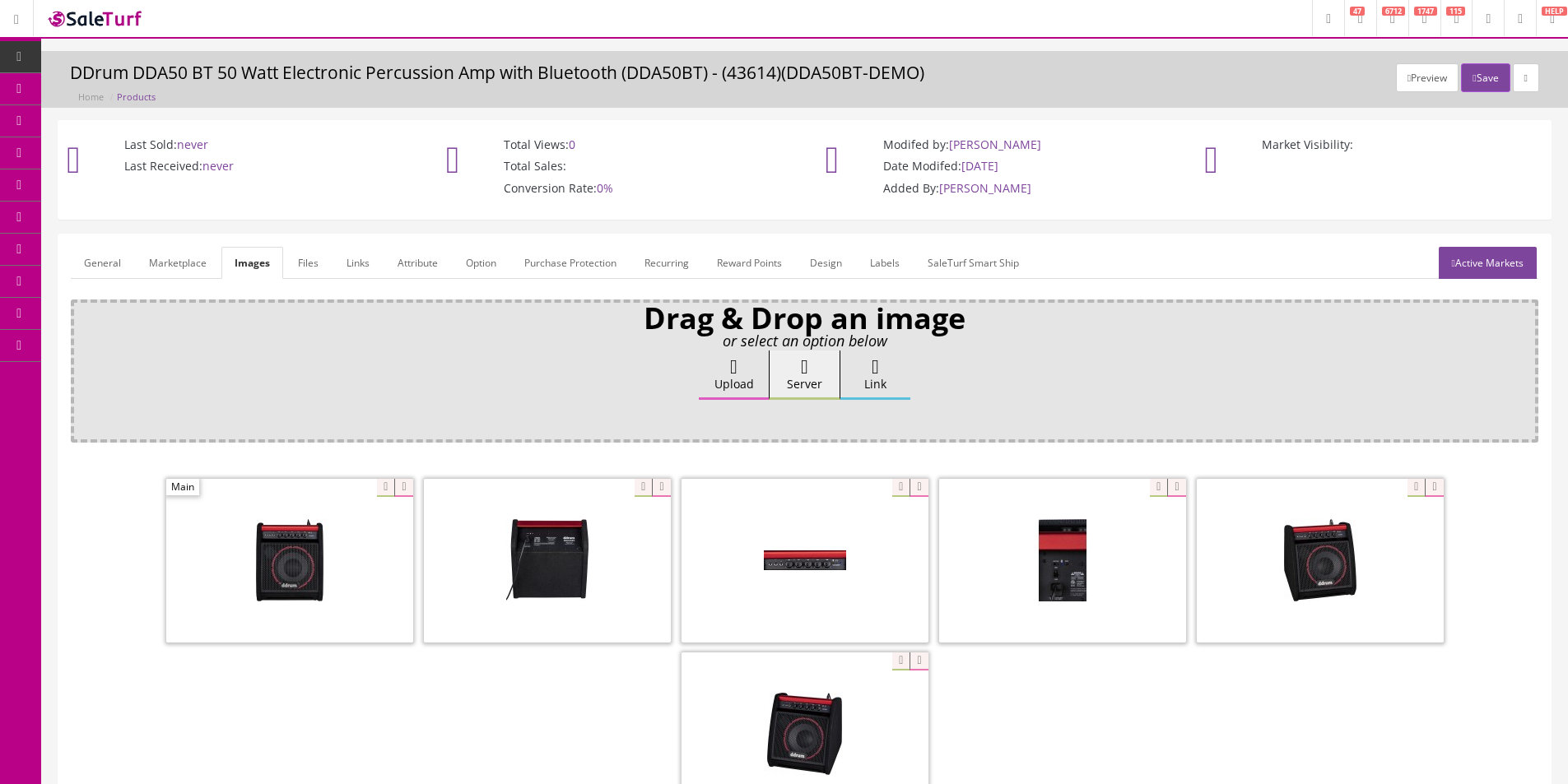
click at [124, 271] on link "General" at bounding box center [102, 263] width 63 height 32
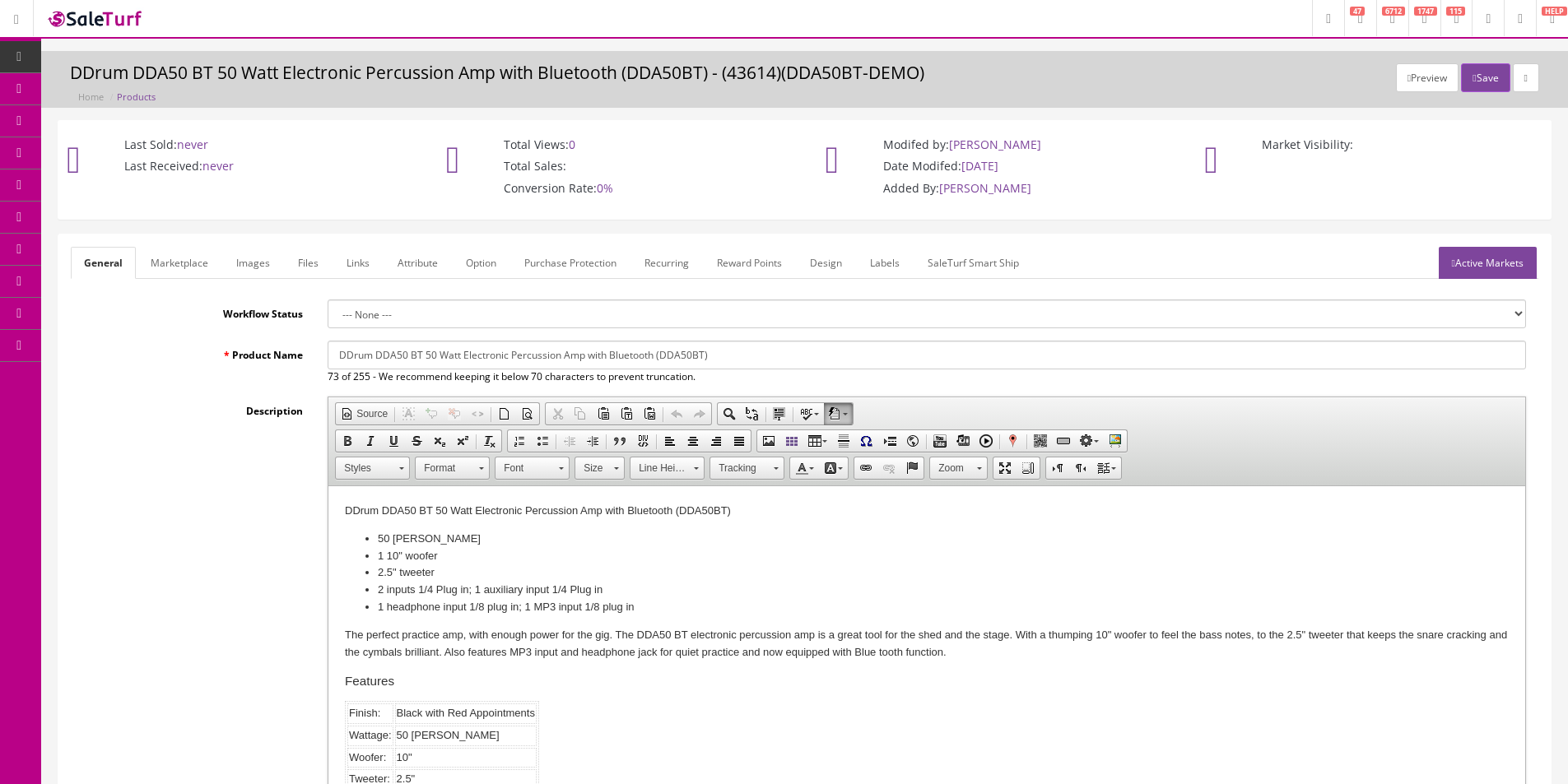
click at [897, 264] on link "Labels" at bounding box center [885, 263] width 56 height 32
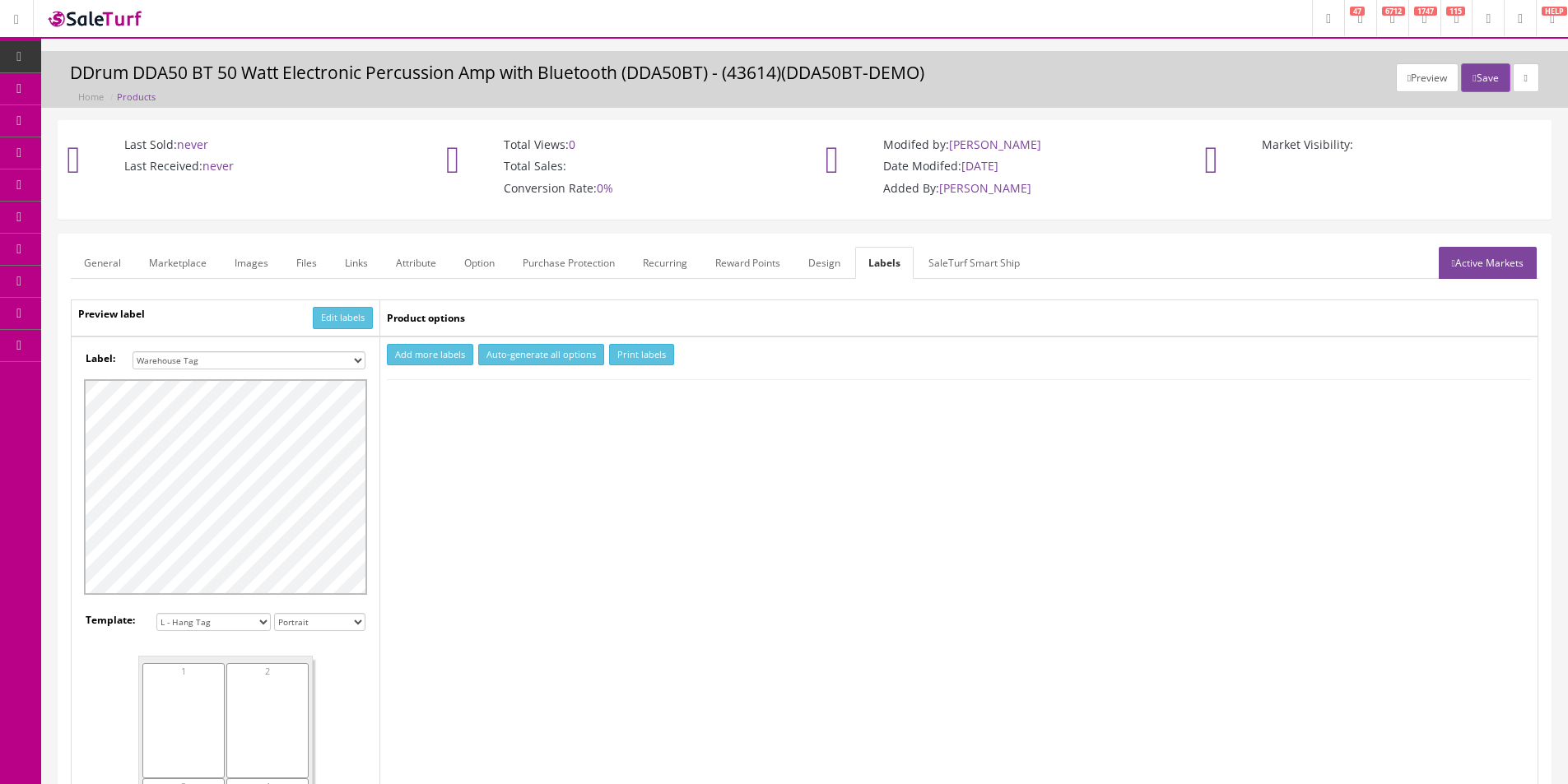
click at [244, 358] on select "Small Label 2 x 1 Label Shoe label 100 barcodes Dymo Label 2 X 1 Sticker Labels…" at bounding box center [249, 359] width 233 height 18
select select "16"
click at [132, 351] on select "Small Label 2 x 1 Label Shoe label 100 barcodes Dymo Label 2 X 1 Sticker Labels…" at bounding box center [249, 359] width 233 height 18
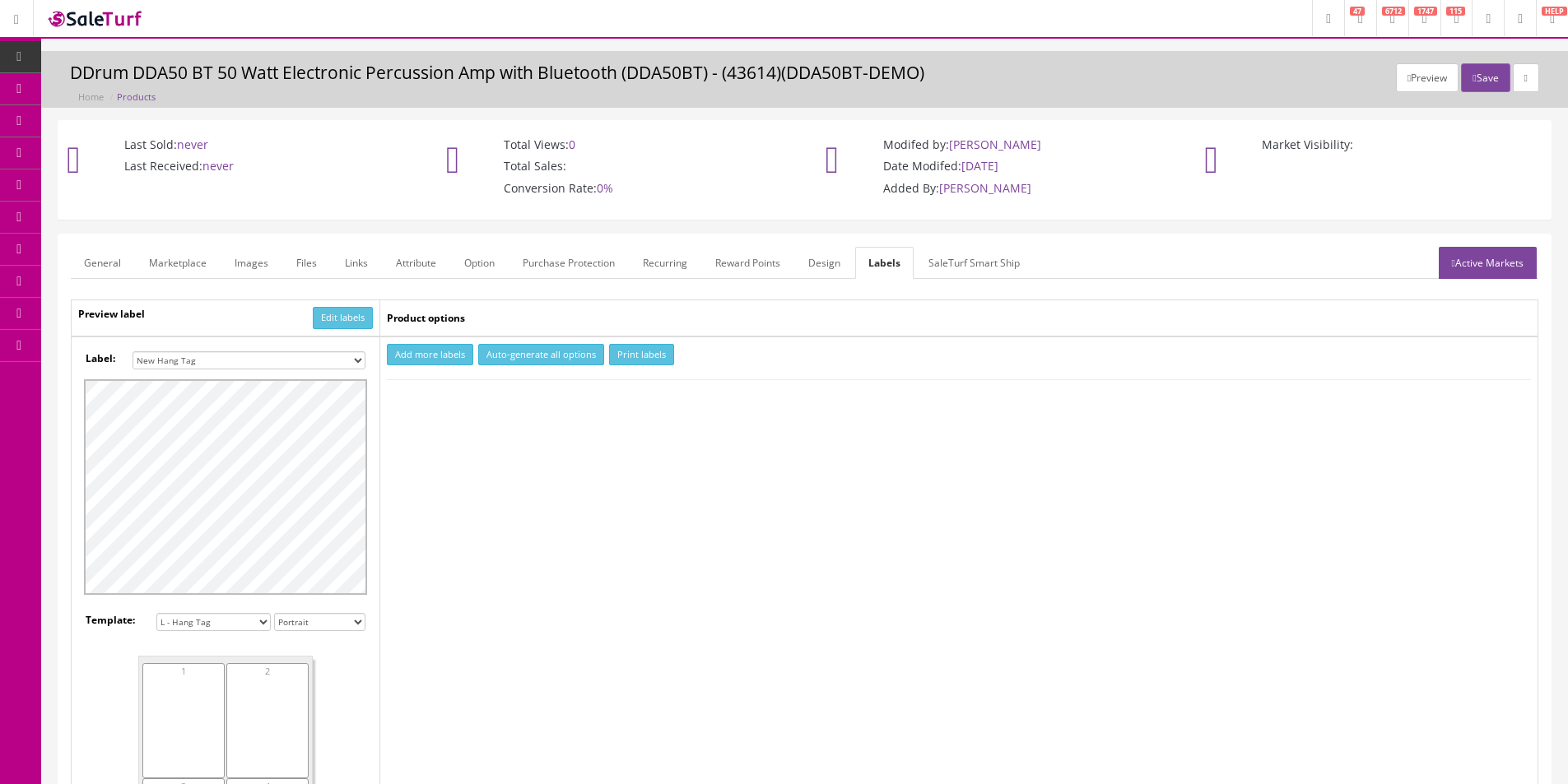
click at [163, 260] on link "Marketplace" at bounding box center [178, 263] width 84 height 32
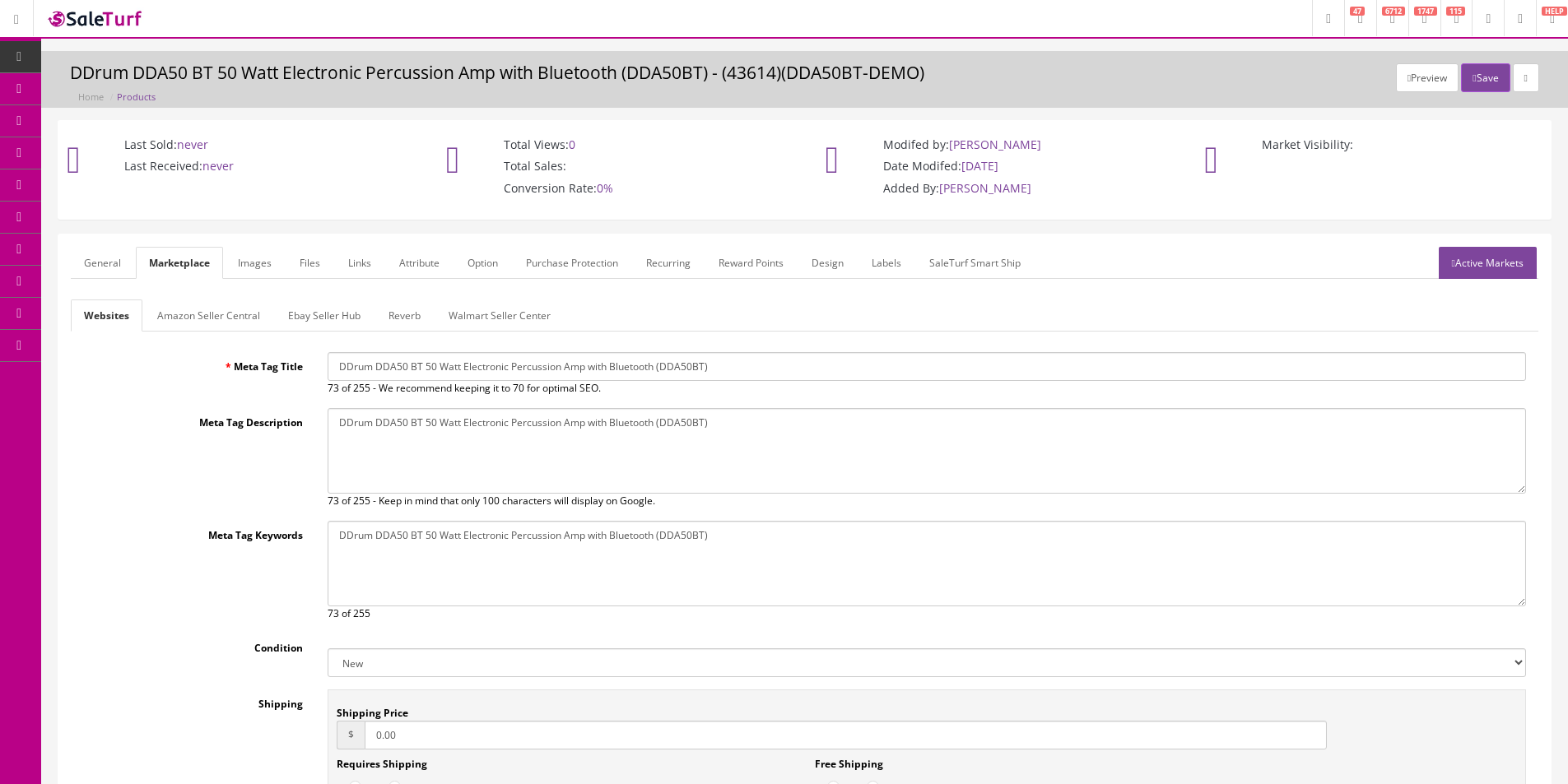
click at [400, 669] on select "New Used B Stock Open Box Re-Packed" at bounding box center [927, 662] width 1199 height 29
select select "Open Box"
click at [328, 648] on select "New Used B Stock Open Box Re-Packed" at bounding box center [927, 662] width 1199 height 29
click at [1479, 81] on button "Save" at bounding box center [1486, 77] width 48 height 29
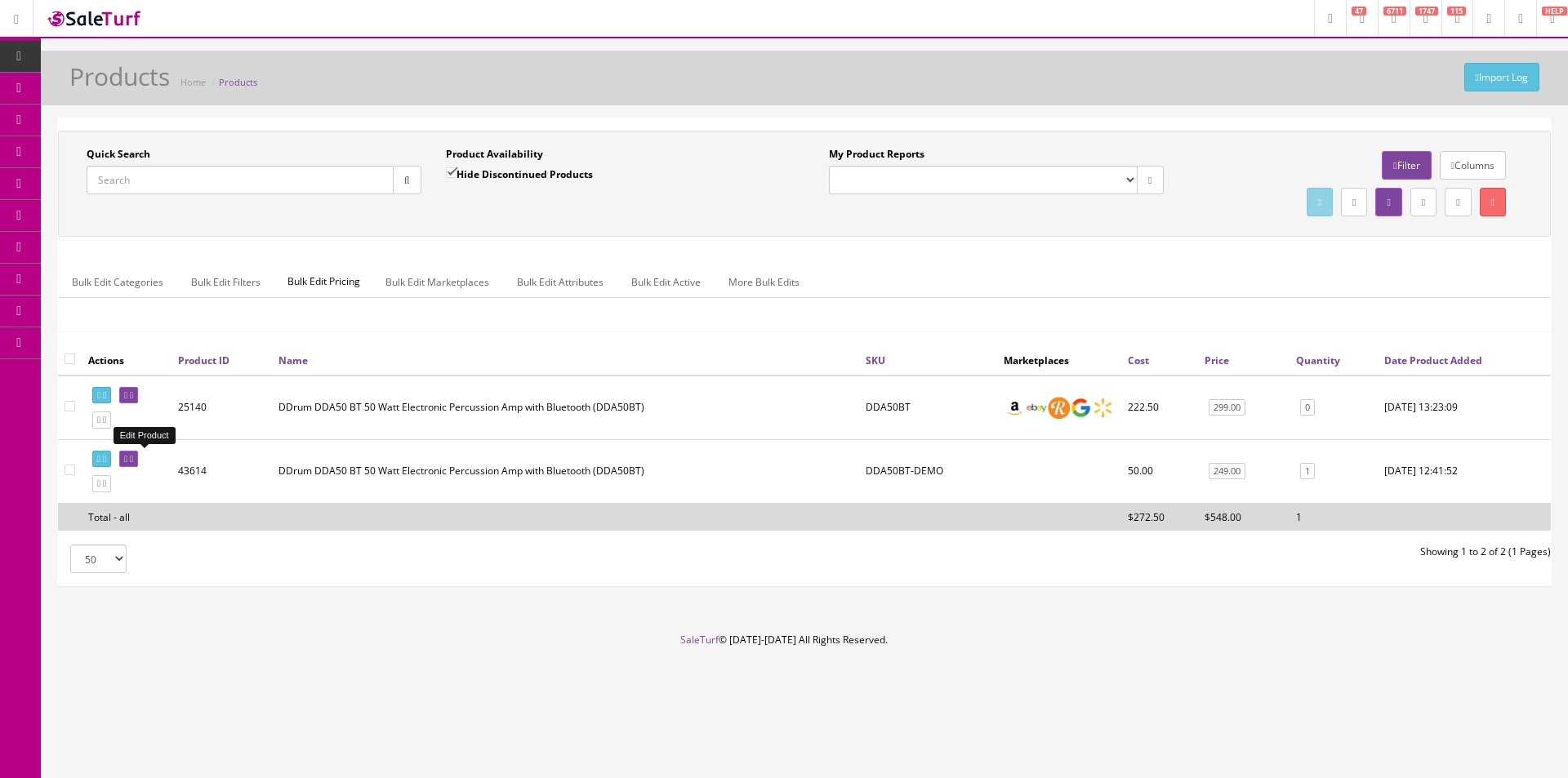
click at [133, 456] on icon at bounding box center [132, 459] width 4 height 9
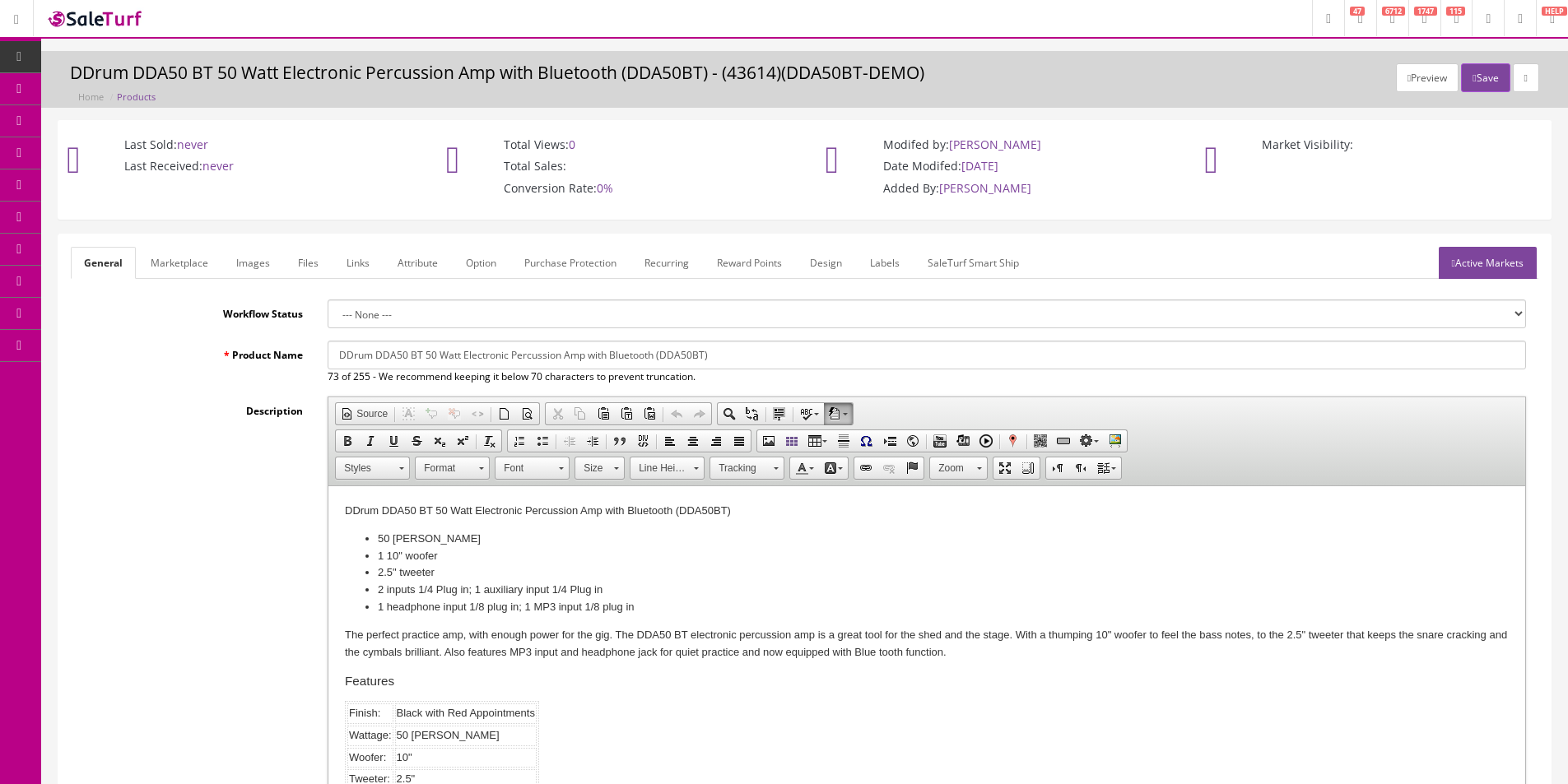
click at [885, 253] on link "Labels" at bounding box center [885, 263] width 56 height 32
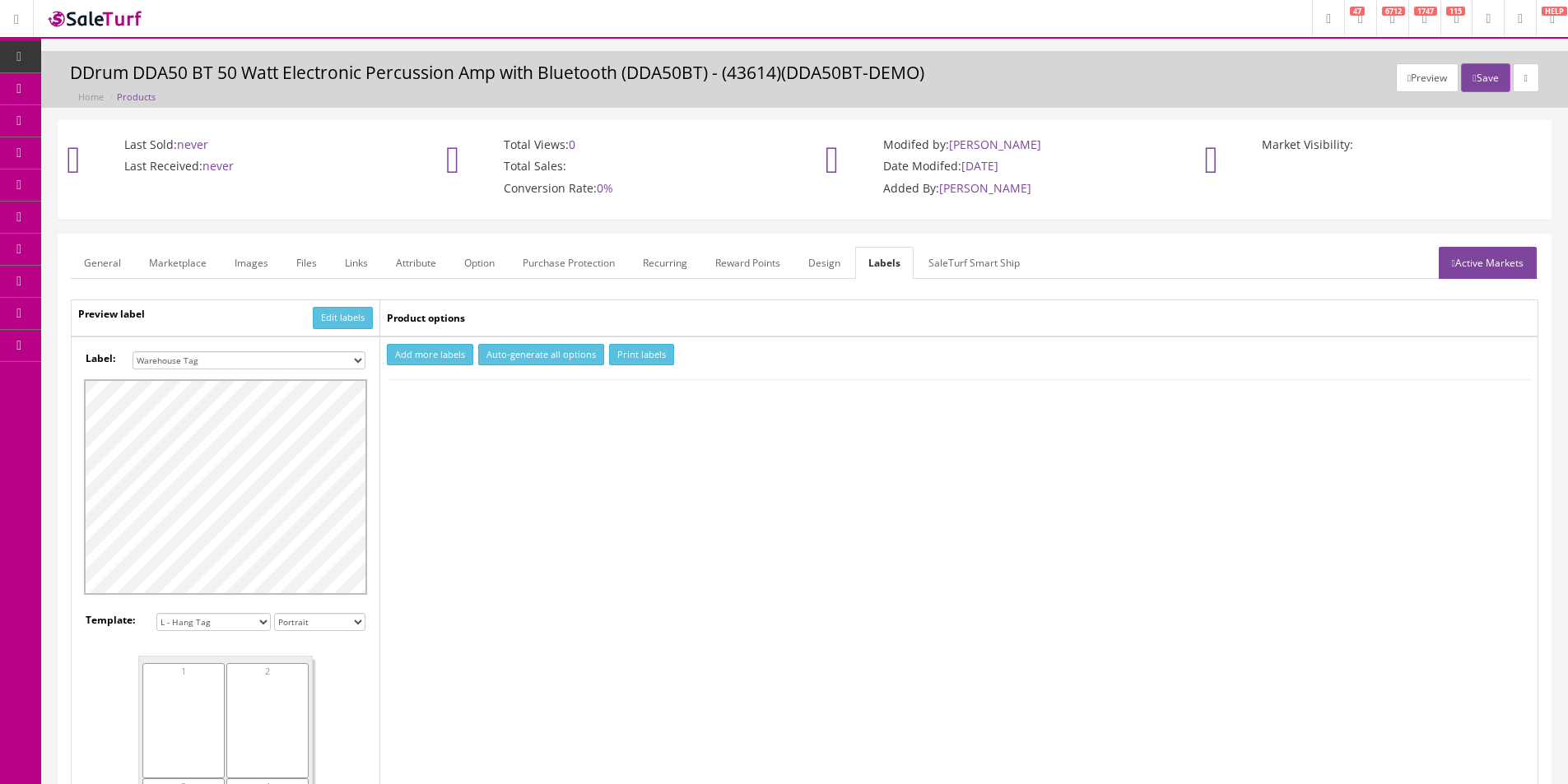
click at [322, 358] on select "Small Label 2 x 1 Label Shoe label 100 barcodes Dymo Label 2 X 1 Sticker Labels…" at bounding box center [249, 359] width 233 height 18
select select "16"
click at [132, 351] on select "Small Label 2 x 1 Label Shoe label 100 barcodes Dymo Label 2 X 1 Sticker Labels…" at bounding box center [249, 359] width 233 height 18
click at [426, 350] on button "Add more labels" at bounding box center [429, 355] width 87 height 22
click at [416, 407] on input "number" at bounding box center [430, 404] width 84 height 18
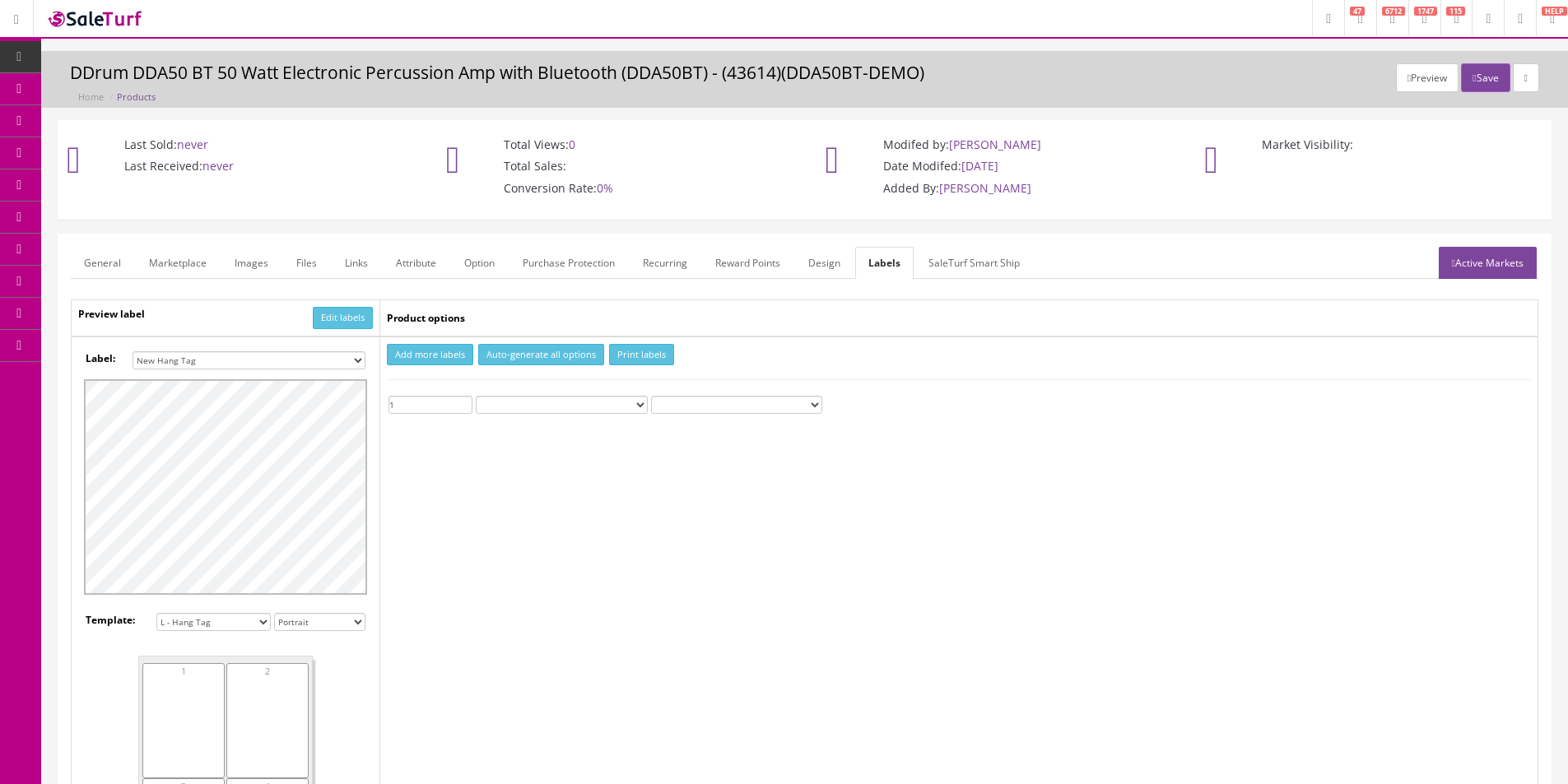
type input "1"
click at [655, 350] on button "Print labels" at bounding box center [642, 355] width 65 height 22
click at [684, 154] on div "Total Views: 0 Total Sales: Conversion Rate: 0%" at bounding box center [615, 170] width 355 height 99
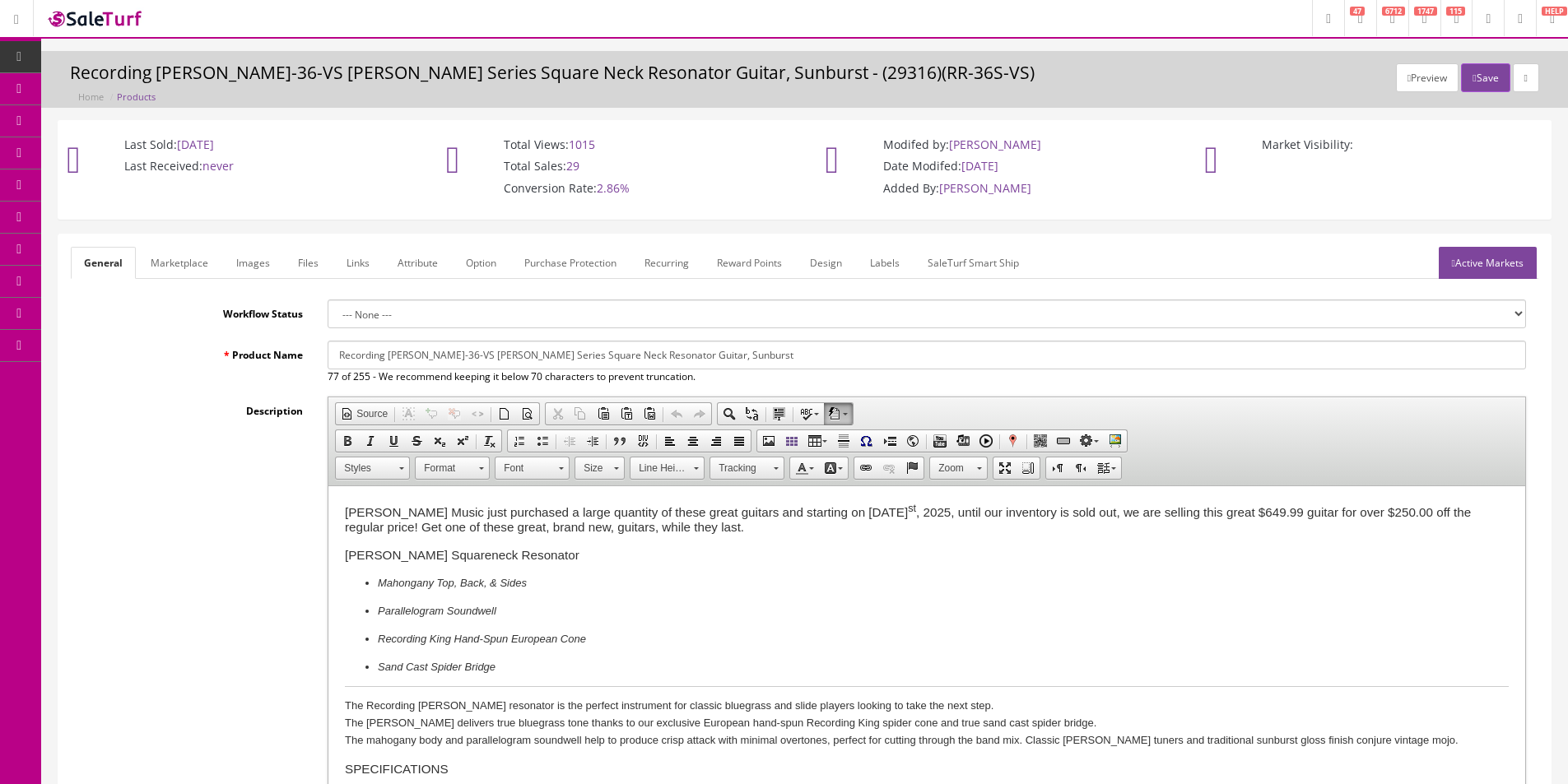
click at [435, 350] on input "Recording [PERSON_NAME]-36-VS [PERSON_NAME] Series Square Neck Resonator Guitar…" at bounding box center [927, 355] width 1199 height 29
type input "Recording [PERSON_NAME]-36S-VS [PERSON_NAME] Series Square Neck Resonator Guita…"
click at [1482, 78] on button "Save" at bounding box center [1486, 77] width 48 height 29
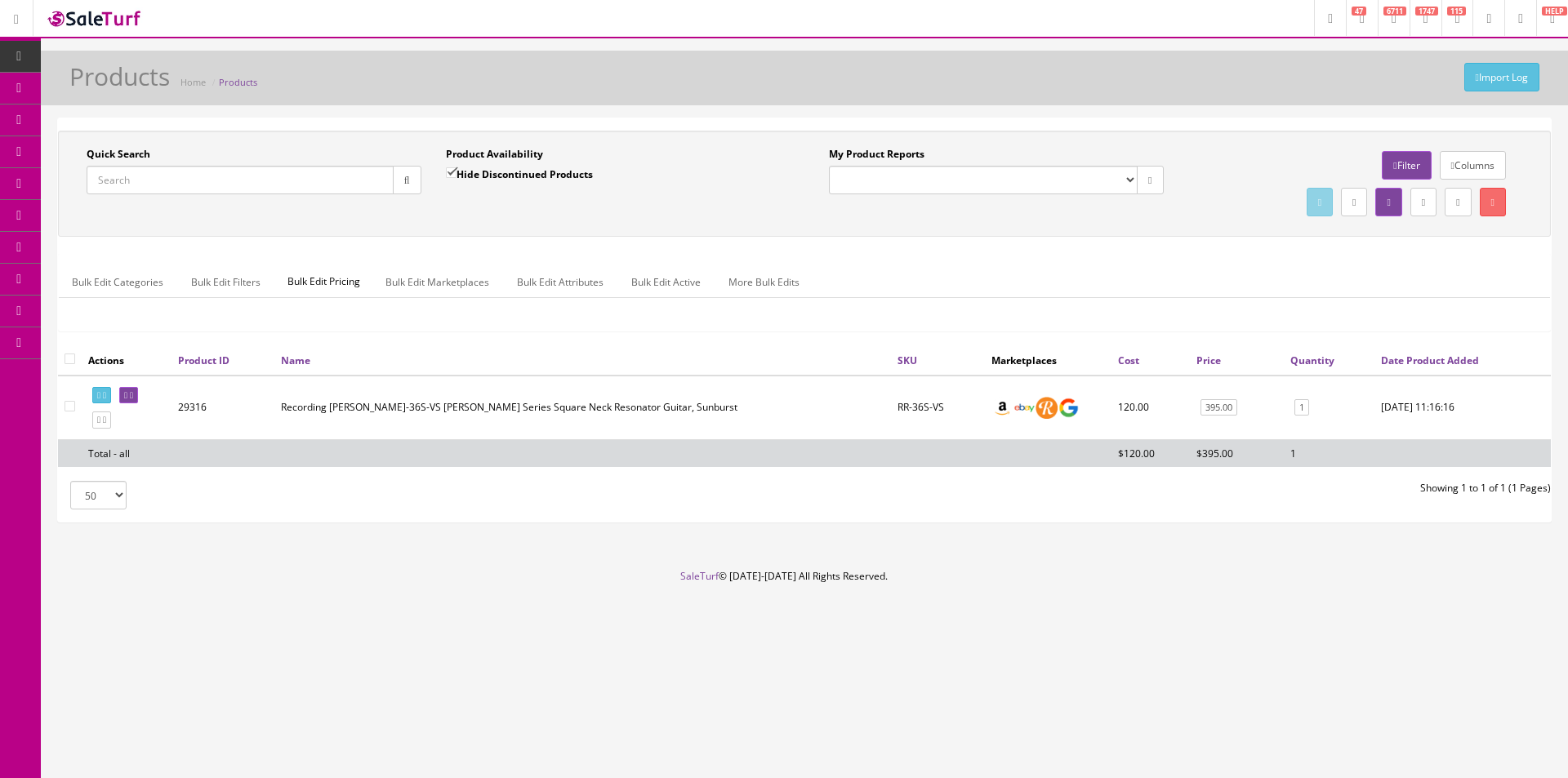
click at [140, 155] on label "Quick Search" at bounding box center [118, 154] width 64 height 15
click at [140, 165] on input "Quick Search" at bounding box center [240, 179] width 307 height 29
click at [140, 155] on label "Quick Search" at bounding box center [118, 154] width 64 height 15
click at [140, 165] on input "Quick Search" at bounding box center [240, 179] width 307 height 29
click at [140, 154] on label "Quick Search" at bounding box center [118, 154] width 64 height 15
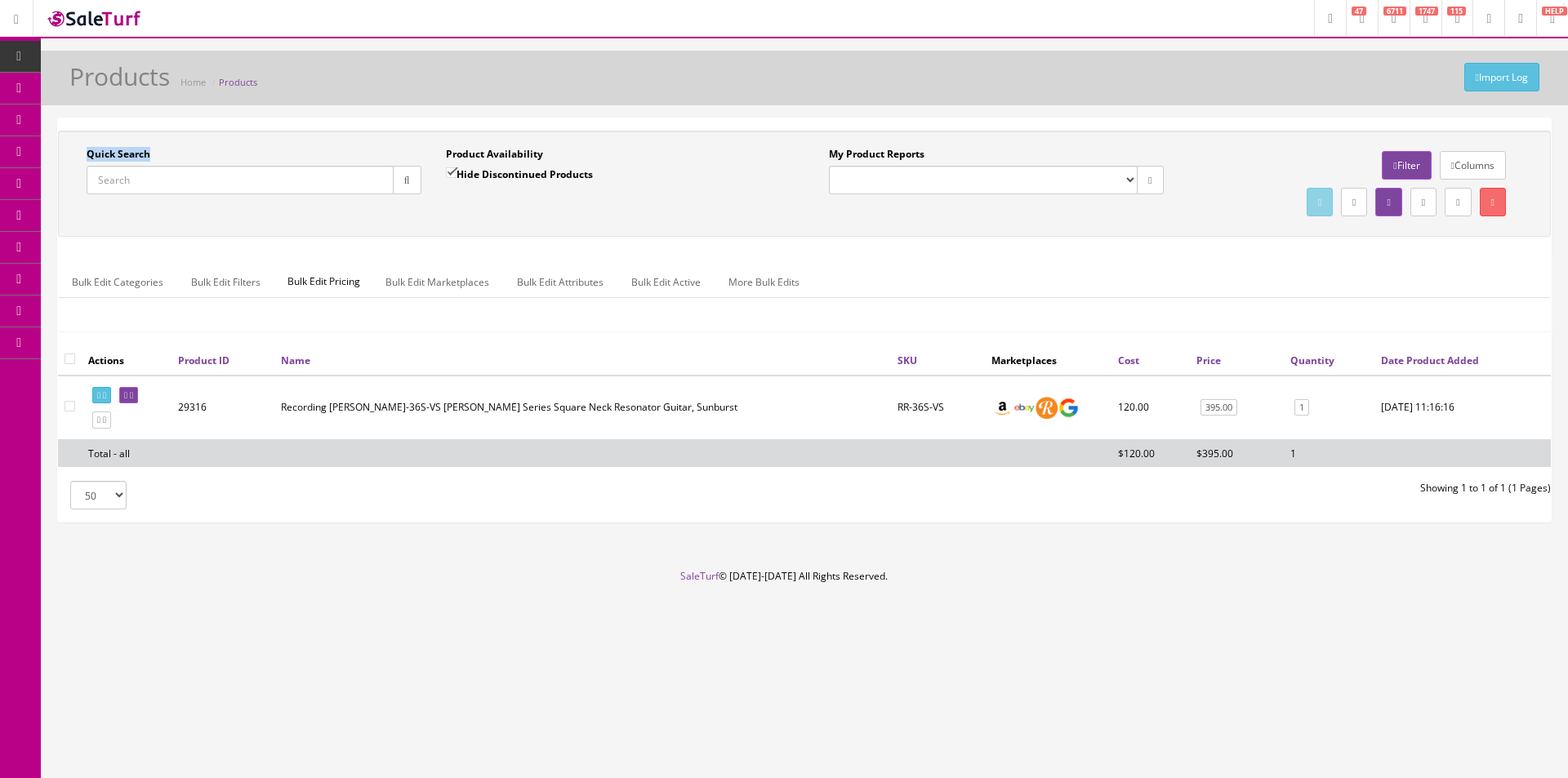
click at [140, 165] on input "Quick Search" at bounding box center [240, 179] width 307 height 29
click at [100, 154] on label "Quick Search" at bounding box center [118, 154] width 64 height 15
click at [100, 165] on input "Quick Search" at bounding box center [240, 179] width 307 height 29
click at [100, 153] on label "Quick Search" at bounding box center [118, 154] width 64 height 15
click at [100, 165] on input "Quick Search" at bounding box center [240, 179] width 307 height 29
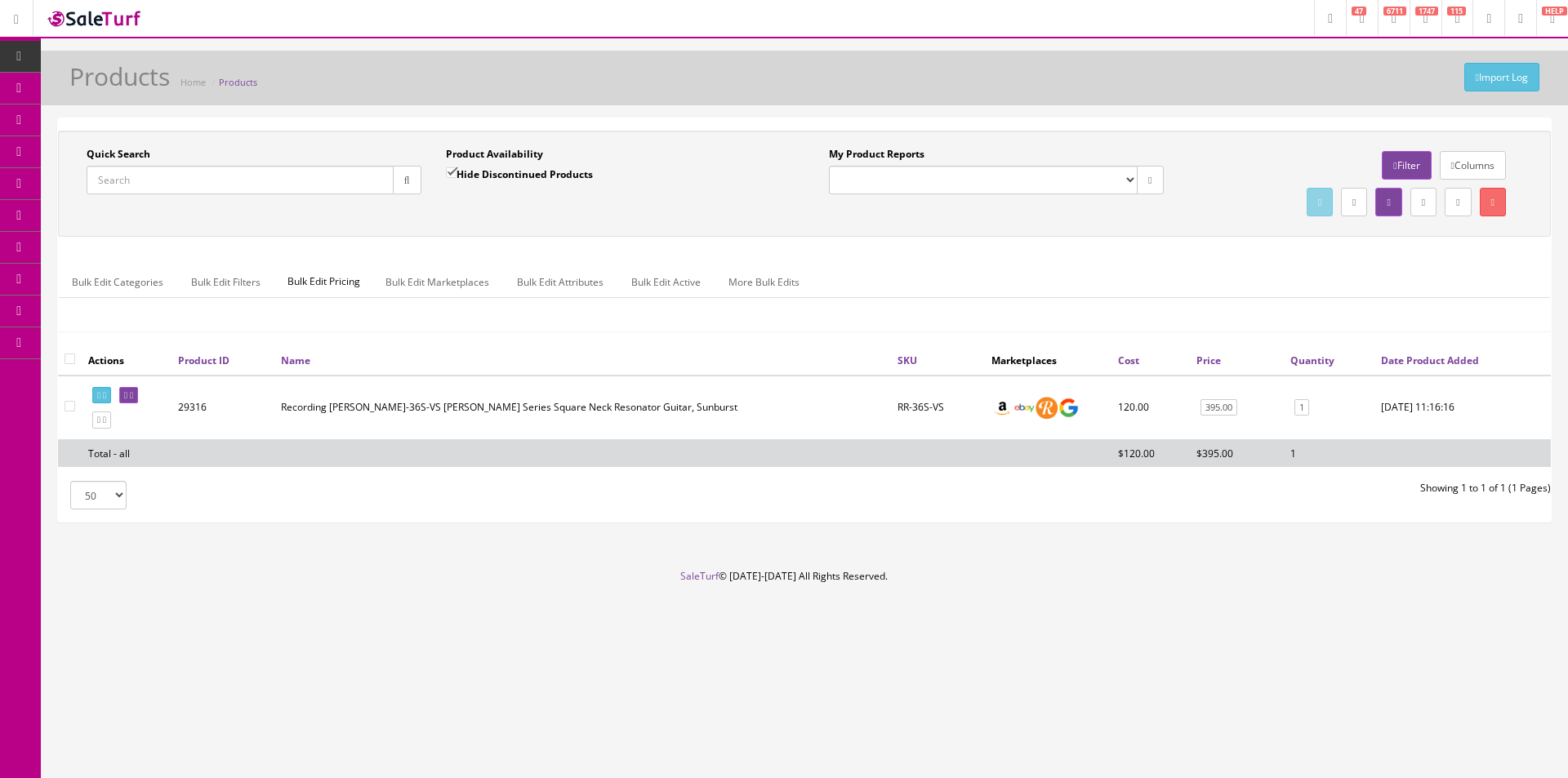
click at [122, 153] on label "Quick Search" at bounding box center [118, 154] width 64 height 15
click at [122, 165] on input "Quick Search" at bounding box center [240, 179] width 307 height 29
click at [122, 155] on label "Quick Search" at bounding box center [118, 154] width 64 height 15
click at [122, 165] on input "Quick Search" at bounding box center [240, 179] width 307 height 29
click at [109, 157] on label "Quick Search" at bounding box center [118, 154] width 64 height 15
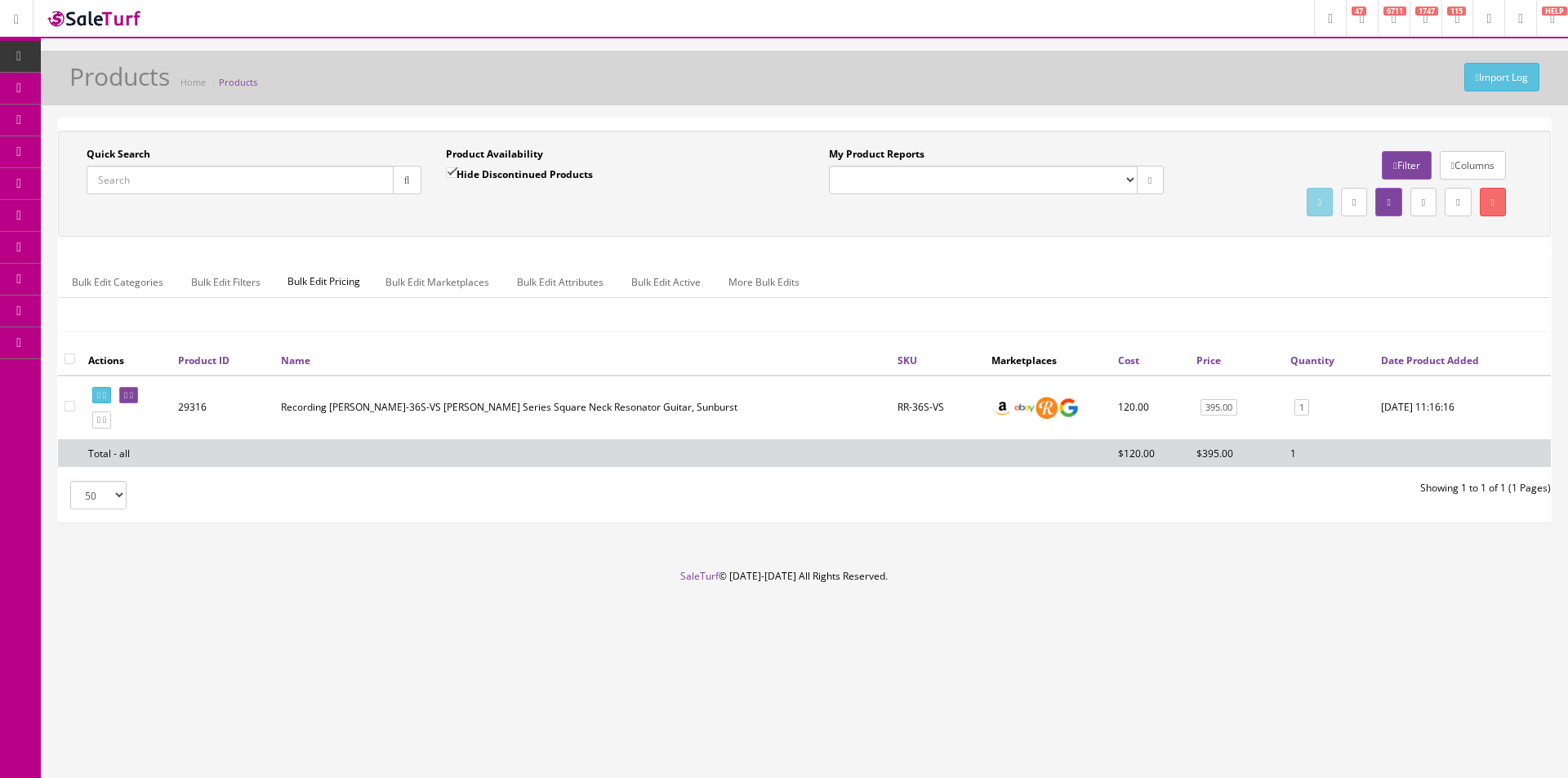
click at [109, 165] on input "Quick Search" at bounding box center [240, 179] width 307 height 29
click at [109, 157] on label "Quick Search" at bounding box center [118, 154] width 64 height 15
click at [109, 165] on input "Quick Search" at bounding box center [240, 179] width 307 height 29
click at [115, 154] on label "Quick Search" at bounding box center [118, 154] width 64 height 15
click at [115, 165] on input "Quick Search" at bounding box center [240, 179] width 307 height 29
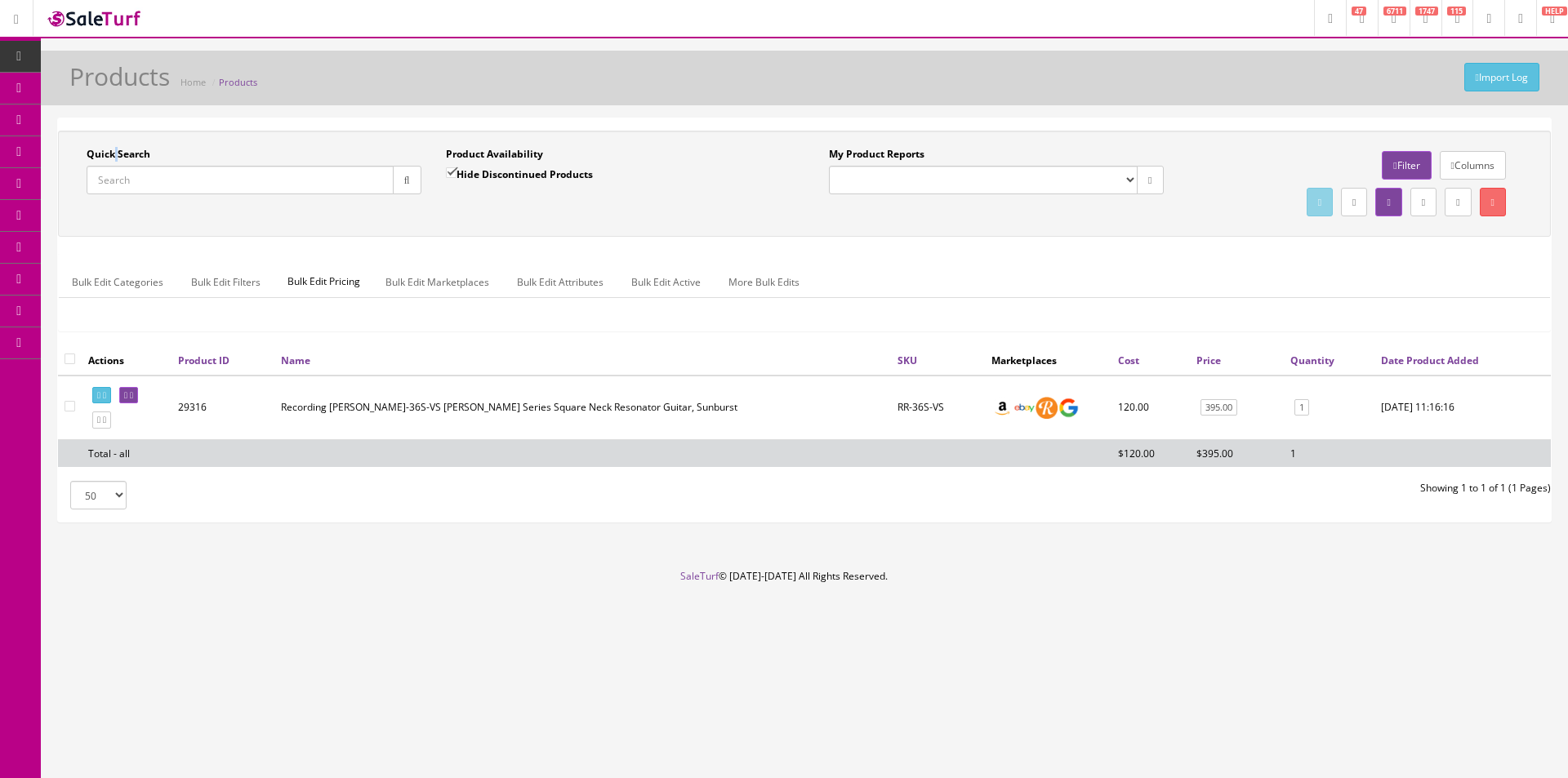
drag, startPoint x: 115, startPoint y: 155, endPoint x: 104, endPoint y: 156, distance: 11.0
click at [115, 156] on label "Quick Search" at bounding box center [118, 154] width 64 height 15
click at [115, 165] on input "Quick Search" at bounding box center [240, 179] width 307 height 29
click at [102, 151] on label "Quick Search" at bounding box center [118, 154] width 64 height 15
click at [102, 165] on input "Quick Search" at bounding box center [240, 179] width 307 height 29
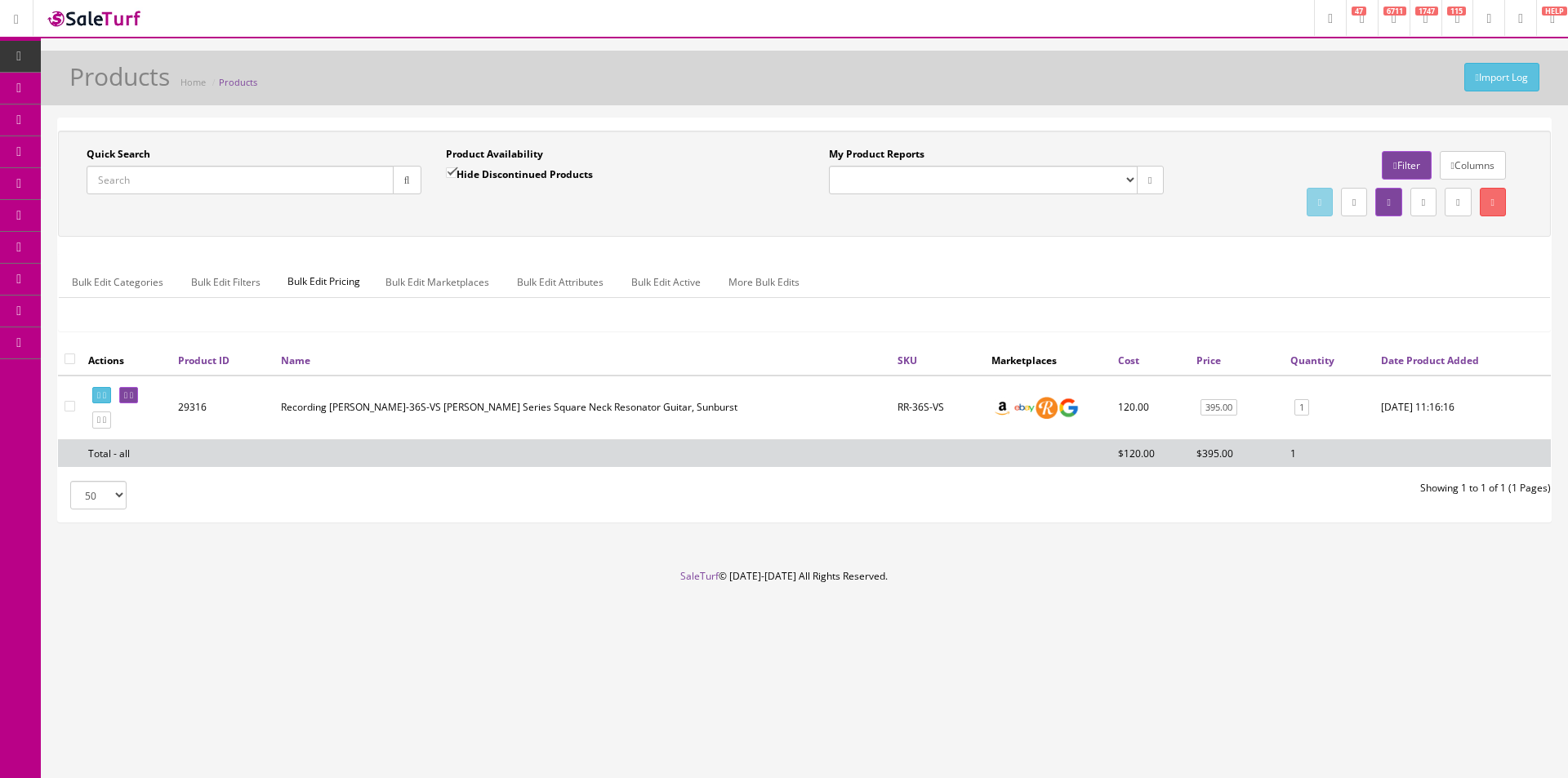
click at [109, 156] on label "Quick Search" at bounding box center [118, 154] width 64 height 15
click at [109, 165] on input "Quick Search" at bounding box center [240, 179] width 307 height 29
click at [109, 157] on label "Quick Search" at bounding box center [118, 154] width 64 height 15
click at [109, 165] on input "Quick Search" at bounding box center [240, 179] width 307 height 29
click at [120, 152] on label "Quick Search" at bounding box center [118, 154] width 64 height 15
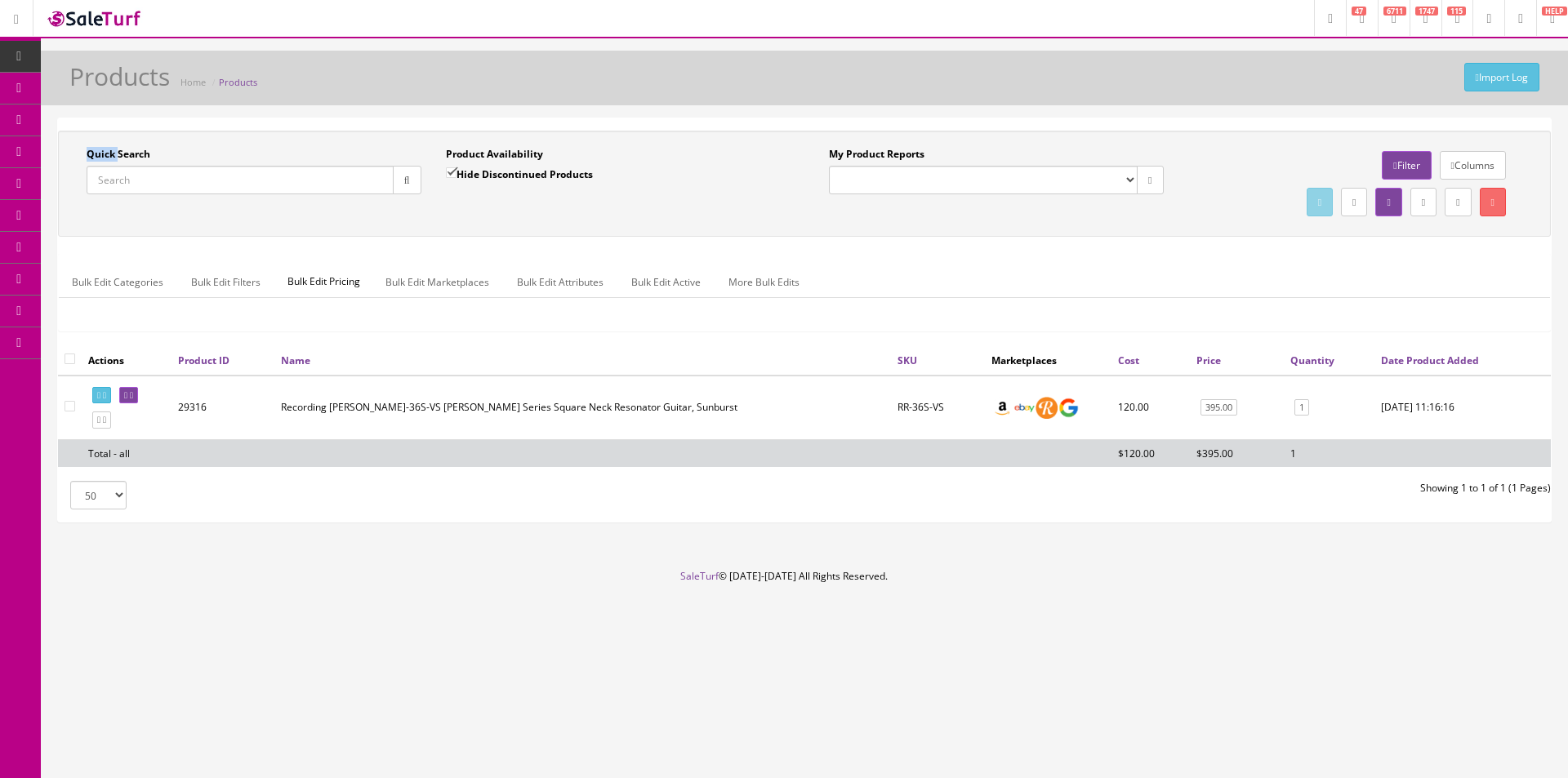
click at [120, 165] on input "Quick Search" at bounding box center [240, 179] width 307 height 29
click at [120, 153] on label "Quick Search" at bounding box center [118, 154] width 64 height 15
click at [120, 165] on input "Quick Search" at bounding box center [240, 179] width 307 height 29
click at [108, 155] on label "Quick Search" at bounding box center [118, 154] width 64 height 15
click at [108, 165] on input "Quick Search" at bounding box center [240, 179] width 307 height 29
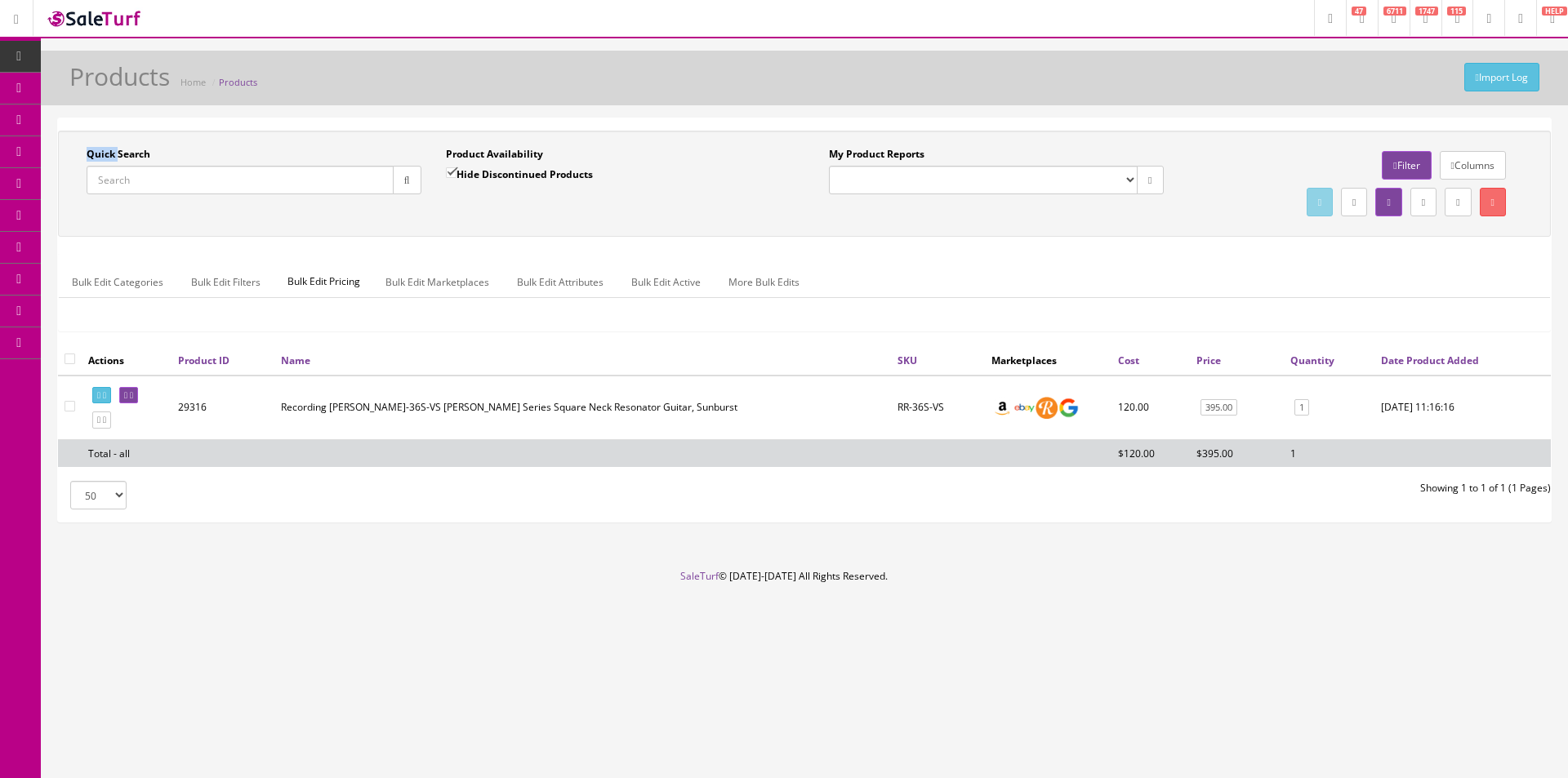
drag, startPoint x: 108, startPoint y: 155, endPoint x: 116, endPoint y: 158, distance: 8.5
click at [108, 156] on label "Quick Search" at bounding box center [118, 154] width 64 height 15
click at [108, 165] on input "Quick Search" at bounding box center [240, 179] width 307 height 29
click at [115, 155] on label "Quick Search" at bounding box center [118, 154] width 64 height 15
click at [115, 165] on input "Quick Search" at bounding box center [240, 179] width 307 height 29
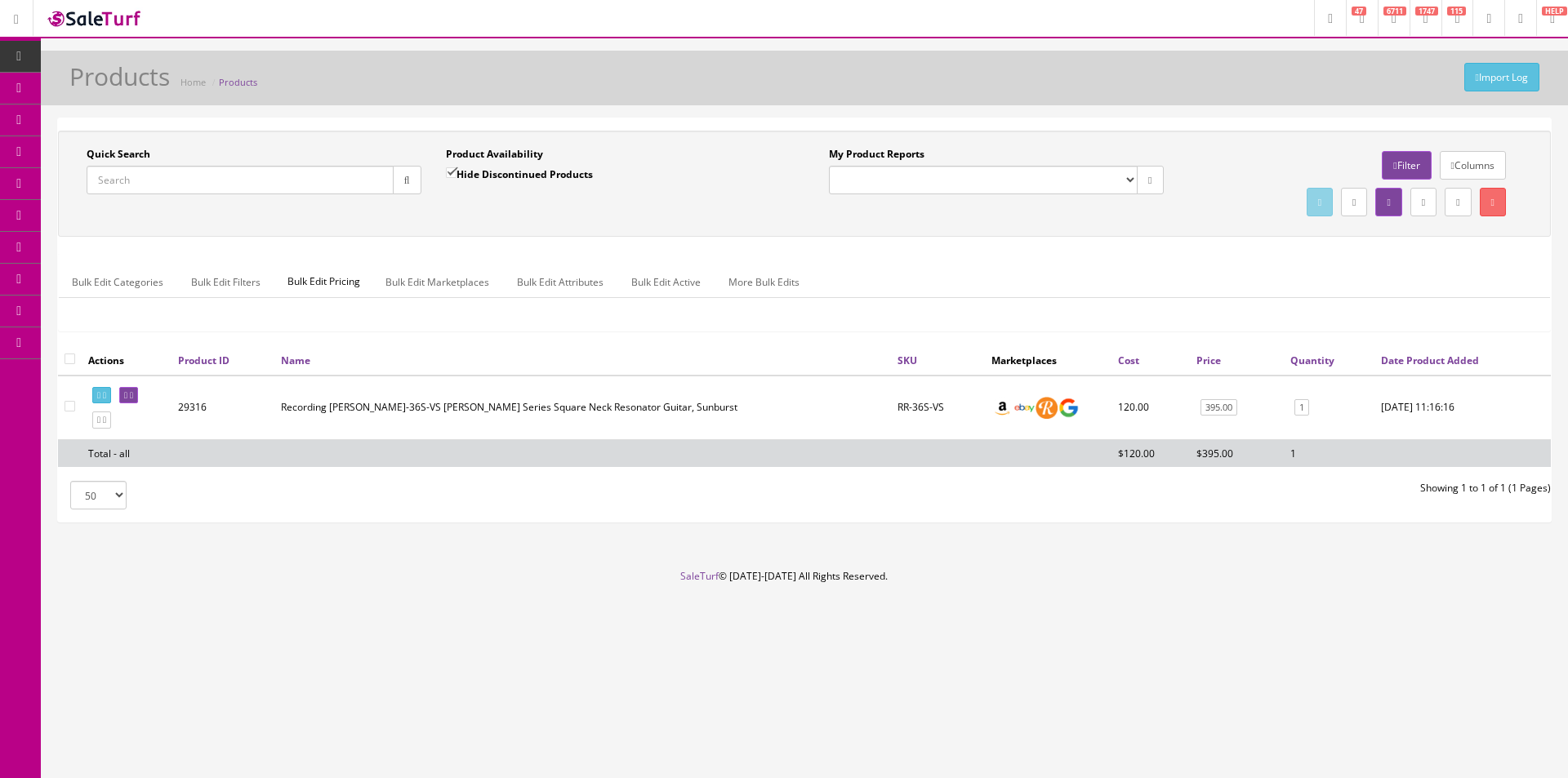
click at [115, 155] on label "Quick Search" at bounding box center [118, 154] width 64 height 15
click at [115, 165] on input "Quick Search" at bounding box center [240, 179] width 307 height 29
click at [115, 155] on label "Quick Search" at bounding box center [118, 154] width 64 height 15
click at [115, 165] on input "Quick Search" at bounding box center [240, 179] width 307 height 29
click at [115, 155] on label "Quick Search" at bounding box center [118, 154] width 64 height 15
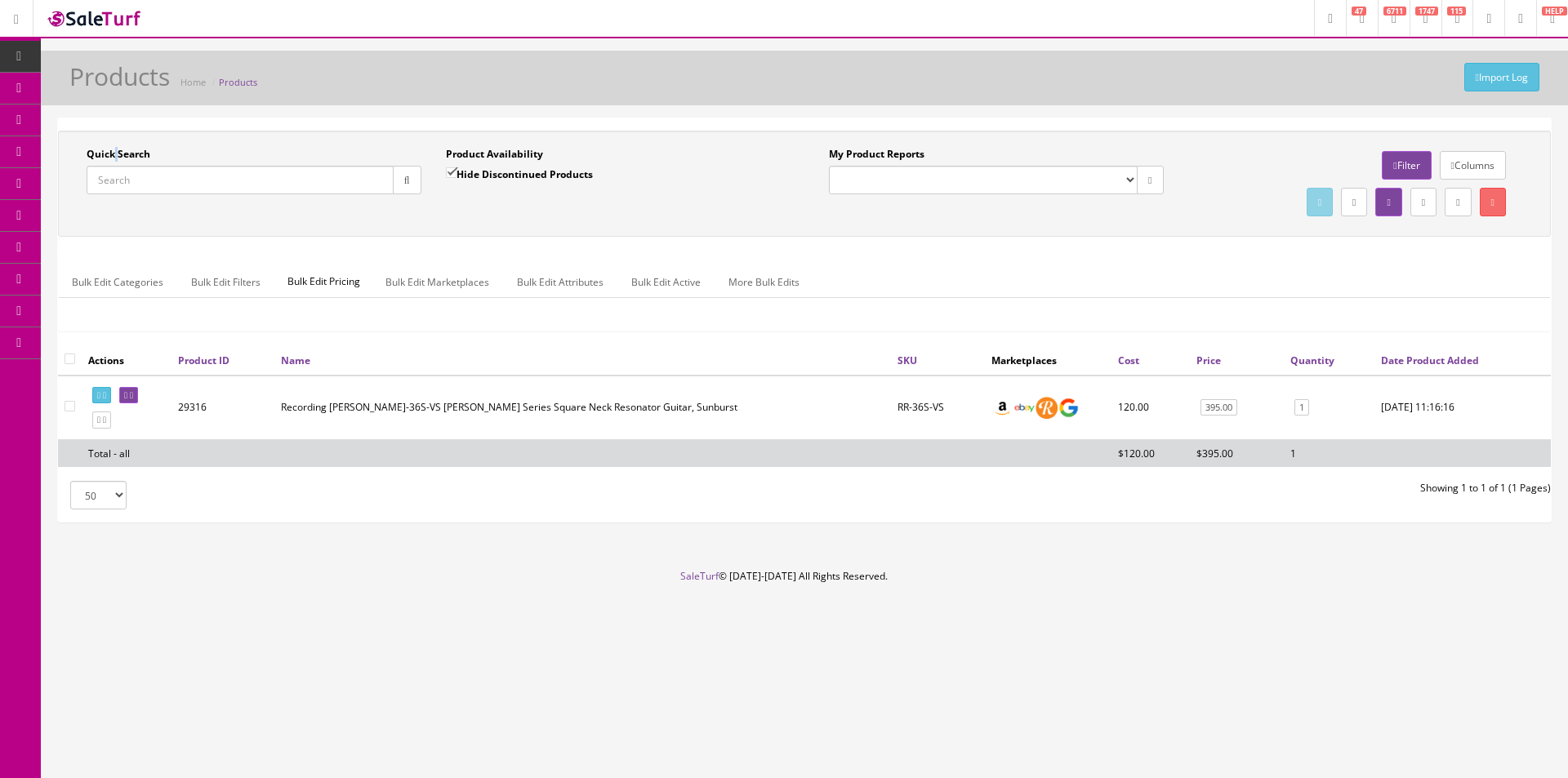
click at [115, 165] on input "Quick Search" at bounding box center [240, 179] width 307 height 29
click at [128, 155] on label "Quick Search" at bounding box center [118, 154] width 64 height 15
click at [128, 165] on input "Quick Search" at bounding box center [240, 179] width 307 height 29
click at [142, 152] on label "Quick Search" at bounding box center [118, 154] width 64 height 15
click at [142, 165] on input "Quick Search" at bounding box center [240, 179] width 307 height 29
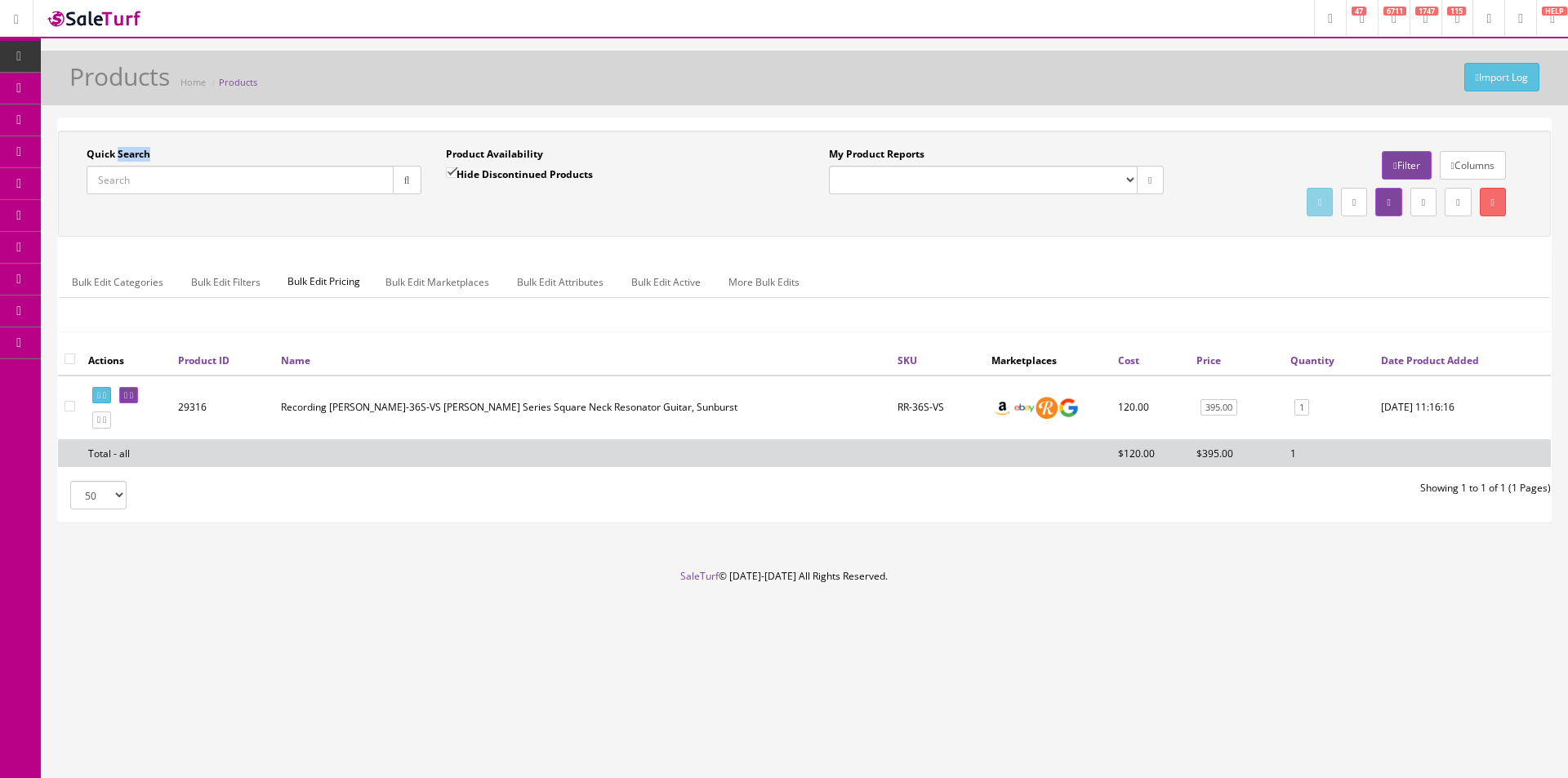
drag, startPoint x: 152, startPoint y: 151, endPoint x: 117, endPoint y: 156, distance: 35.4
click at [117, 156] on div "Quick Search" at bounding box center [254, 170] width 334 height 47
click at [118, 158] on label "Quick Search" at bounding box center [118, 154] width 64 height 15
click at [118, 165] on input "Quick Search" at bounding box center [240, 179] width 307 height 29
drag, startPoint x: 114, startPoint y: 155, endPoint x: 84, endPoint y: 156, distance: 30.0
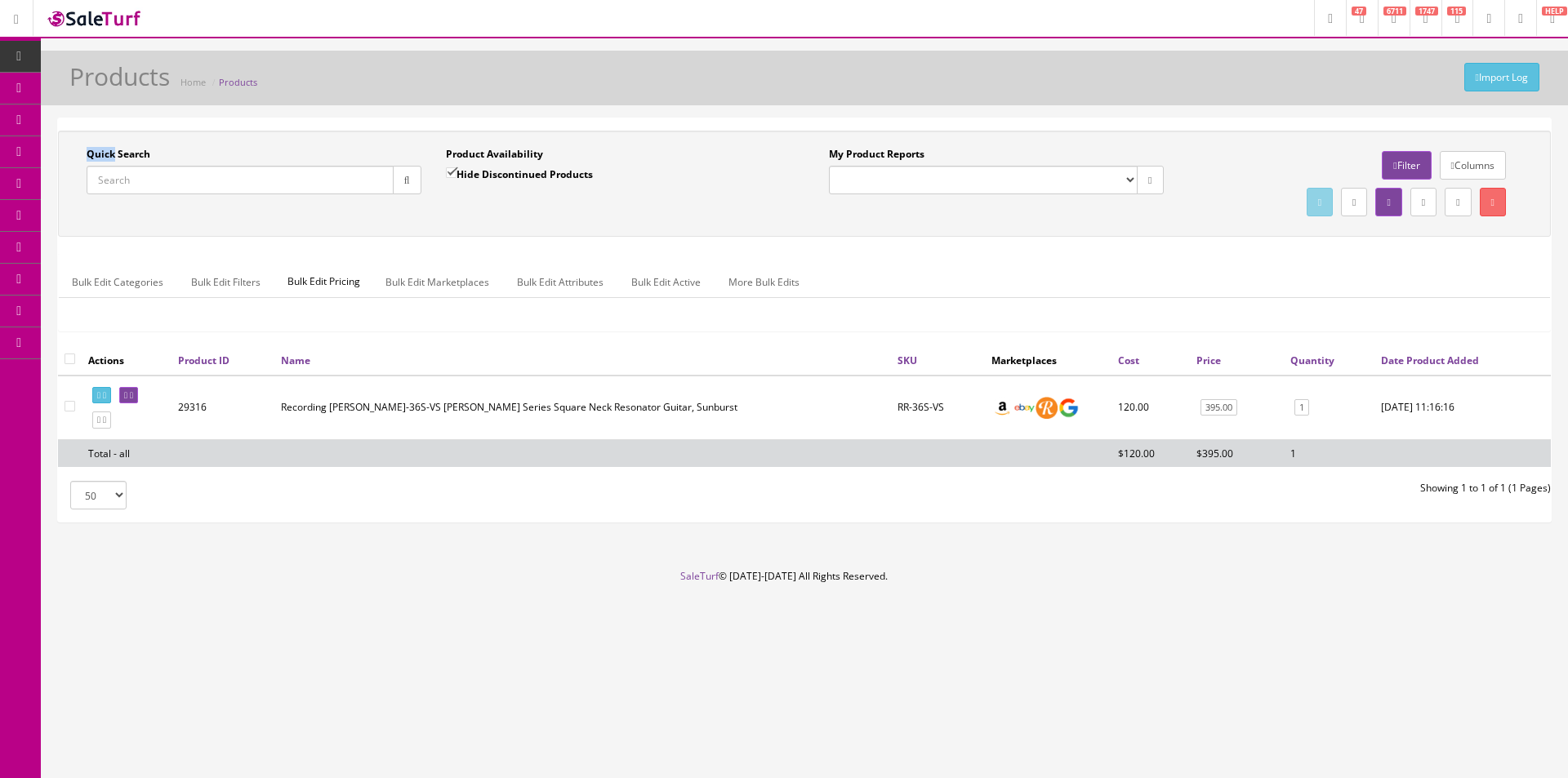
click at [84, 156] on div "Quick Search Date From" at bounding box center [253, 176] width 359 height 60
click at [88, 152] on label "Quick Search" at bounding box center [118, 154] width 64 height 15
click at [88, 165] on input "Quick Search" at bounding box center [240, 179] width 307 height 29
drag, startPoint x: 87, startPoint y: 156, endPoint x: 115, endPoint y: 157, distance: 28.0
click at [115, 157] on label "Quick Search" at bounding box center [118, 154] width 64 height 15
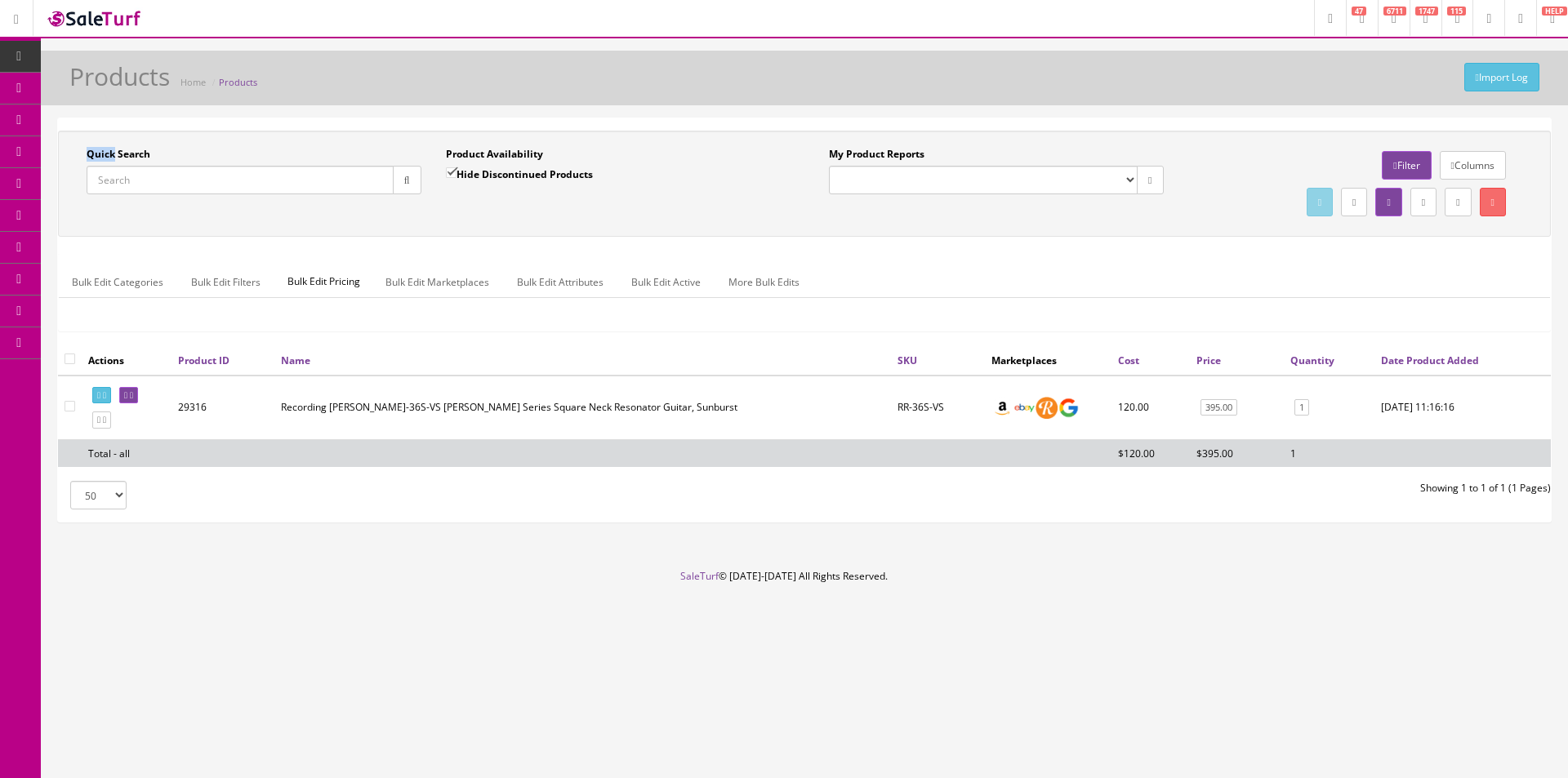
click at [113, 157] on label "Quick Search" at bounding box center [118, 154] width 64 height 15
click at [113, 165] on input "Quick Search" at bounding box center [240, 179] width 307 height 29
drag, startPoint x: 118, startPoint y: 156, endPoint x: 149, endPoint y: 156, distance: 31.0
click at [149, 156] on label "Quick Search" at bounding box center [118, 154] width 64 height 15
click at [151, 155] on label "Quick Search" at bounding box center [118, 154] width 64 height 15
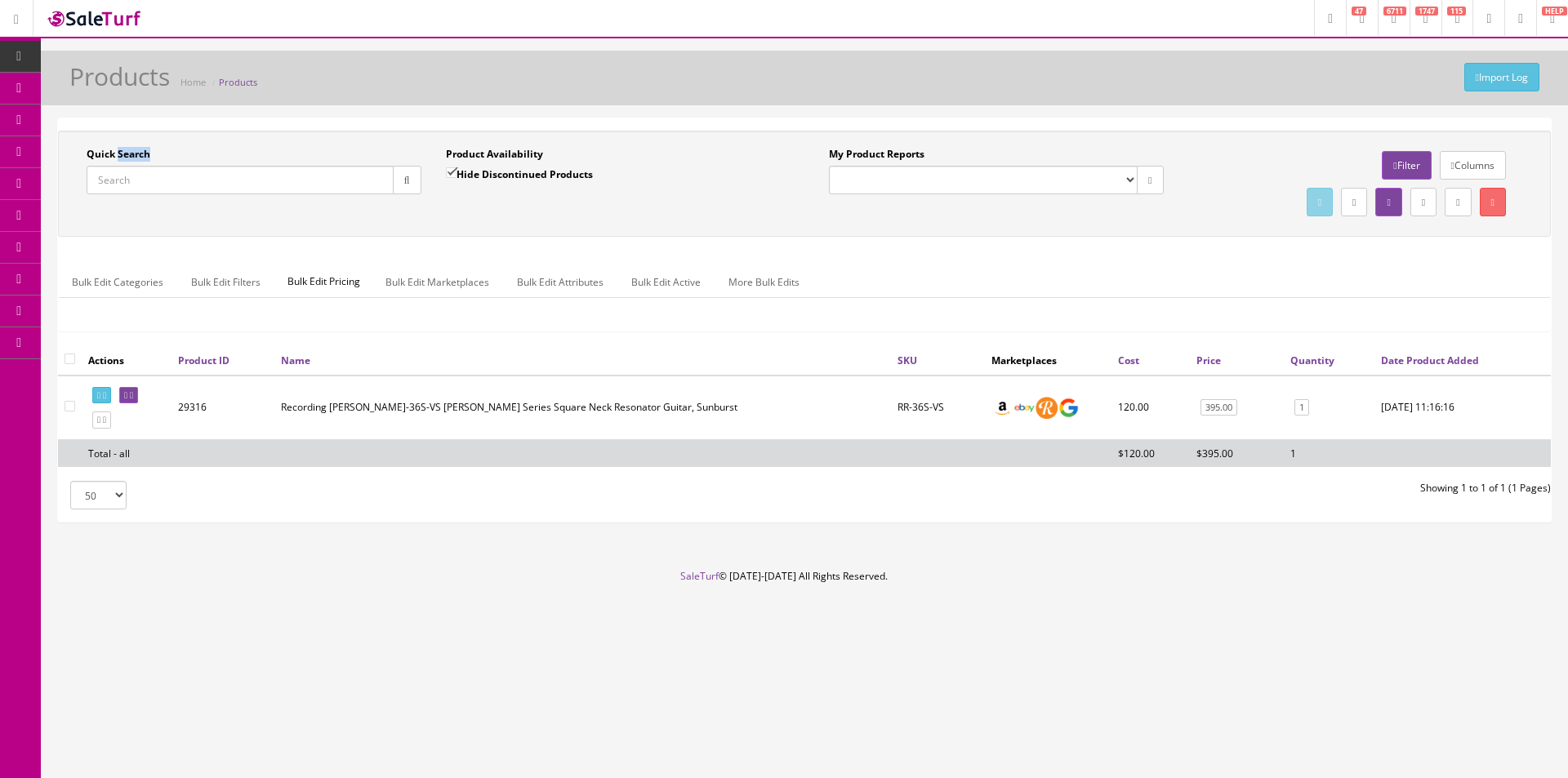
click at [151, 165] on input "Quick Search" at bounding box center [240, 179] width 307 height 29
drag, startPoint x: 155, startPoint y: 154, endPoint x: 118, endPoint y: 152, distance: 37.1
click at [118, 152] on div "Quick Search" at bounding box center [254, 170] width 334 height 47
click at [121, 150] on label "Quick Search" at bounding box center [118, 154] width 64 height 15
click at [121, 165] on input "Quick Search" at bounding box center [240, 179] width 307 height 29
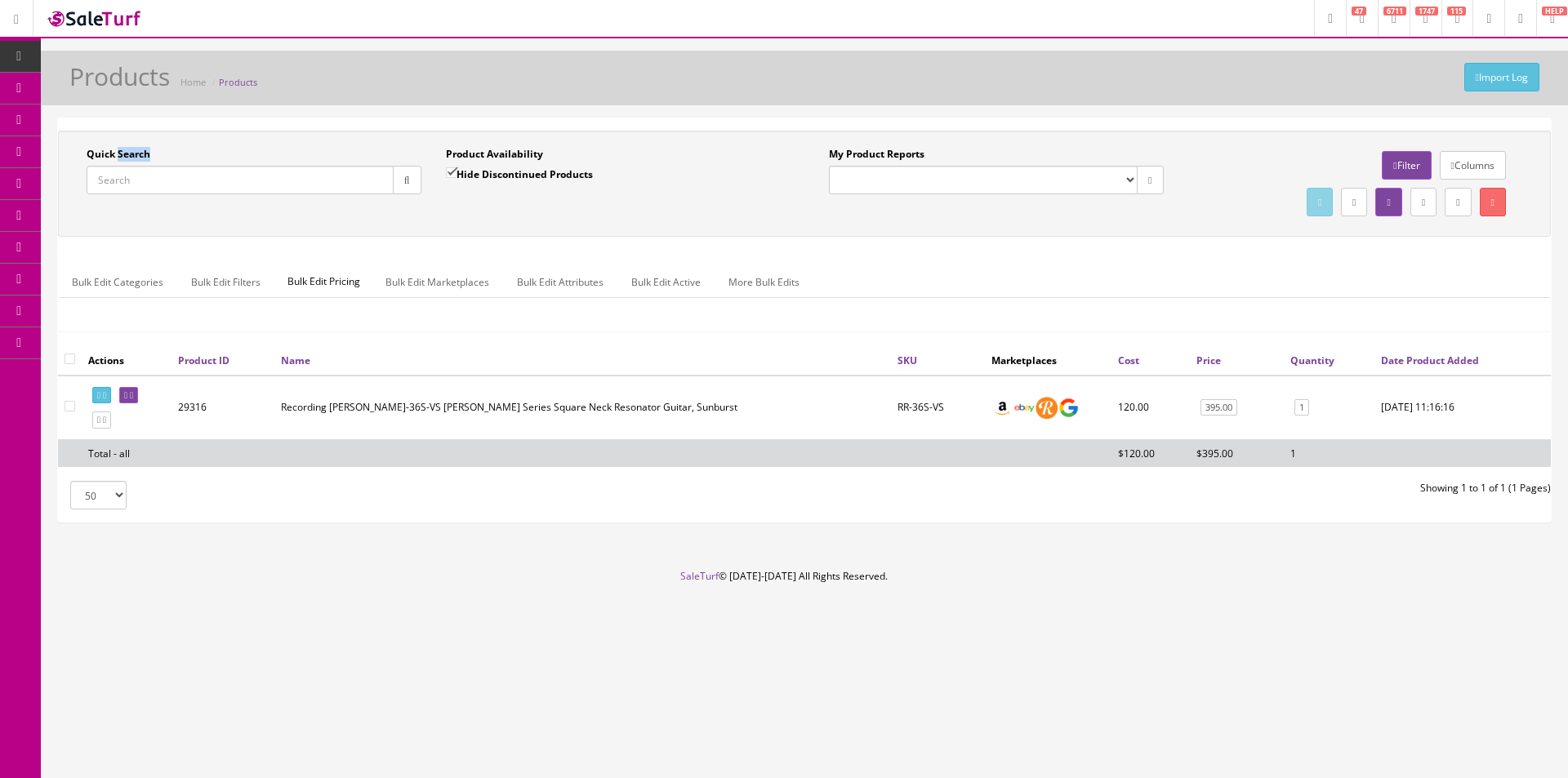
drag, startPoint x: 150, startPoint y: 153, endPoint x: 117, endPoint y: 151, distance: 33.1
click at [117, 151] on label "Quick Search" at bounding box center [118, 154] width 64 height 15
click at [125, 150] on label "Quick Search" at bounding box center [118, 154] width 64 height 15
click at [125, 165] on input "Quick Search" at bounding box center [240, 179] width 307 height 29
click at [547, 106] on div "Import Log Products Home Products Quick Search Date From Product Availability H…" at bounding box center [804, 310] width 1526 height 518
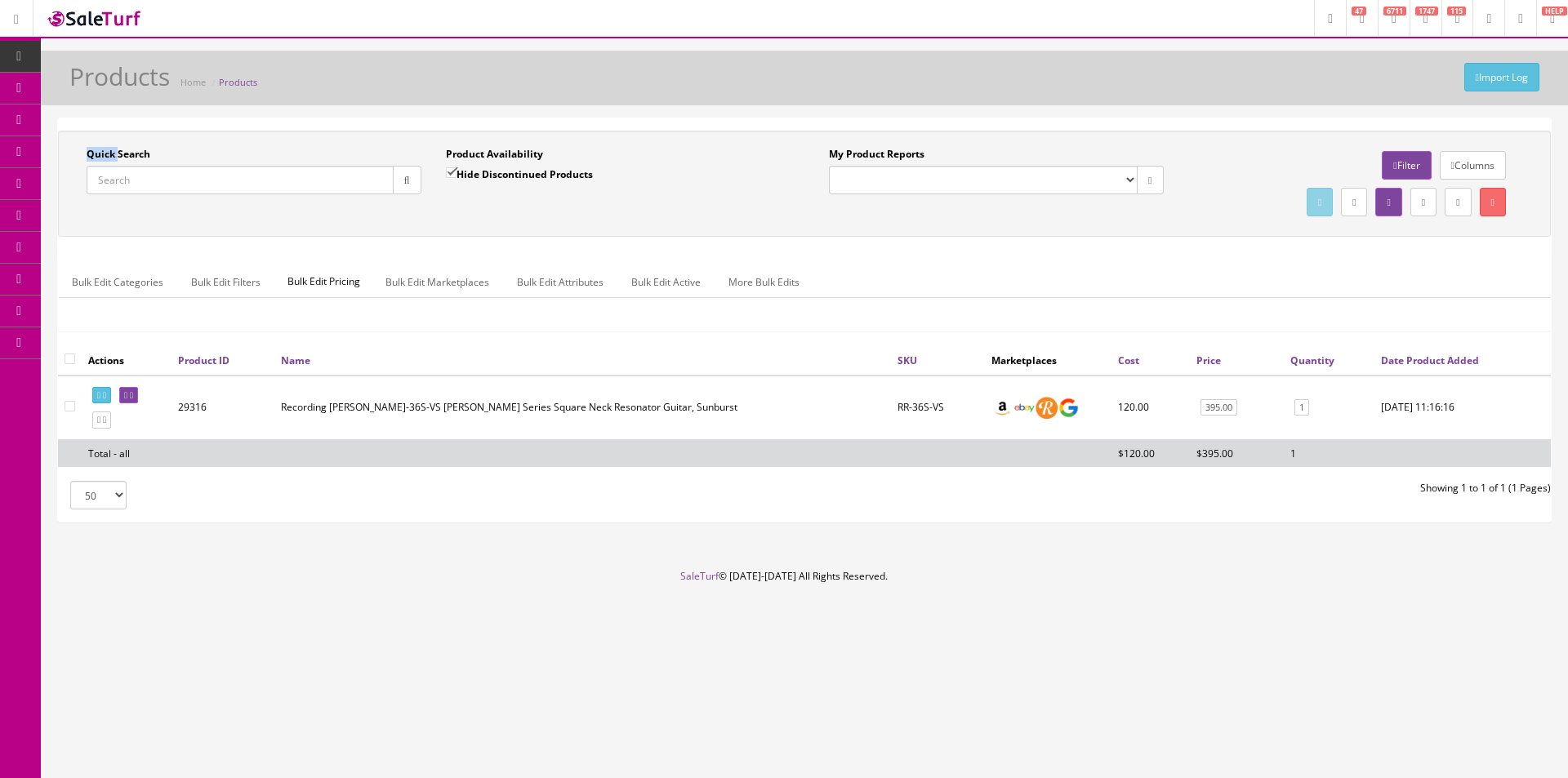
click at [547, 106] on div "Import Log Products Home Products Quick Search Date From Product Availability H…" at bounding box center [804, 310] width 1526 height 518
drag, startPoint x: 547, startPoint y: 106, endPoint x: 835, endPoint y: 171, distance: 295.2
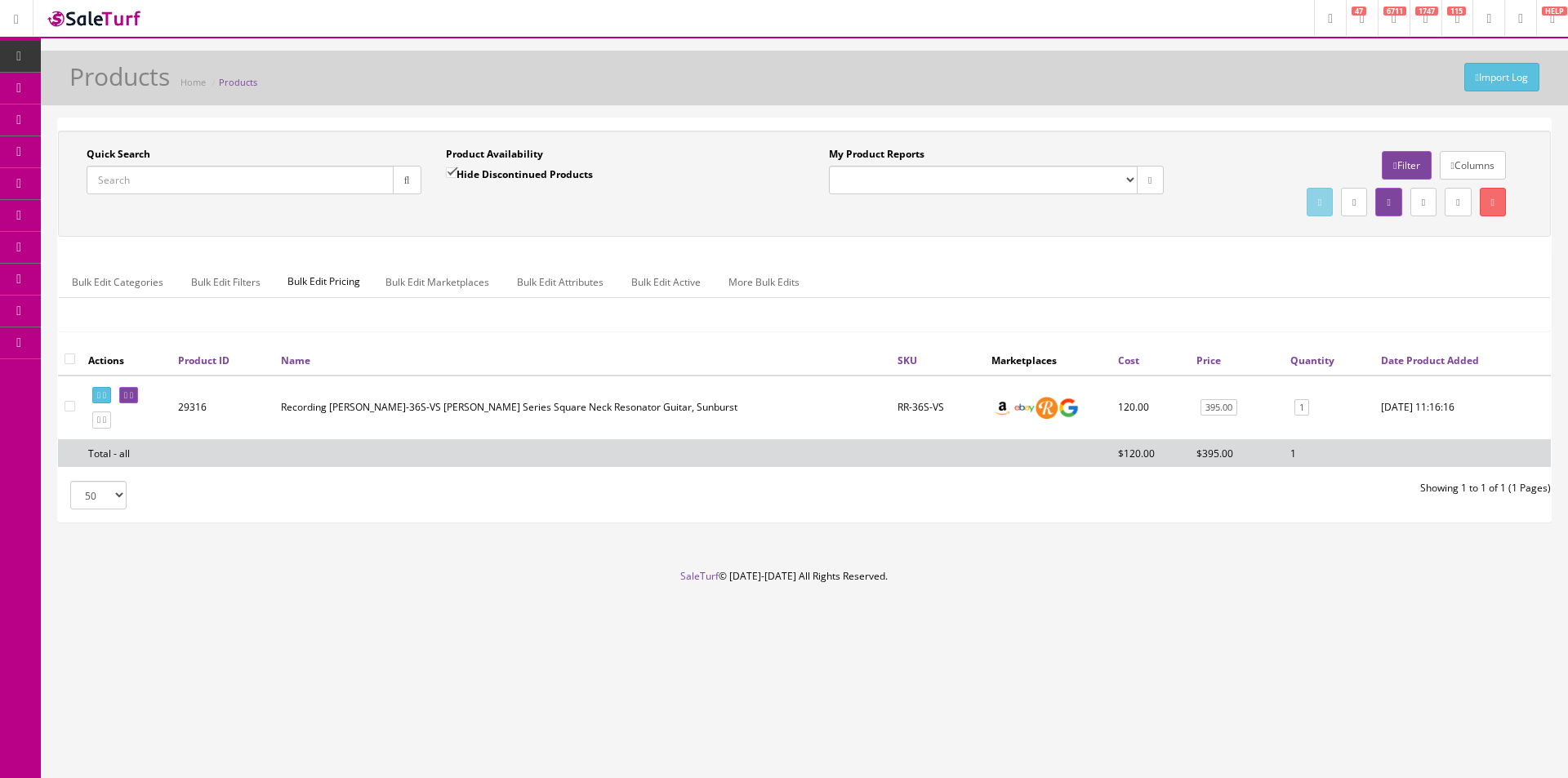
click at [558, 110] on div "Import Log Products Home Products Quick Search Date From Product Availability H…" at bounding box center [804, 310] width 1526 height 518
click at [1223, 407] on link "395.00" at bounding box center [1219, 407] width 37 height 18
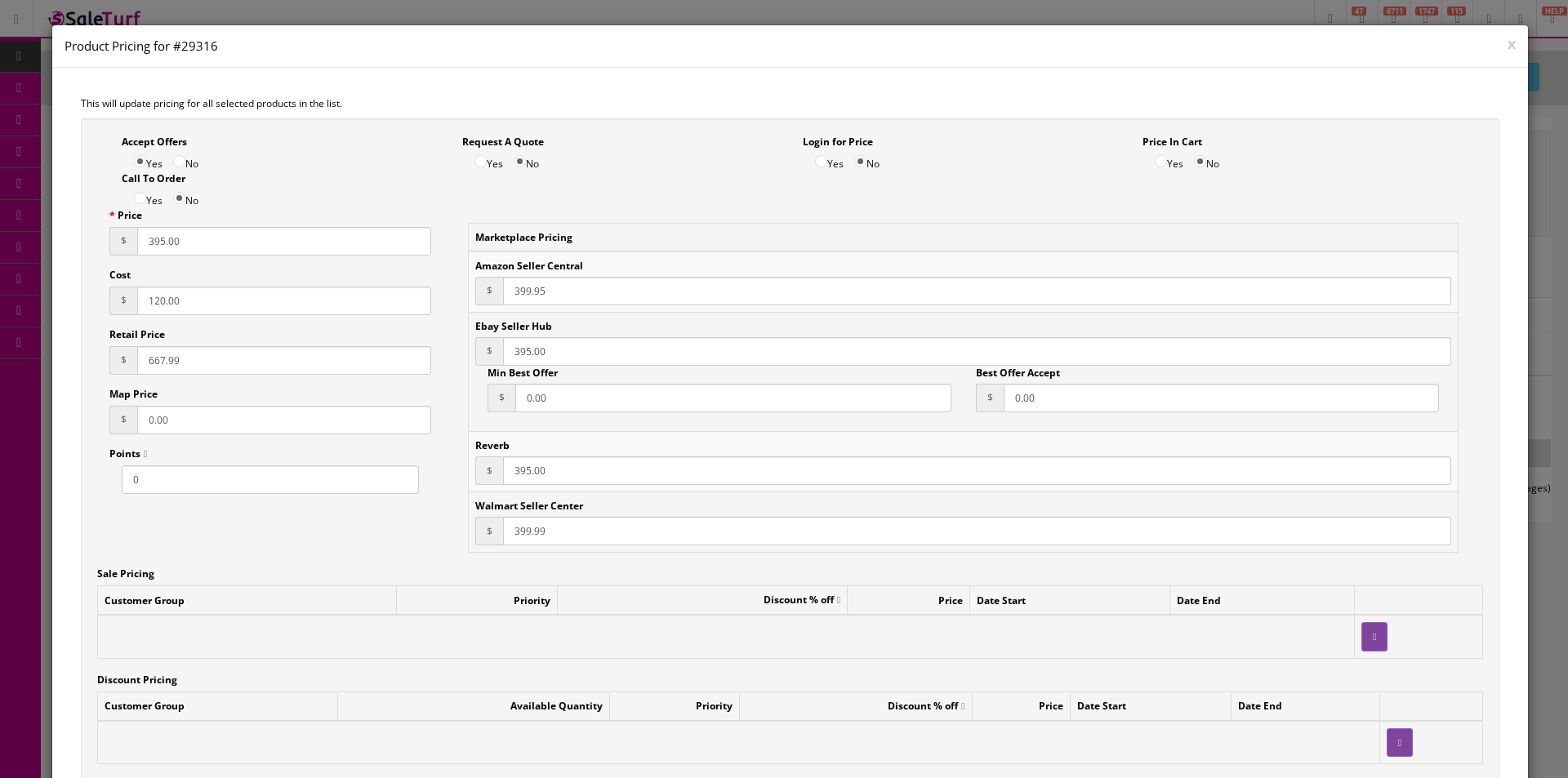
click at [1507, 45] on button "x" at bounding box center [1511, 43] width 8 height 15
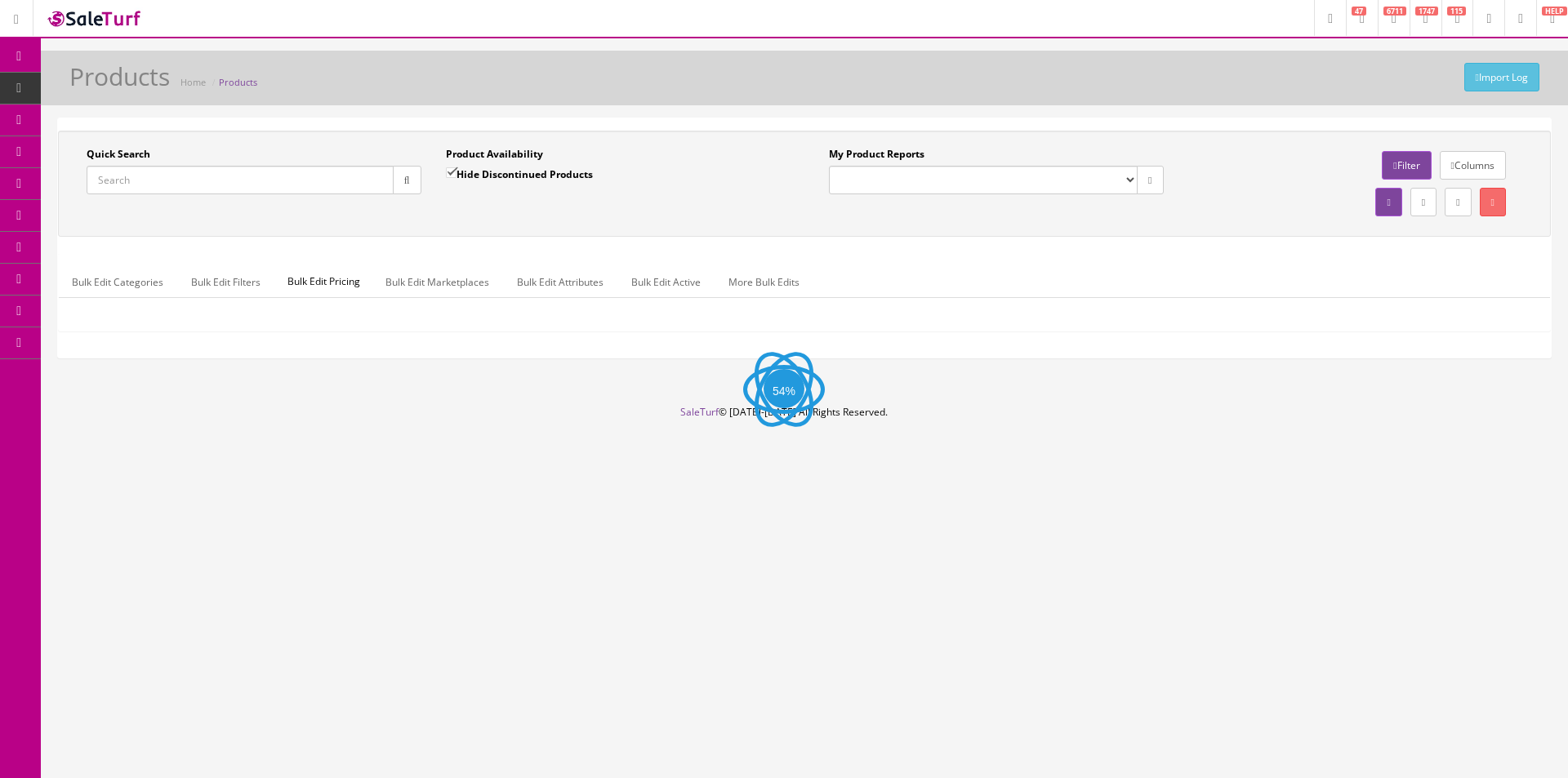
click at [381, 79] on div "Import Log Products Home Products" at bounding box center [804, 82] width 1502 height 39
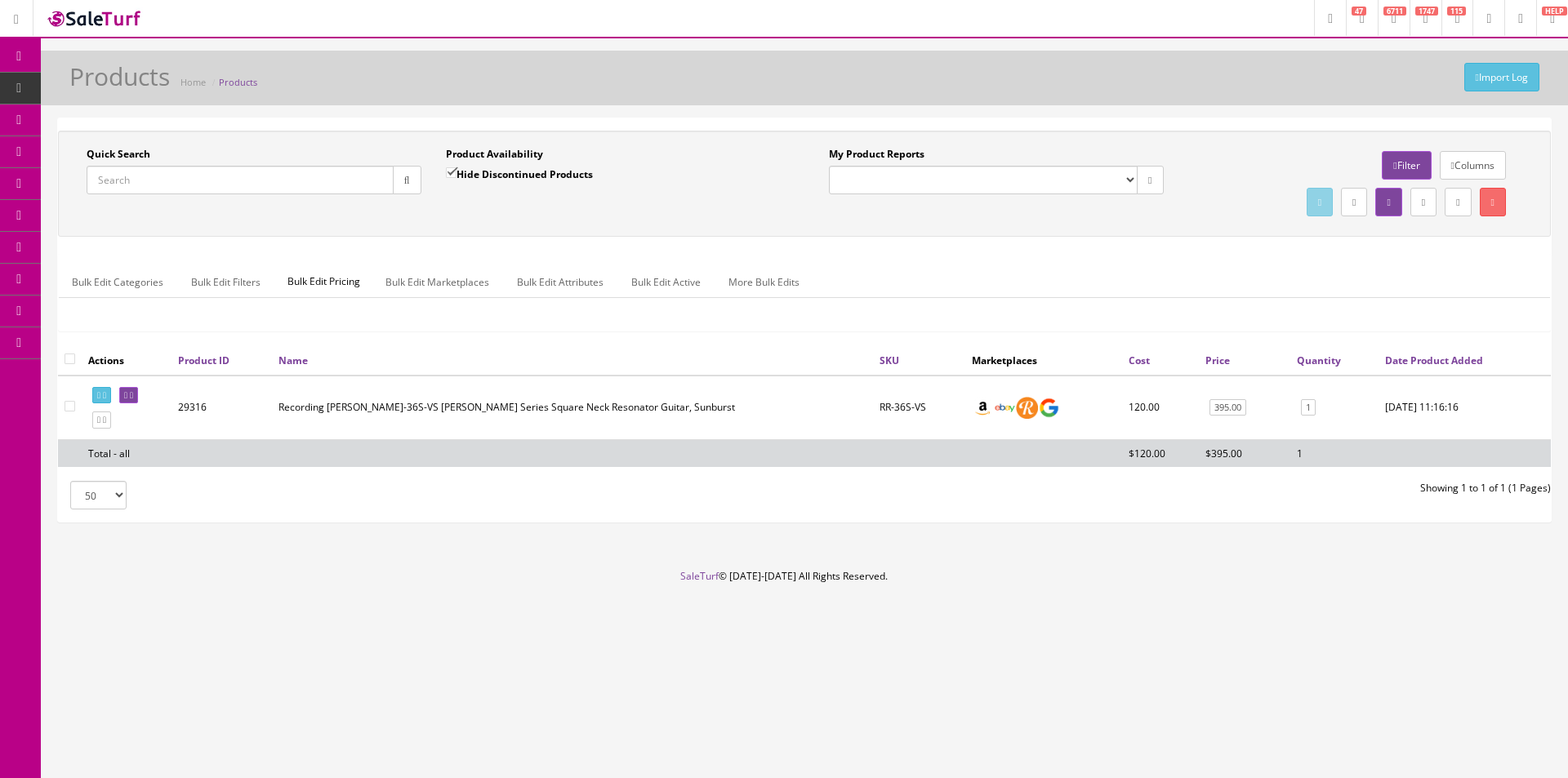
click at [13, 62] on link "Dashboard" at bounding box center [20, 56] width 41 height 31
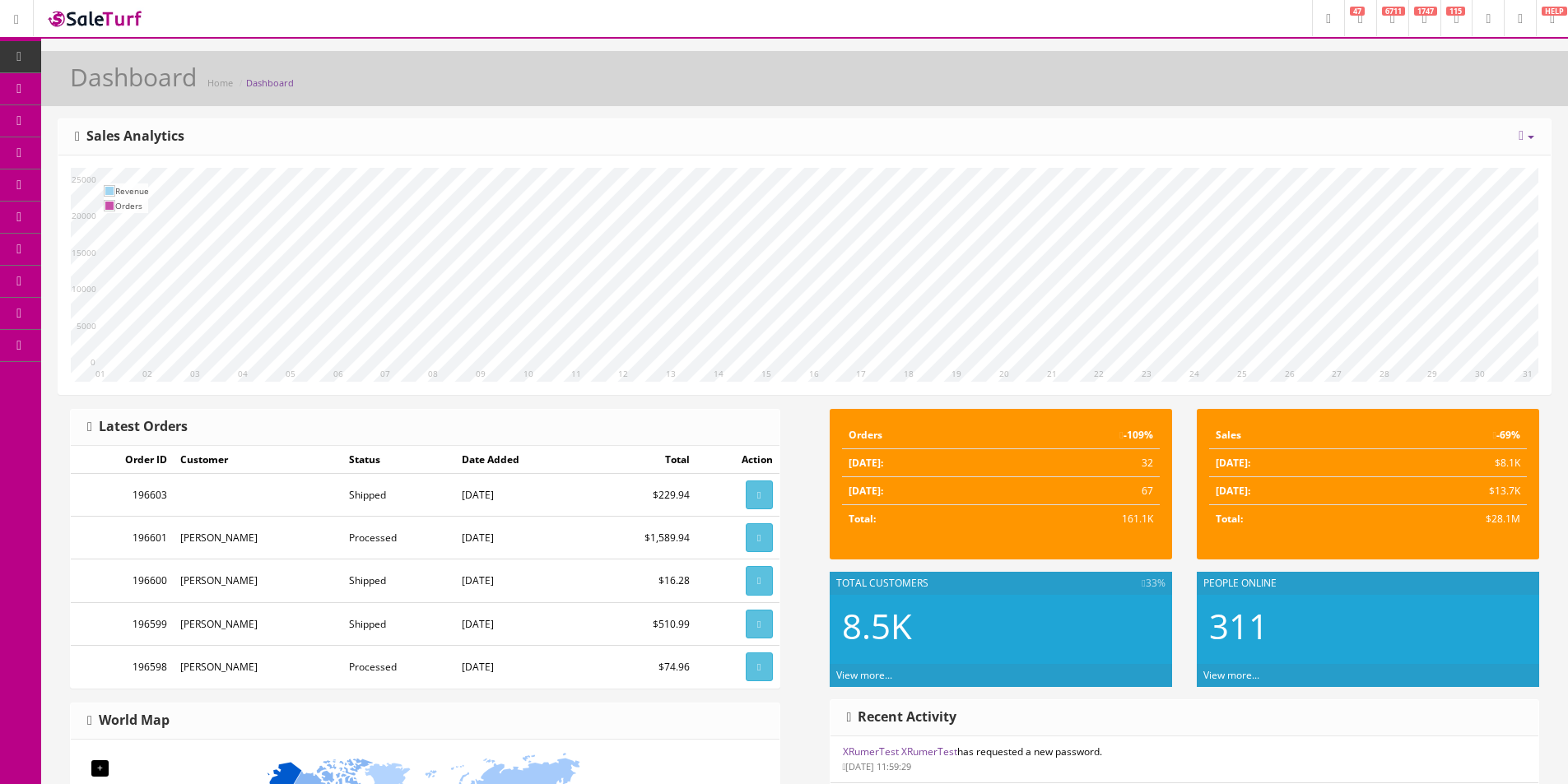
click at [25, 47] on link "Dashboard" at bounding box center [20, 57] width 41 height 32
click at [549, 141] on div "Today Week Month Year Year over Year Last Year over Prior Year Sales Analytics" at bounding box center [805, 137] width 1493 height 36
click at [926, 102] on div "Dashboard Home Dashboard" at bounding box center [804, 83] width 1503 height 39
